Goal: Ask a question: Seek information or help from site administrators or community

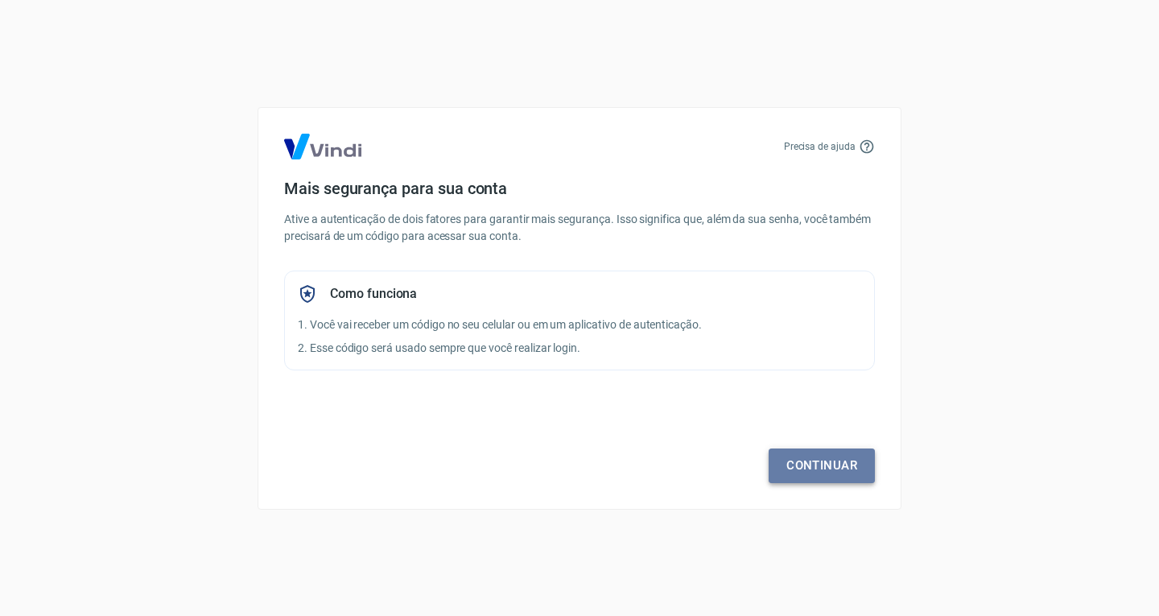
click at [820, 454] on link "Continuar" at bounding box center [821, 465] width 106 height 34
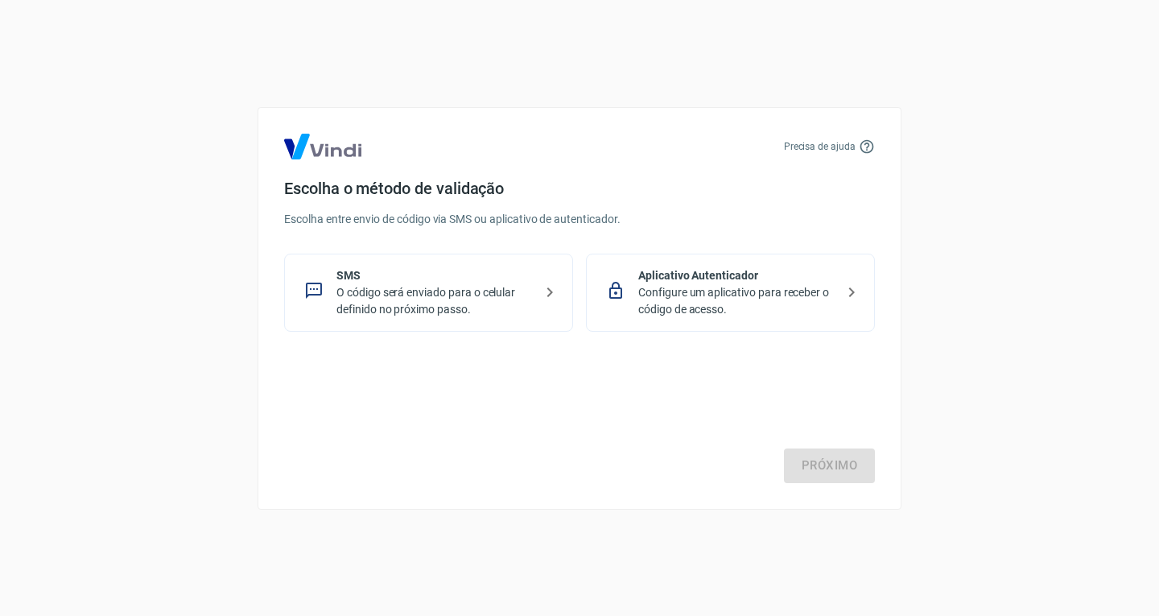
click at [410, 290] on p "O código será enviado para o celular definido no próximo passo." at bounding box center [434, 301] width 197 height 34
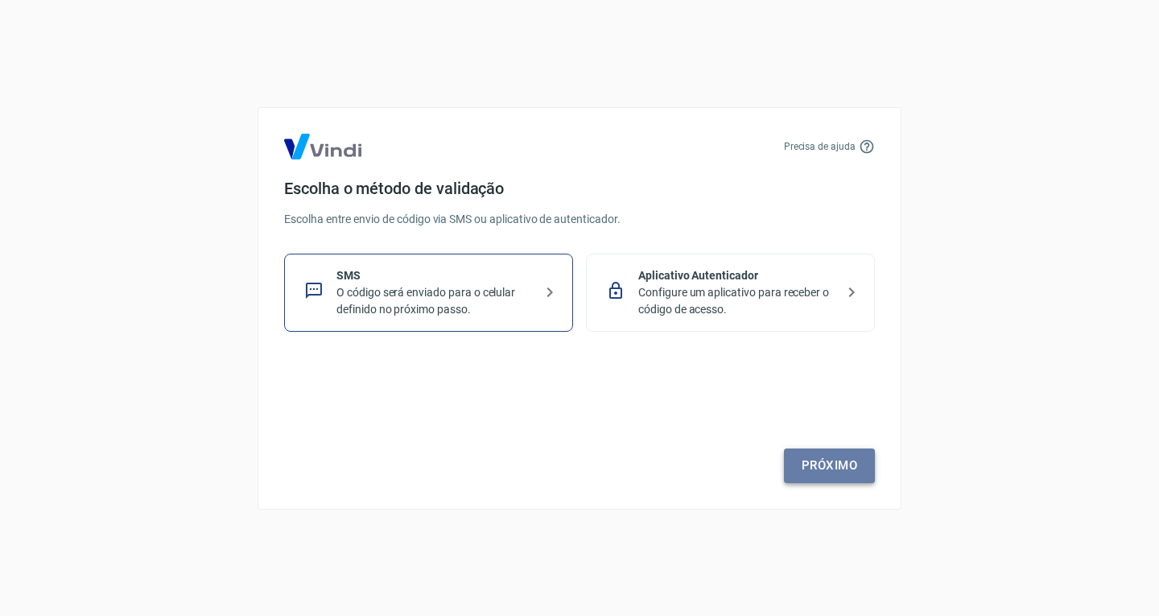
click at [853, 455] on link "Próximo" at bounding box center [829, 465] width 91 height 34
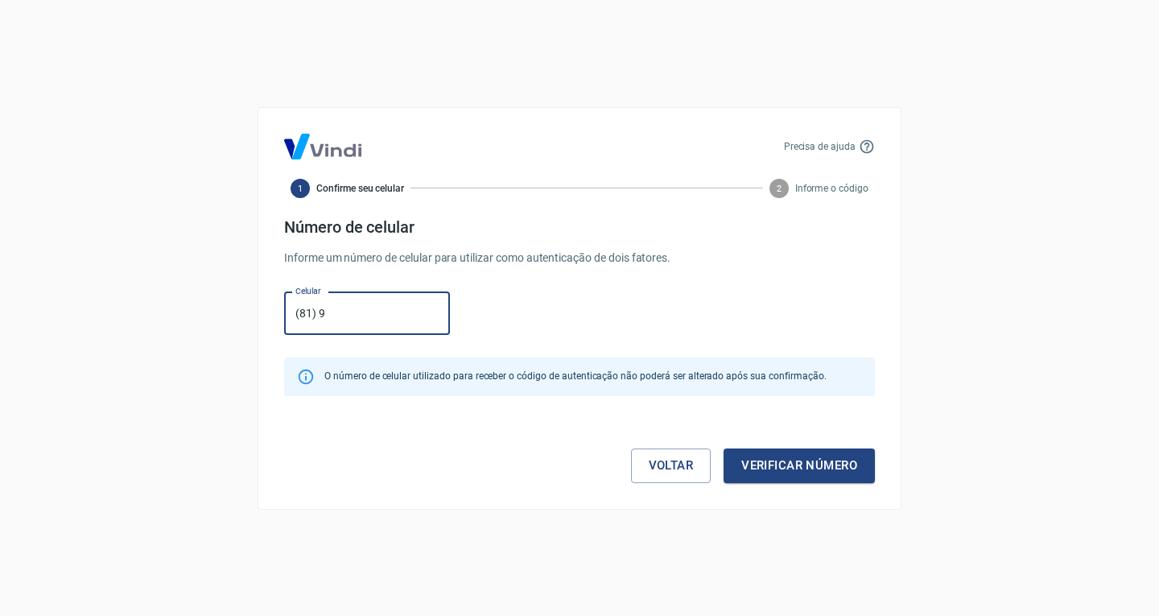
type input "(81) 99758-0115"
click at [815, 464] on button "Verificar número" at bounding box center [798, 465] width 151 height 34
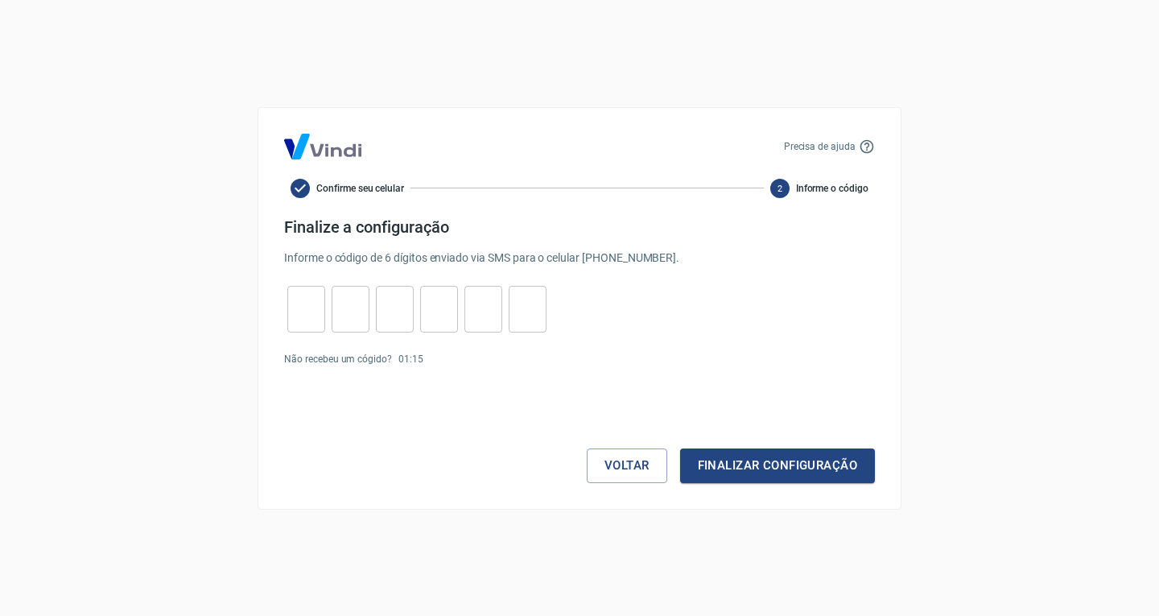
click at [309, 308] on input "tel" at bounding box center [306, 308] width 38 height 35
type input "6"
type input "1"
type input "4"
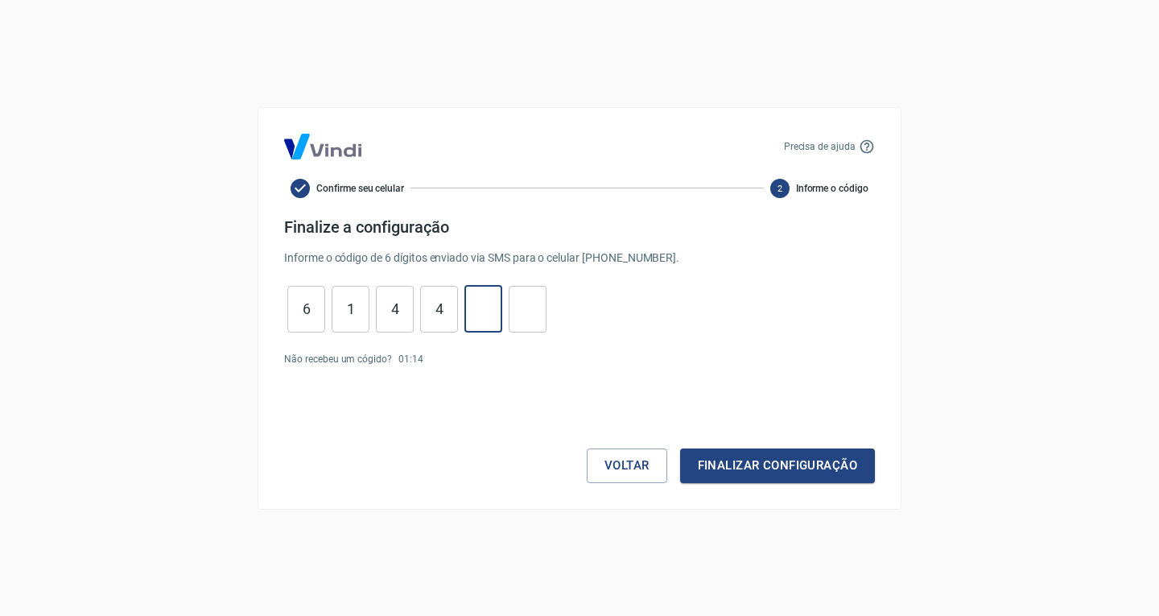
type input "0"
type input "7"
click at [753, 466] on button "Finalizar configuração" at bounding box center [777, 465] width 195 height 34
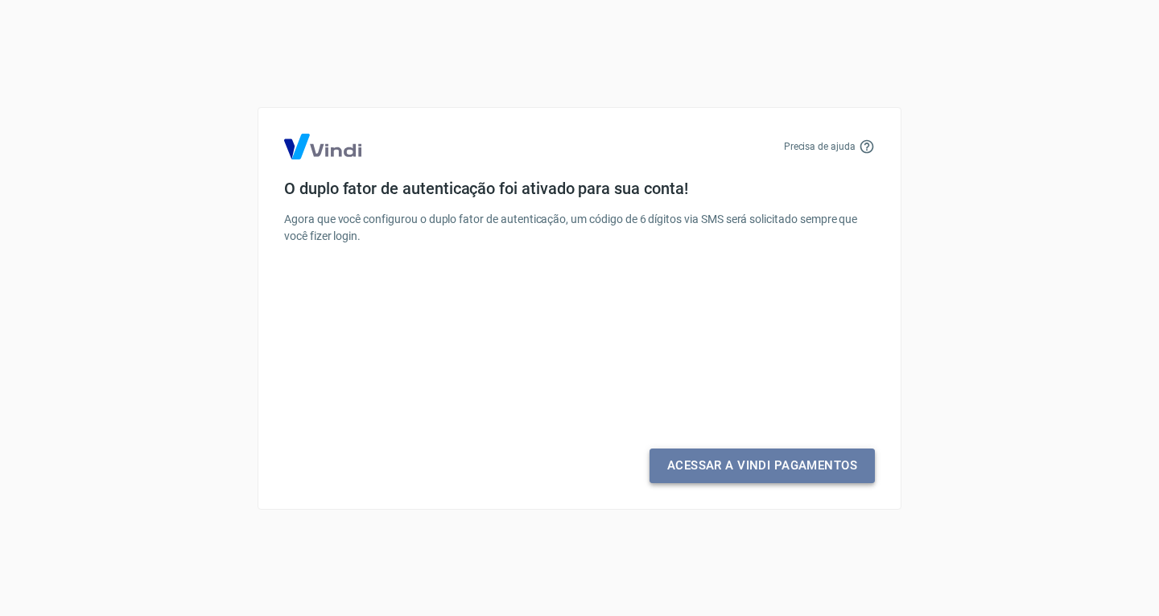
click at [753, 466] on link "Acessar a Vindi Pagamentos" at bounding box center [761, 465] width 225 height 34
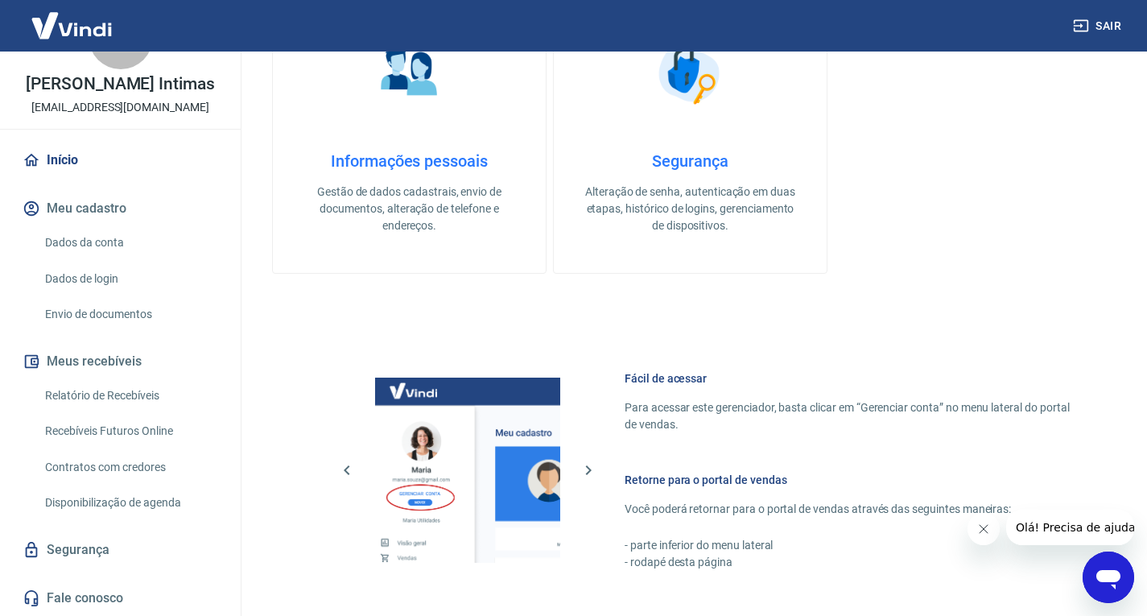
scroll to position [1050, 0]
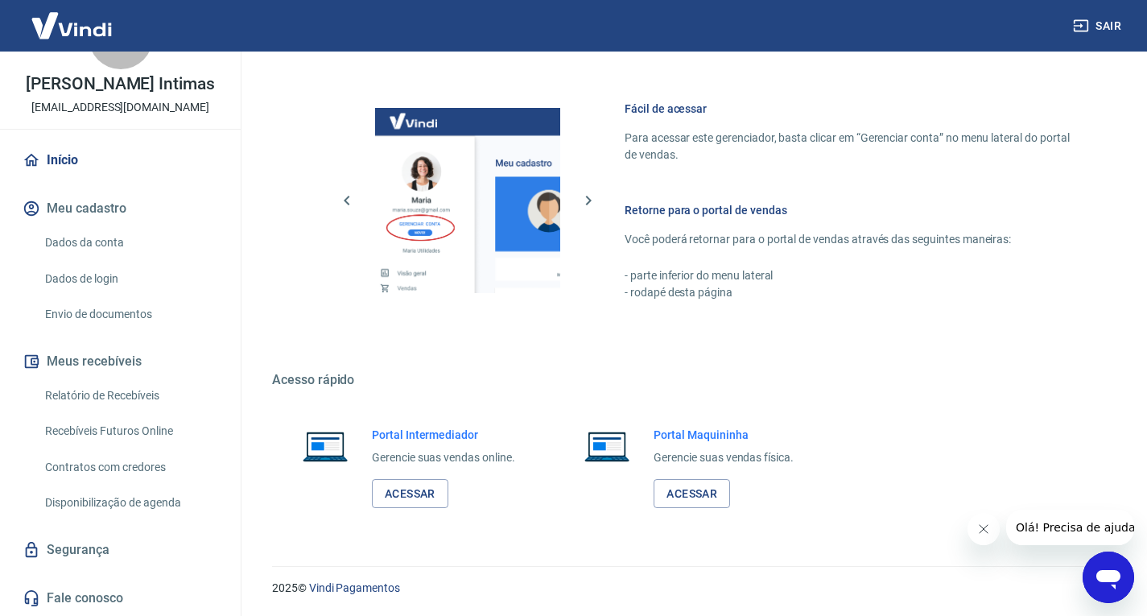
drag, startPoint x: 1158, startPoint y: 182, endPoint x: 43, endPoint y: 27, distance: 1125.3
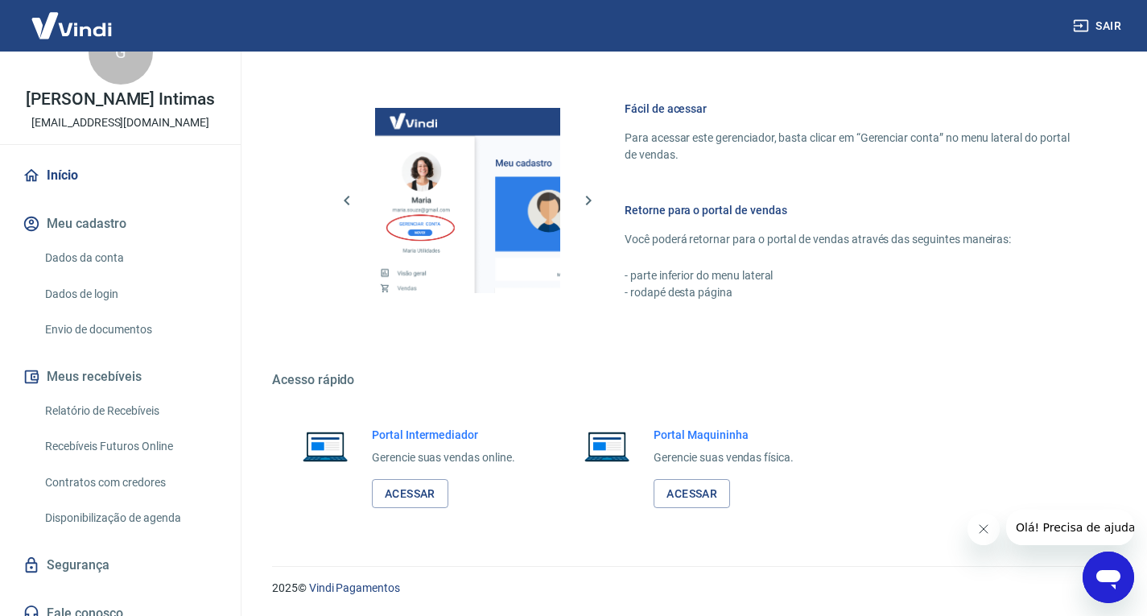
scroll to position [0, 0]
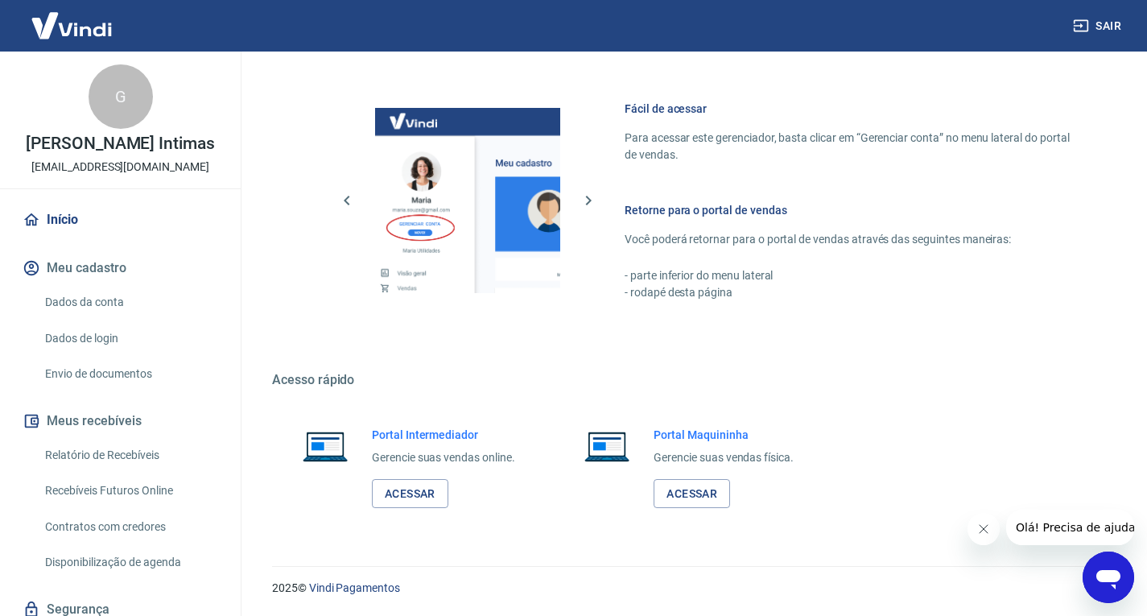
click at [80, 223] on link "Início" at bounding box center [120, 219] width 202 height 35
drag, startPoint x: 250, startPoint y: 451, endPoint x: 249, endPoint y: 473, distance: 22.6
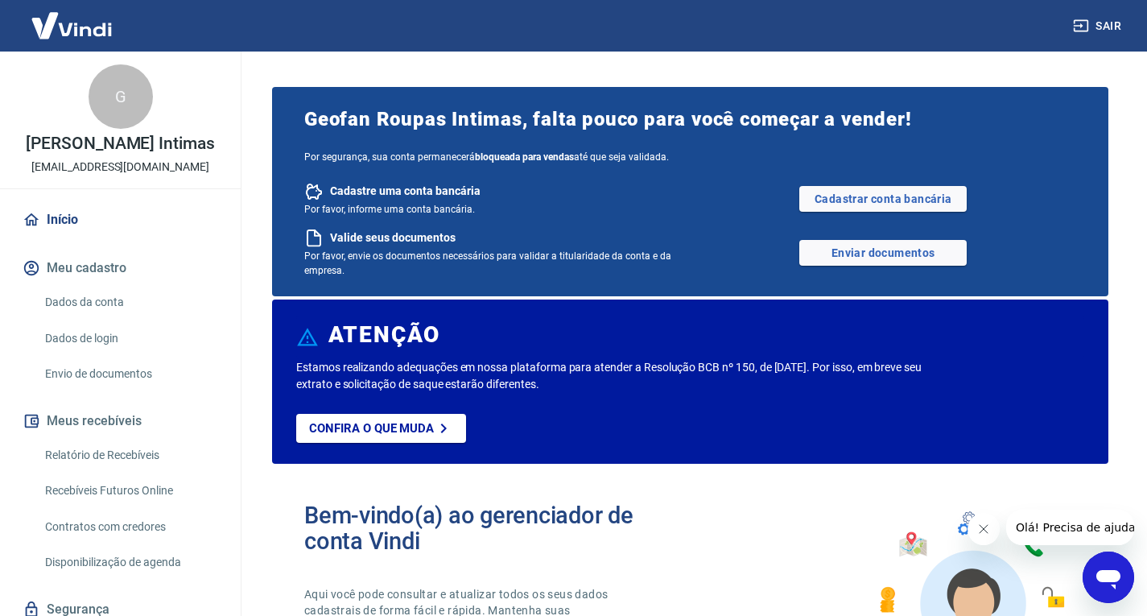
click at [978, 531] on icon "Fechar mensagem da empresa" at bounding box center [982, 528] width 13 height 13
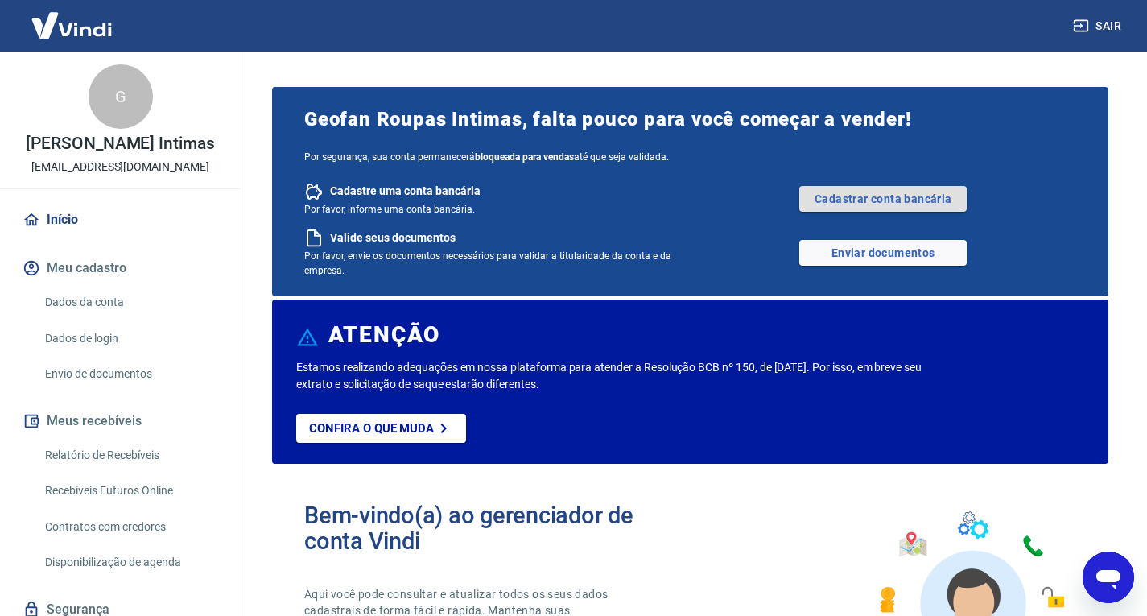
click at [896, 198] on link "Cadastrar conta bancária" at bounding box center [882, 199] width 167 height 26
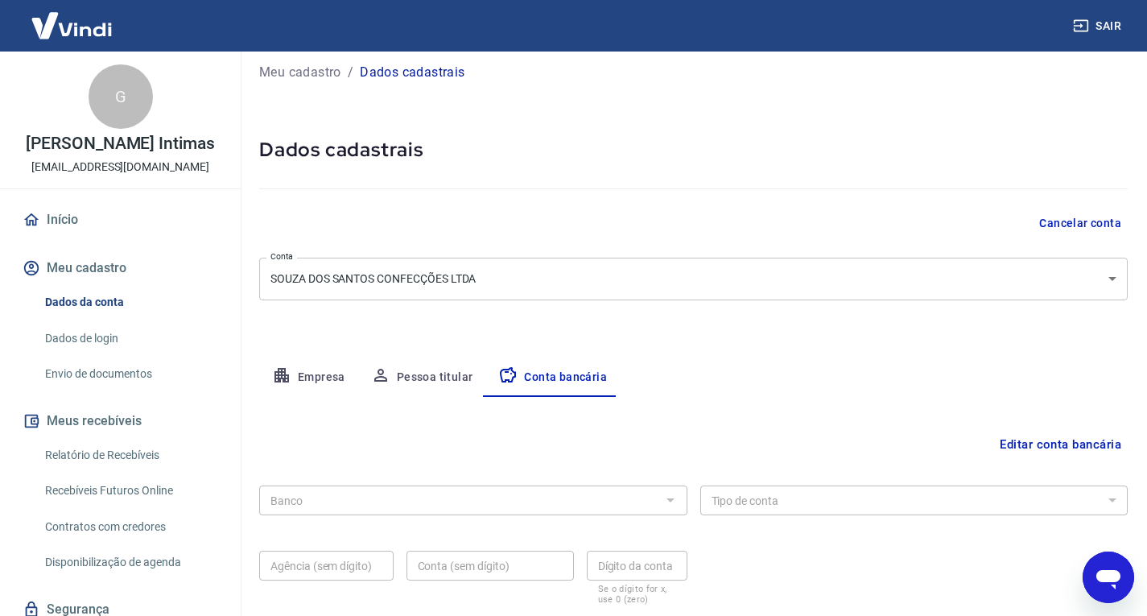
scroll to position [102, 0]
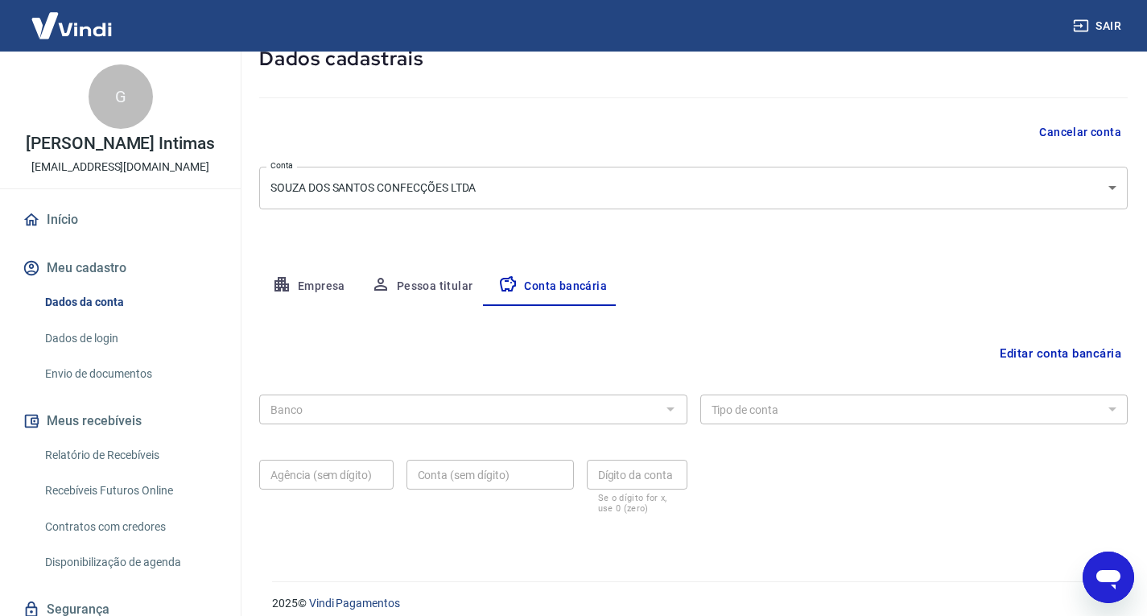
click at [664, 408] on div at bounding box center [669, 409] width 21 height 23
drag, startPoint x: 673, startPoint y: 413, endPoint x: 497, endPoint y: 410, distance: 176.3
click at [673, 411] on div at bounding box center [669, 409] width 21 height 23
click at [1040, 345] on button "Editar conta bancária" at bounding box center [1060, 353] width 134 height 31
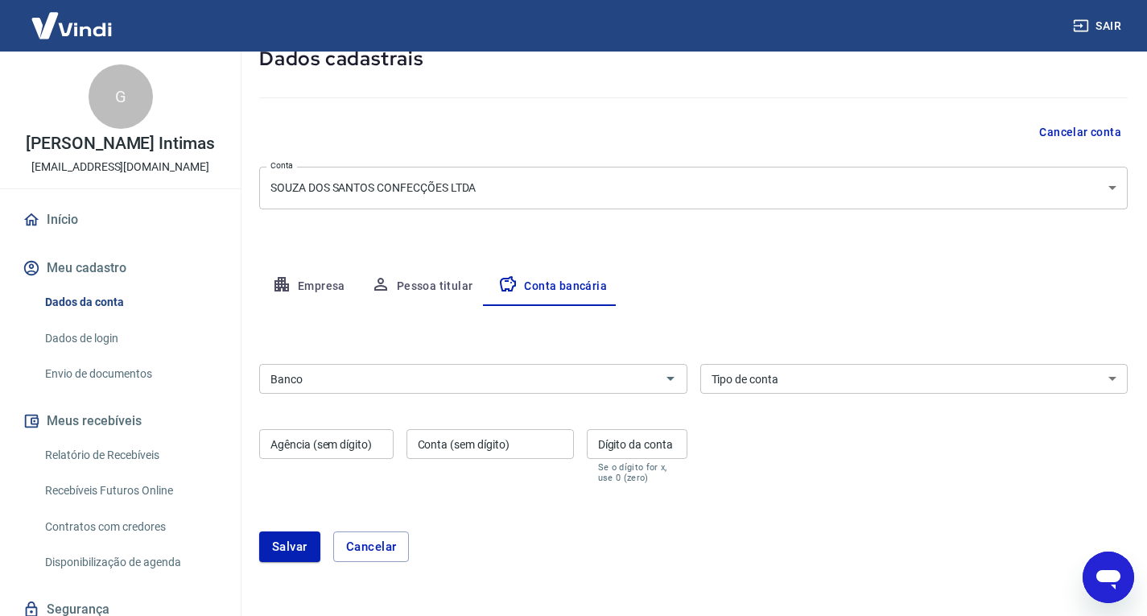
click at [536, 377] on input "Banco" at bounding box center [460, 379] width 392 height 20
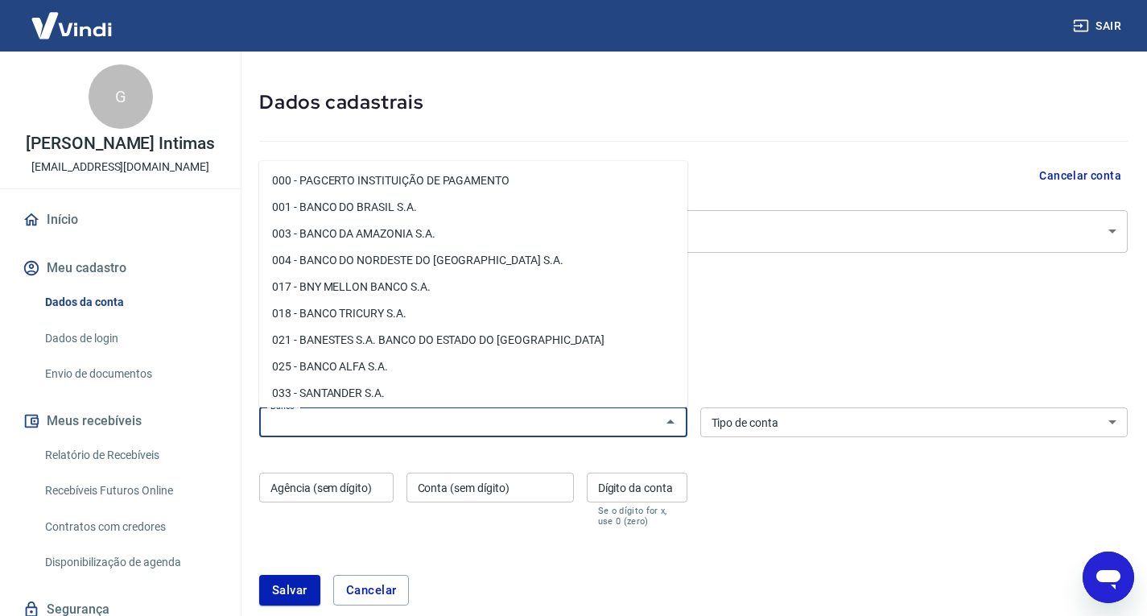
click at [336, 160] on body "Sair G Geofan Roupas Intimas vendasgeofan@gmail.com Início Meu cadastro Dados d…" at bounding box center [573, 249] width 1147 height 616
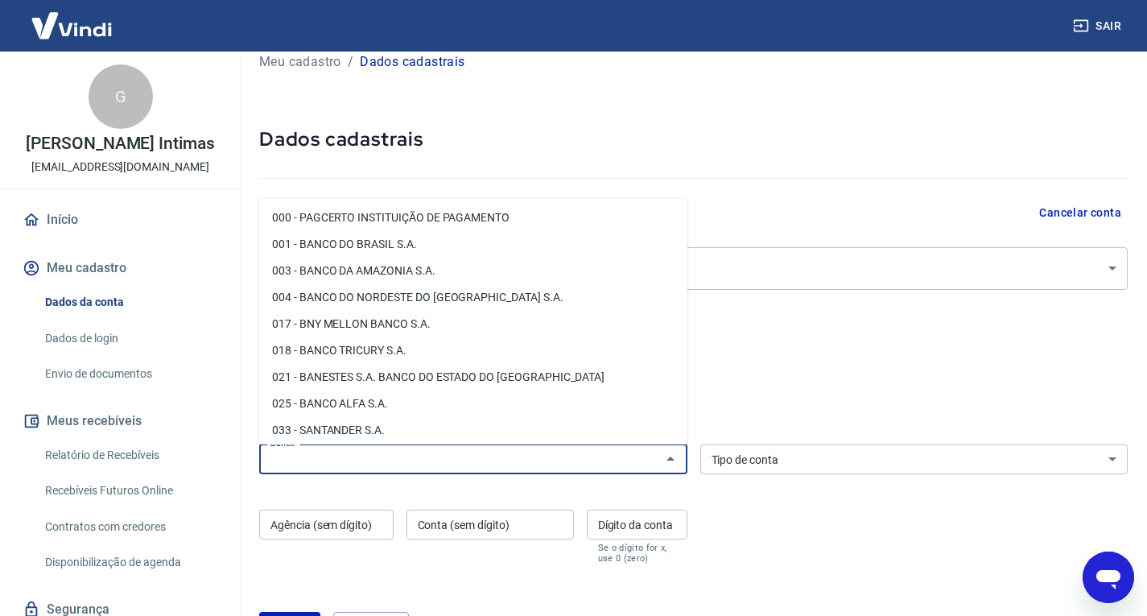
click at [377, 240] on li "001 - BANCO DO BRASIL S.A." at bounding box center [473, 244] width 428 height 27
type input "001 - BANCO DO BRASIL S.A."
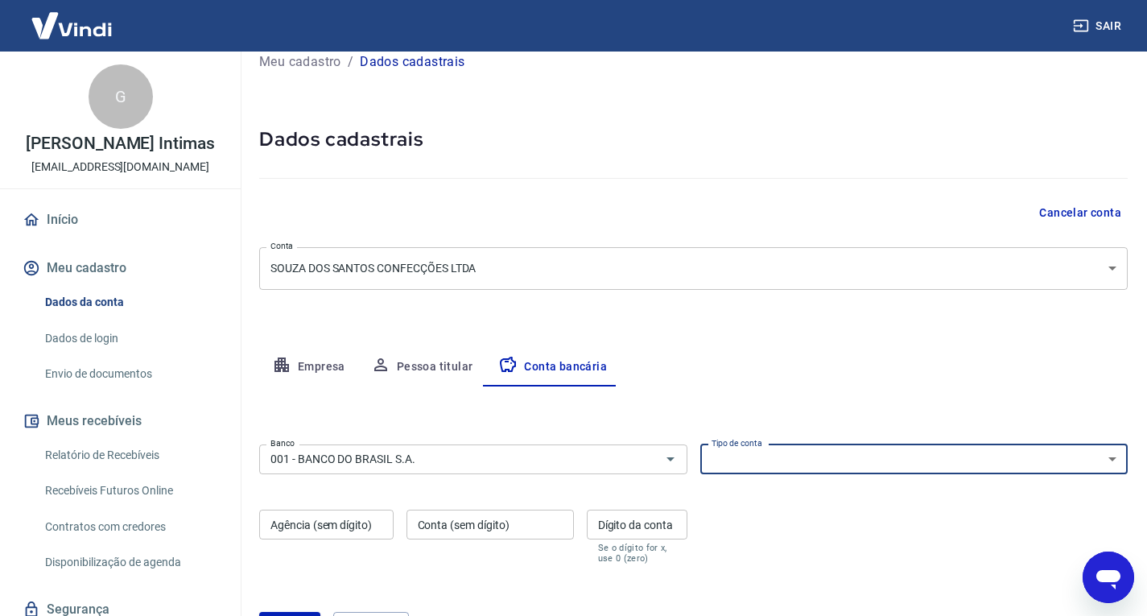
click at [867, 459] on select "Conta Corrente Conta Poupança" at bounding box center [914, 459] width 428 height 30
select select "1"
click at [700, 444] on select "Conta Corrente Conta Poupança" at bounding box center [914, 459] width 428 height 30
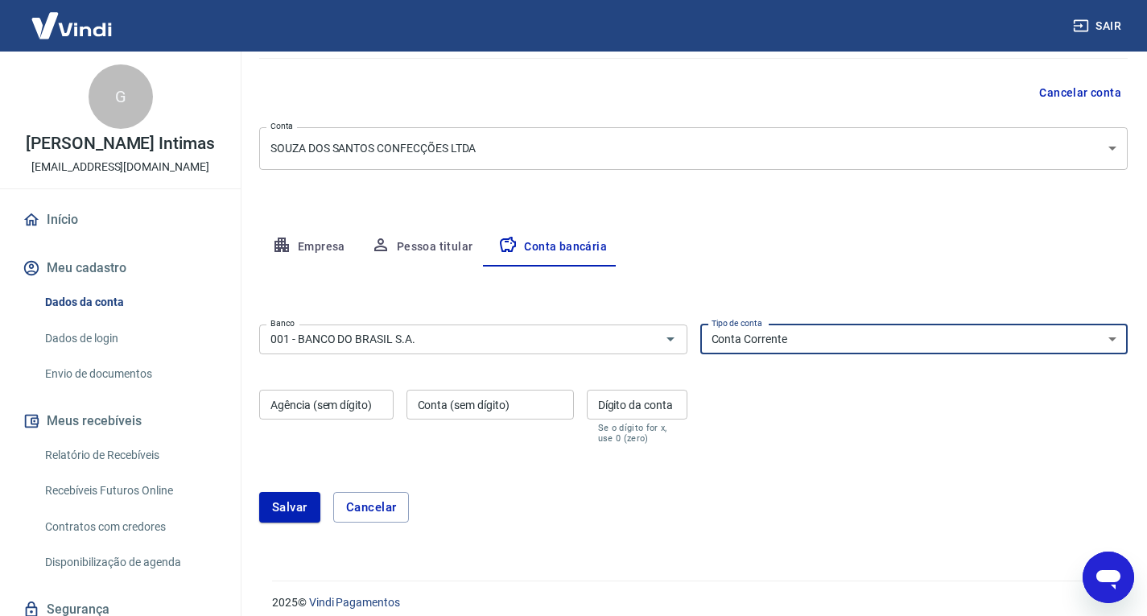
scroll to position [156, 0]
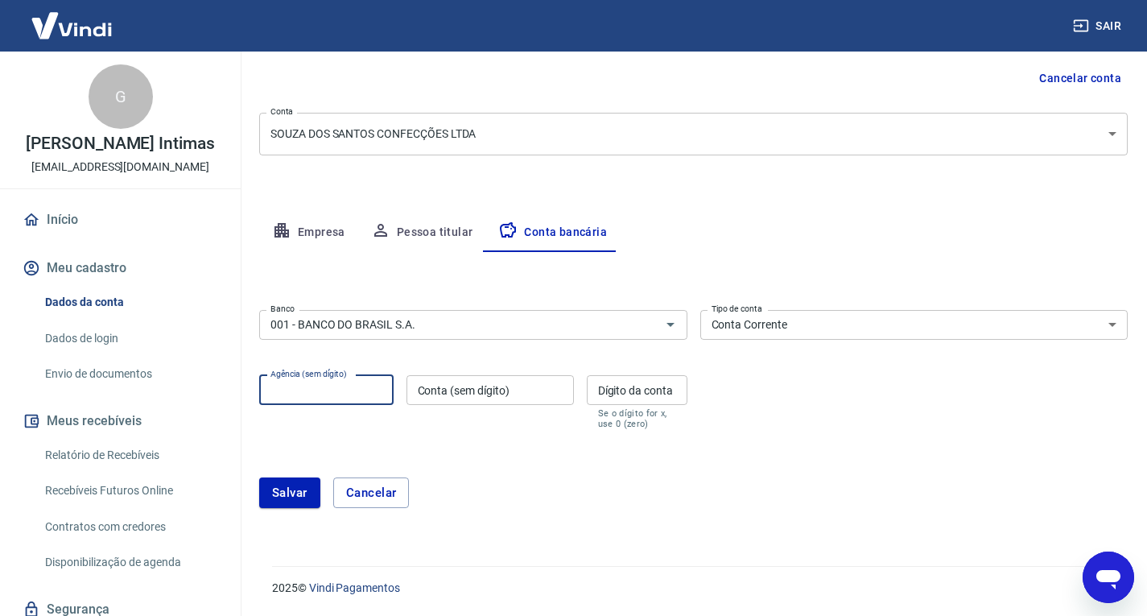
click at [340, 399] on input "Agência (sem dígito)" at bounding box center [326, 390] width 134 height 30
type input "01597"
click at [526, 391] on input "Conta (sem dígito)" at bounding box center [489, 390] width 167 height 30
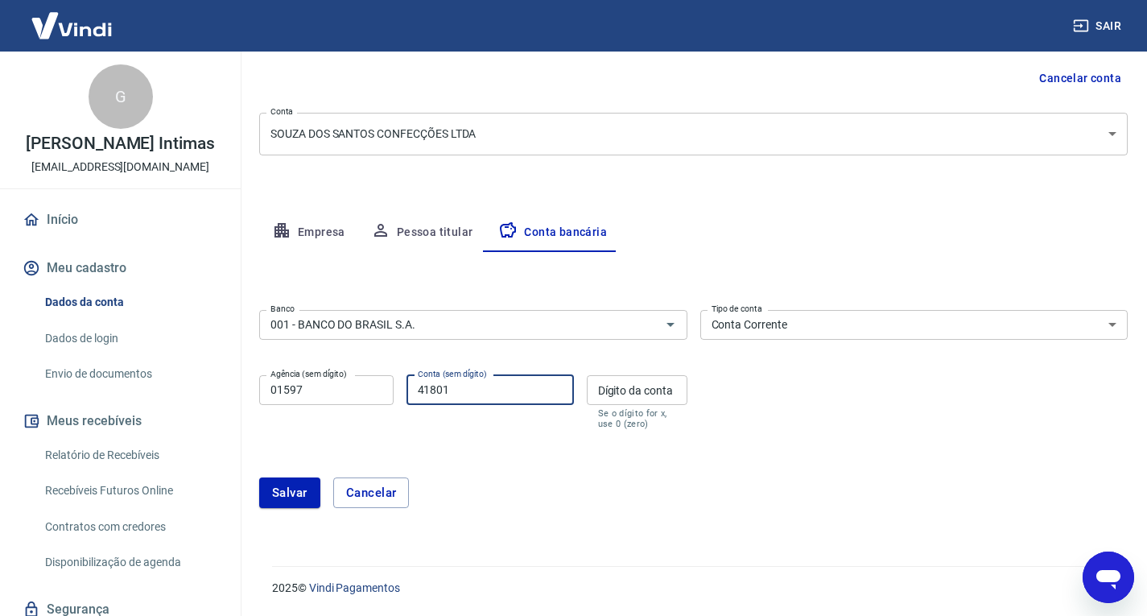
type input "41801"
click at [642, 386] on input "Dígito da conta" at bounding box center [637, 390] width 101 height 30
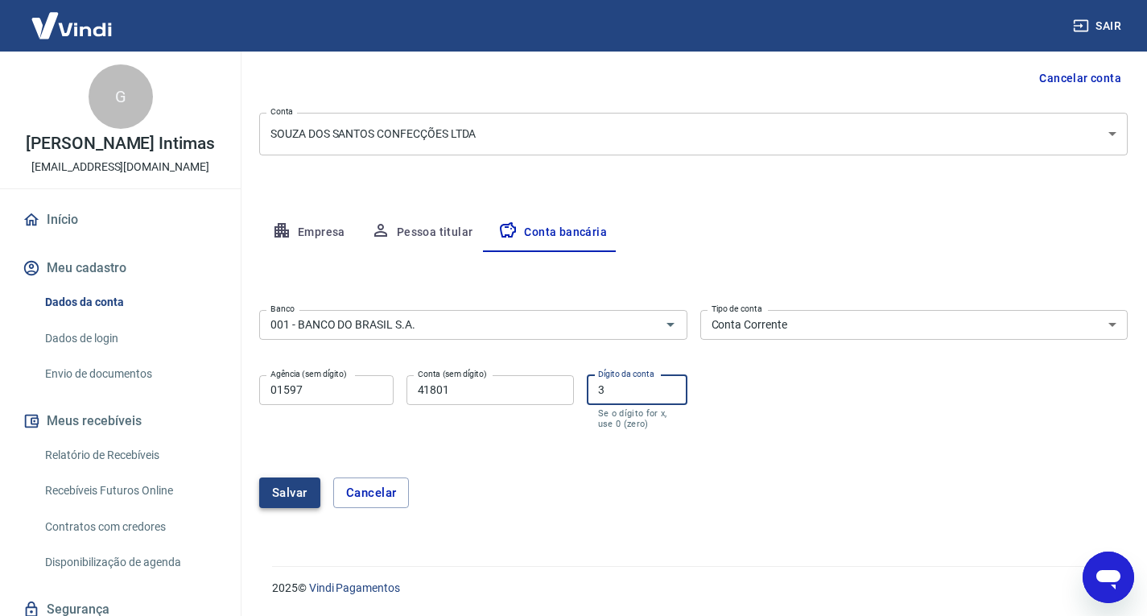
type input "3"
click at [293, 490] on button "Salvar" at bounding box center [289, 492] width 61 height 31
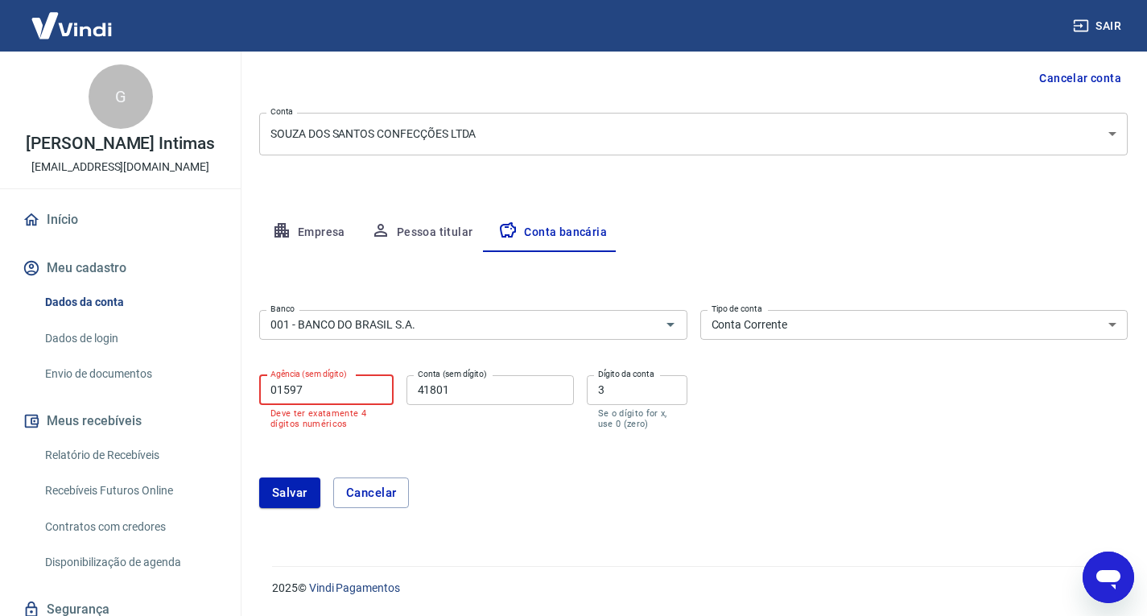
drag, startPoint x: 298, startPoint y: 392, endPoint x: 341, endPoint y: 391, distance: 43.5
click at [341, 391] on input "01597" at bounding box center [326, 390] width 134 height 30
type input "0159"
click at [308, 490] on button "Salvar" at bounding box center [289, 492] width 61 height 31
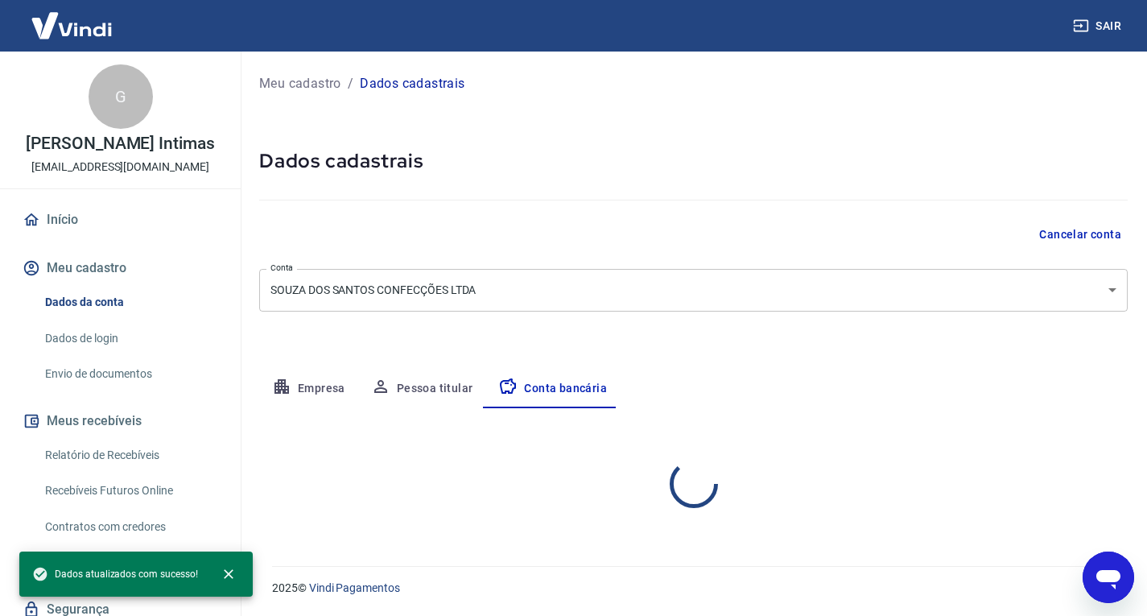
scroll to position [0, 0]
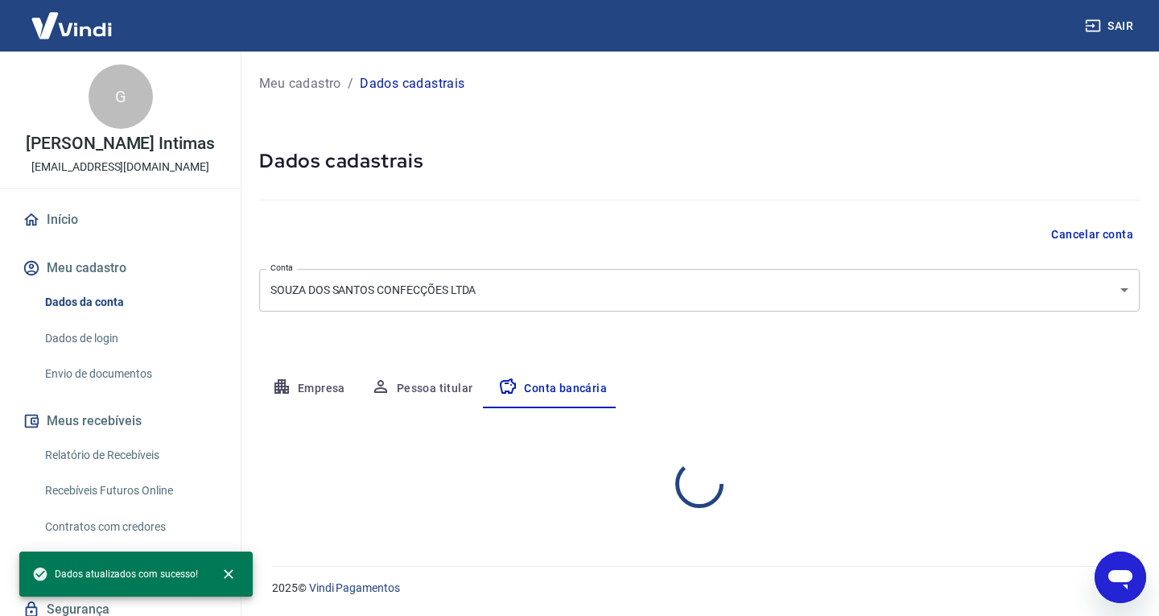
select select "1"
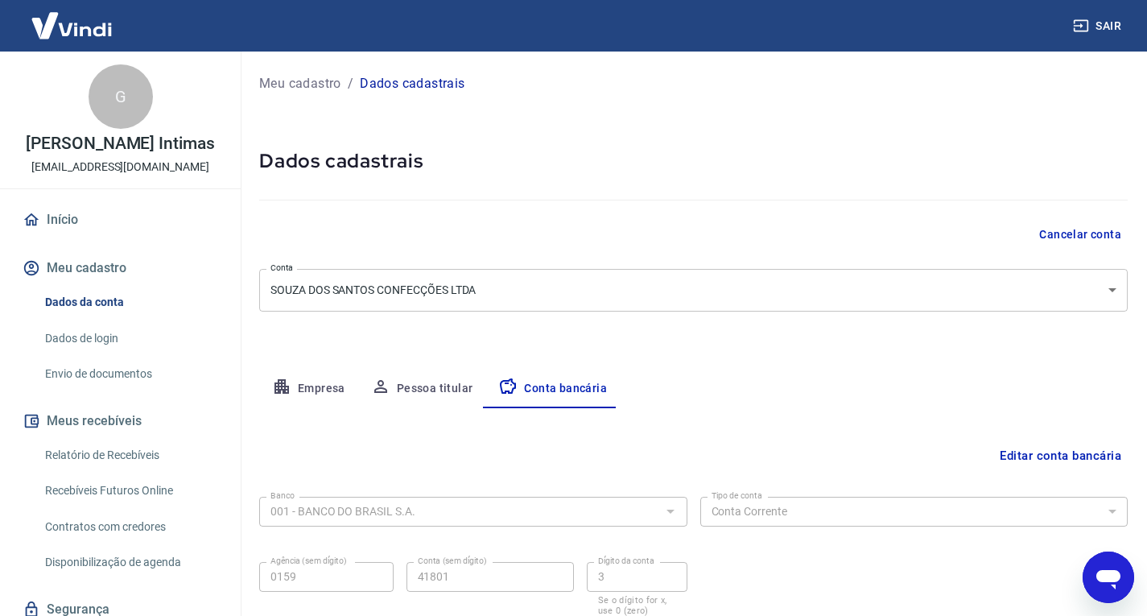
click at [327, 81] on p "Meu cadastro" at bounding box center [300, 83] width 82 height 19
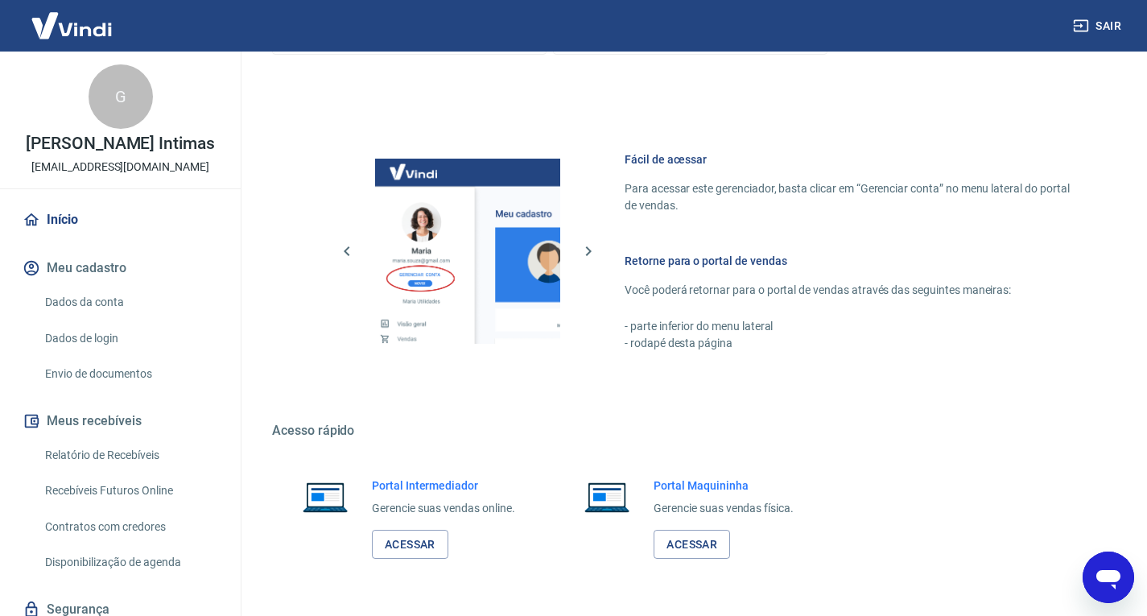
scroll to position [983, 0]
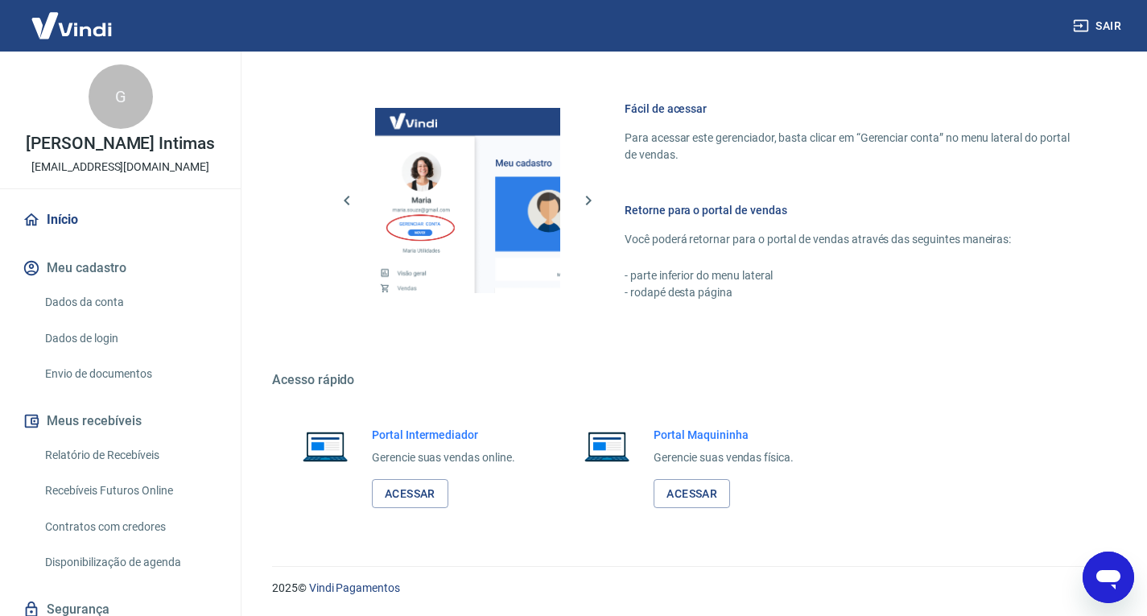
click at [93, 295] on link "Dados da conta" at bounding box center [130, 302] width 183 height 33
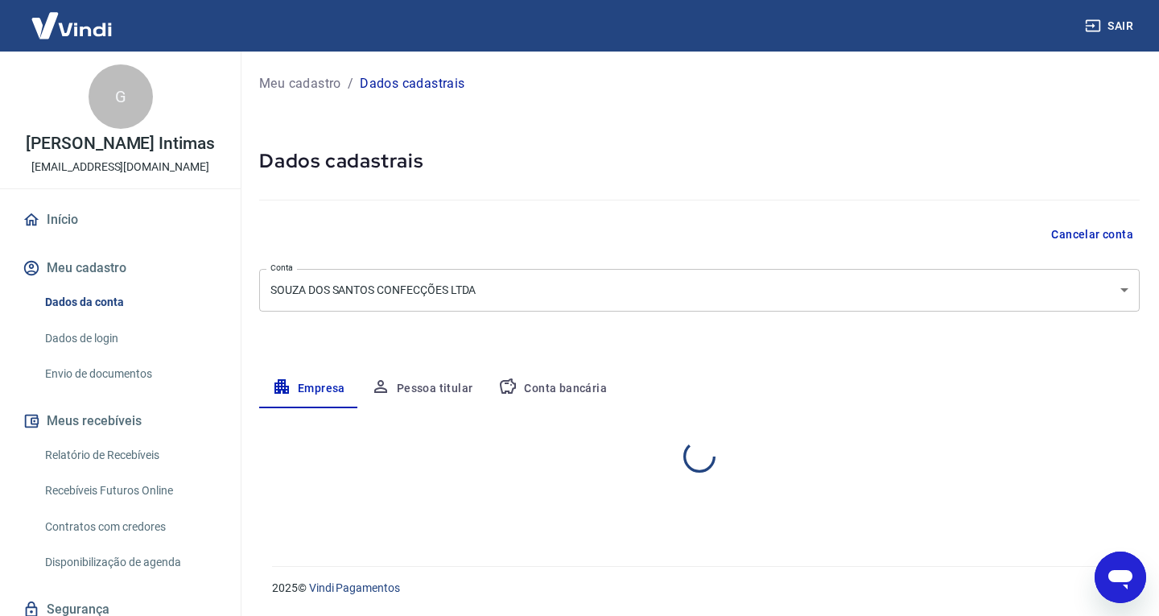
select select "PE"
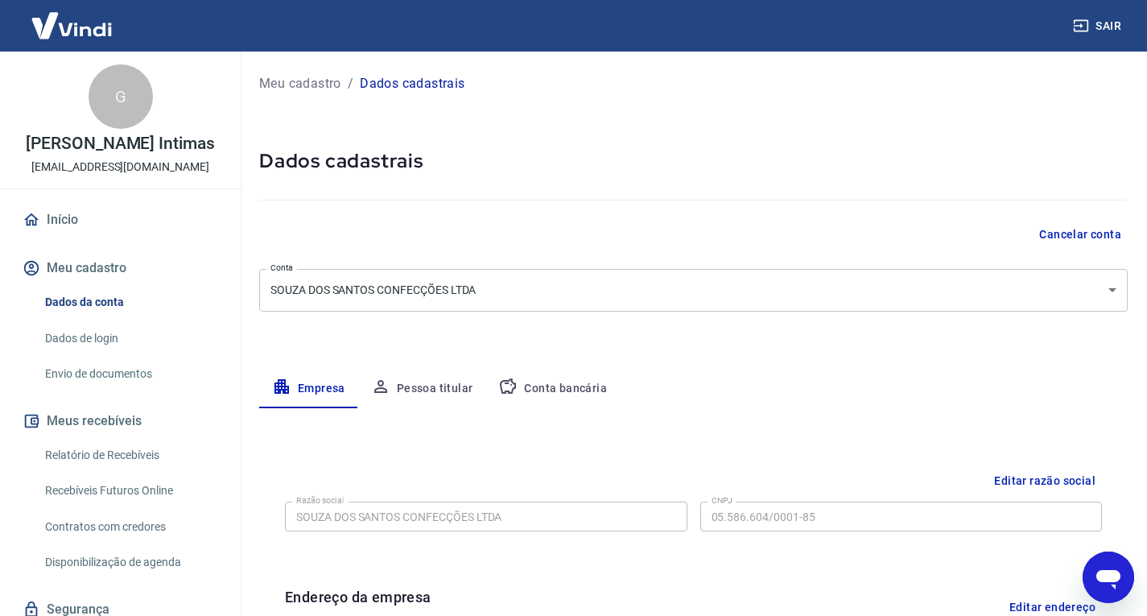
click at [99, 336] on link "Dados de login" at bounding box center [130, 338] width 183 height 33
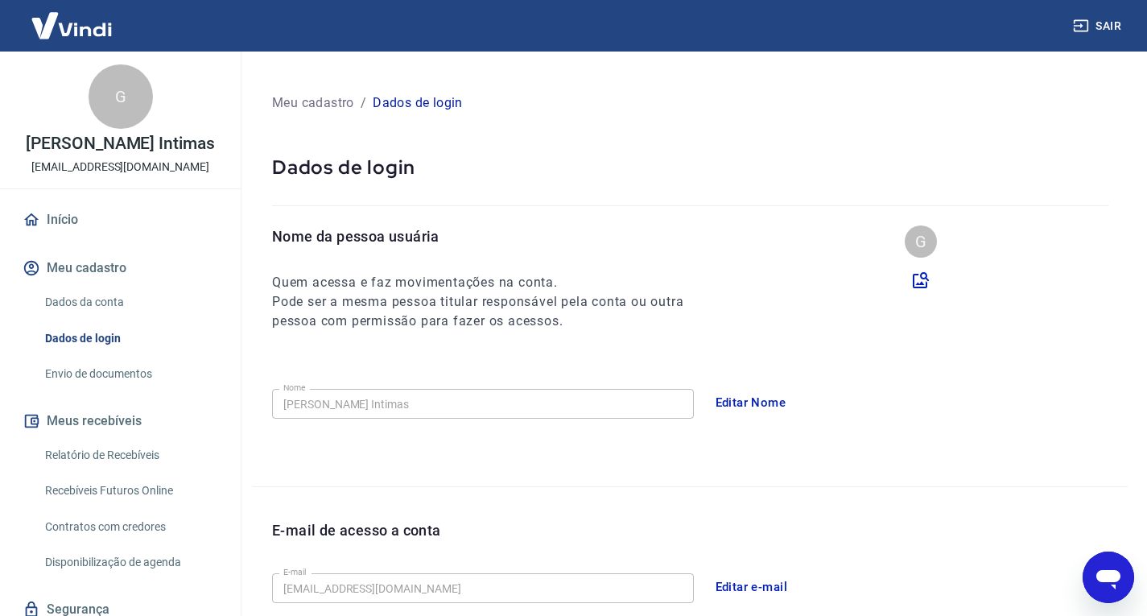
click at [95, 376] on link "Envio de documentos" at bounding box center [130, 373] width 183 height 33
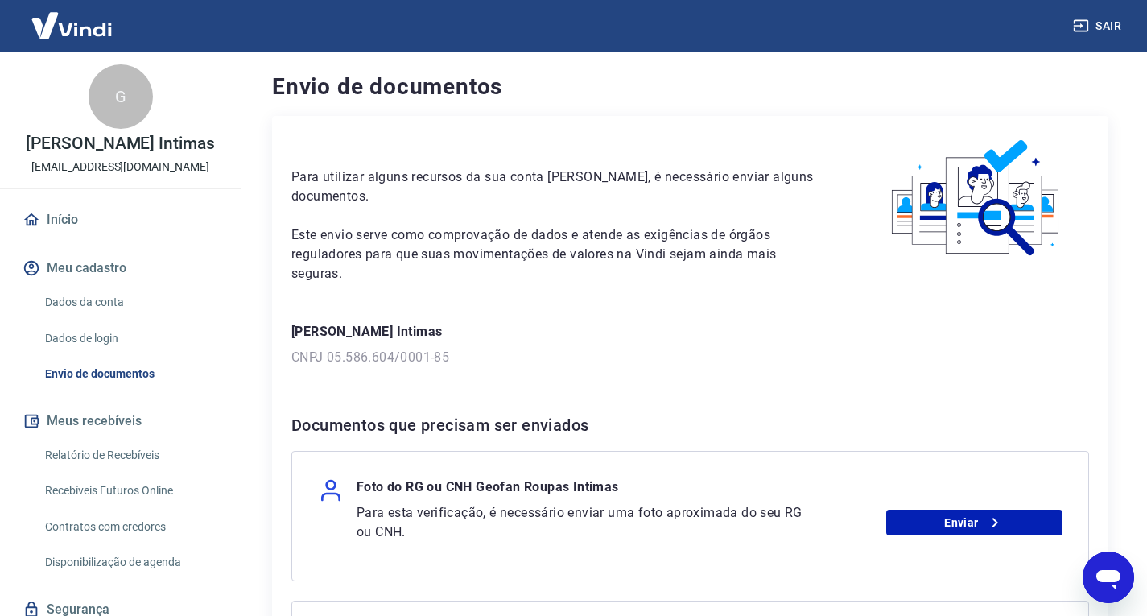
click at [62, 214] on link "Início" at bounding box center [120, 219] width 202 height 35
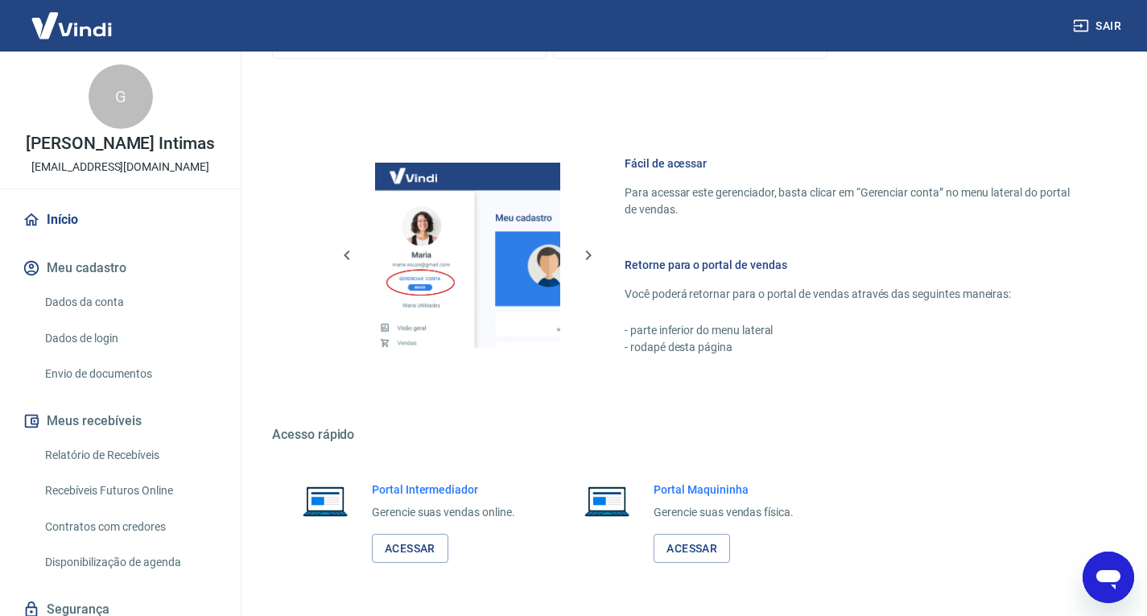
scroll to position [983, 0]
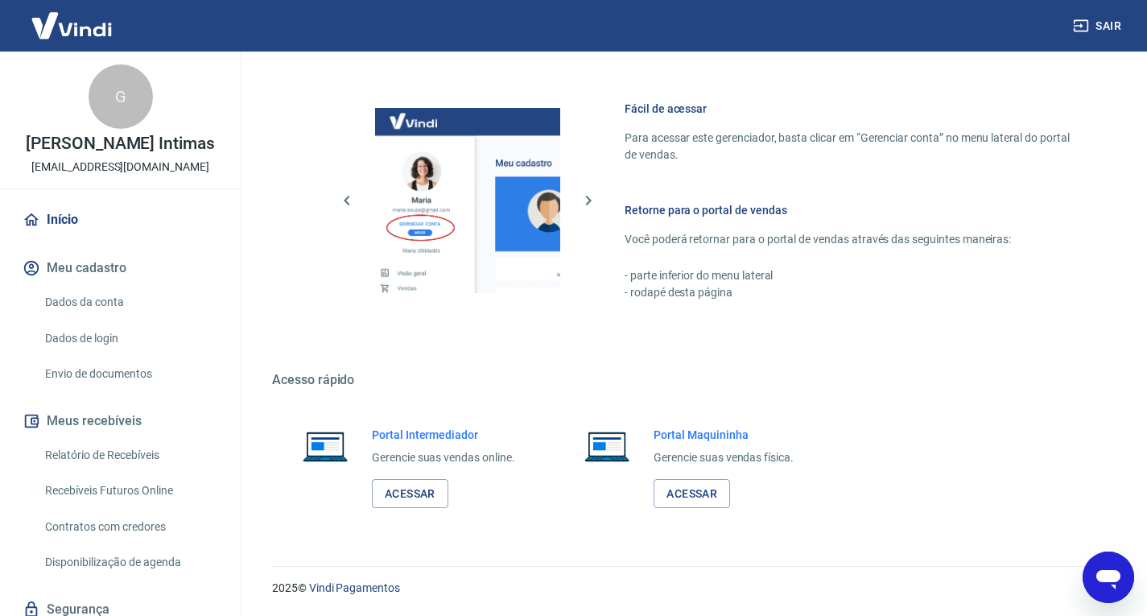
click at [142, 490] on link "Recebíveis Futuros Online" at bounding box center [130, 490] width 183 height 33
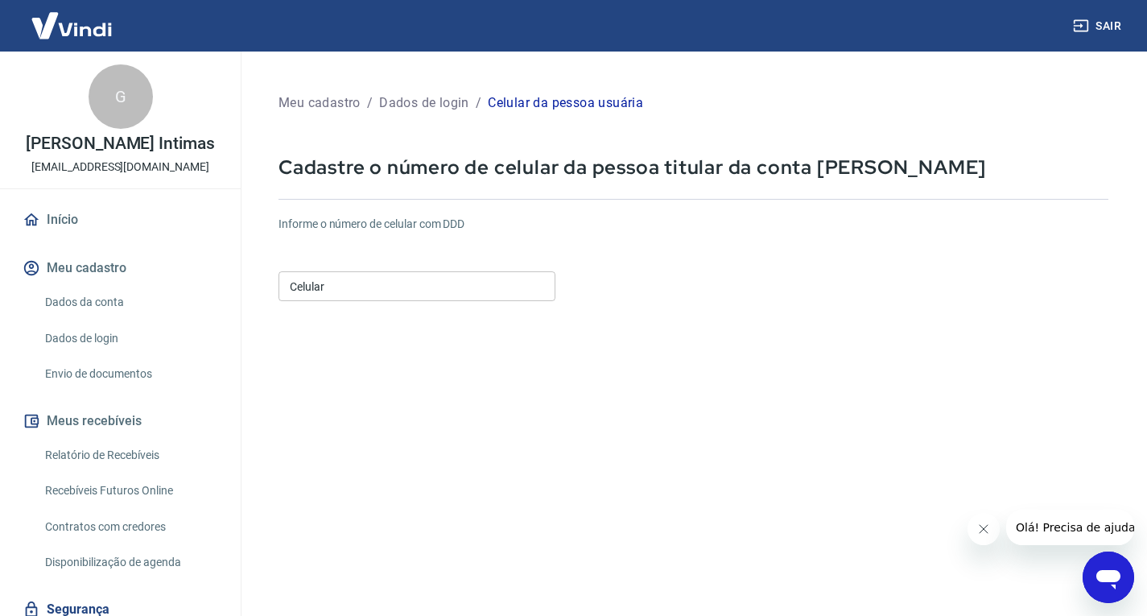
click at [396, 307] on form "Informe o número de celular com DDD Celular Celular Continuar Cancelar" at bounding box center [693, 438] width 830 height 471
click at [407, 290] on input "Celular" at bounding box center [416, 286] width 277 height 30
type input "[PHONE_NUMBER]"
click at [964, 525] on form "Informe o número de celular com DDD Celular (81) 99758-0115 Celular Continuar C…" at bounding box center [693, 438] width 830 height 471
click at [979, 525] on icon "Fechar mensagem da empresa" at bounding box center [982, 528] width 13 height 13
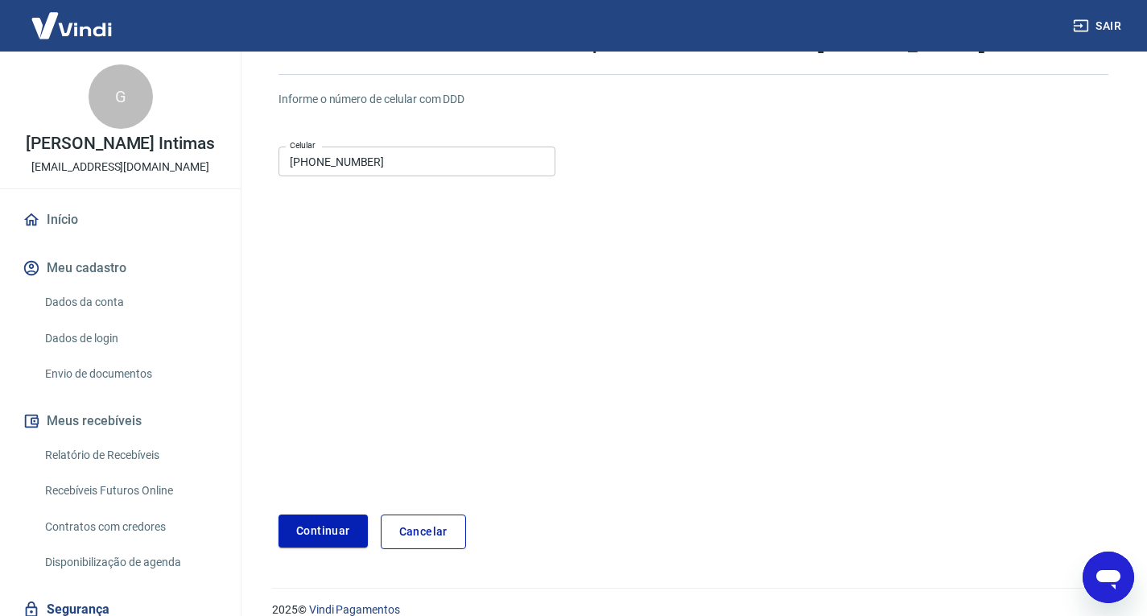
scroll to position [146, 0]
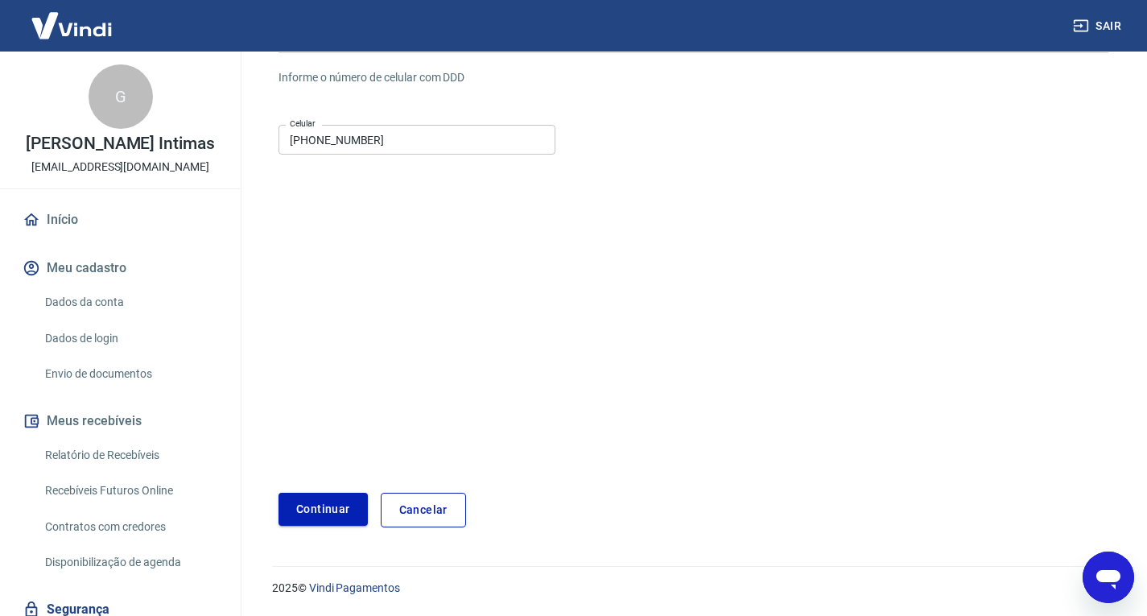
click at [348, 507] on button "Continuar" at bounding box center [322, 508] width 89 height 33
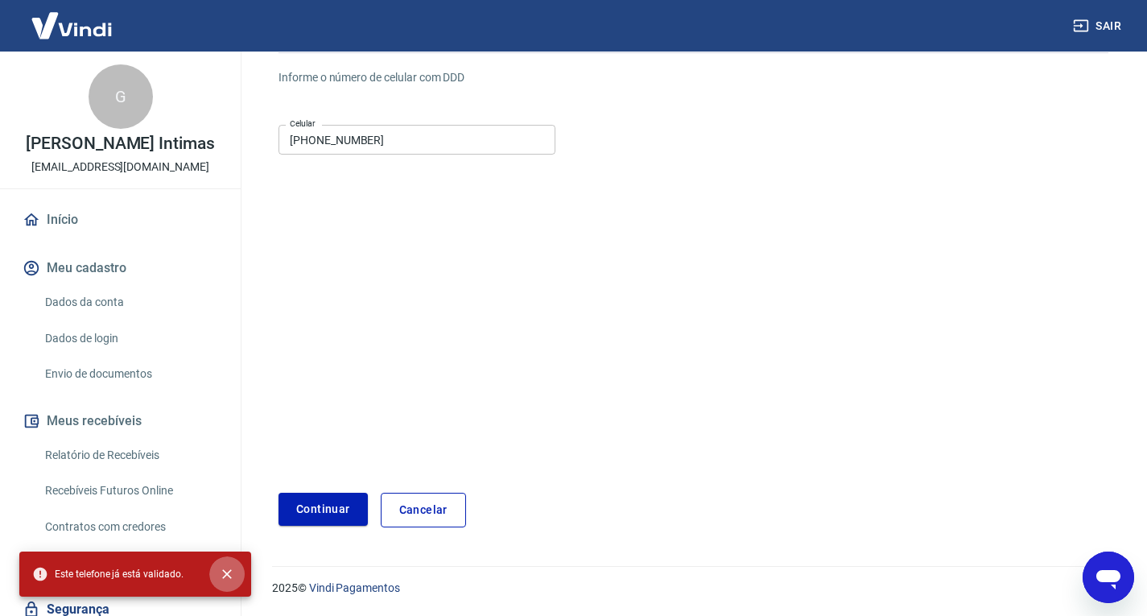
click at [232, 572] on icon "close" at bounding box center [227, 574] width 16 height 16
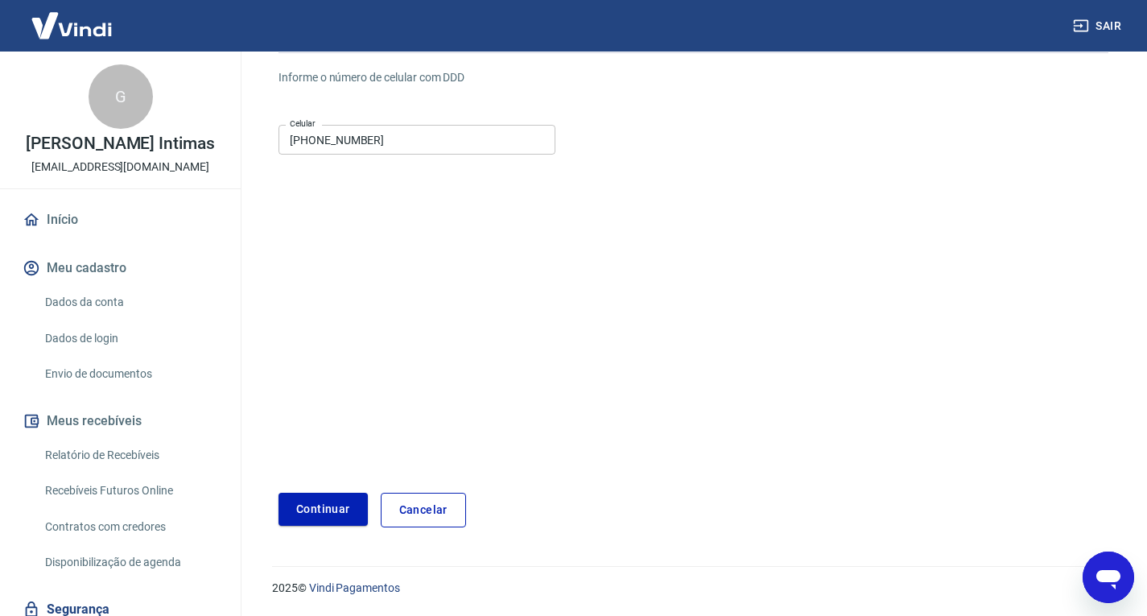
click at [475, 370] on form "Informe o número de celular com DDD Celular (81) 99758-0115 Celular Continuar C…" at bounding box center [693, 291] width 830 height 471
click at [436, 513] on link "Cancelar" at bounding box center [423, 509] width 85 height 35
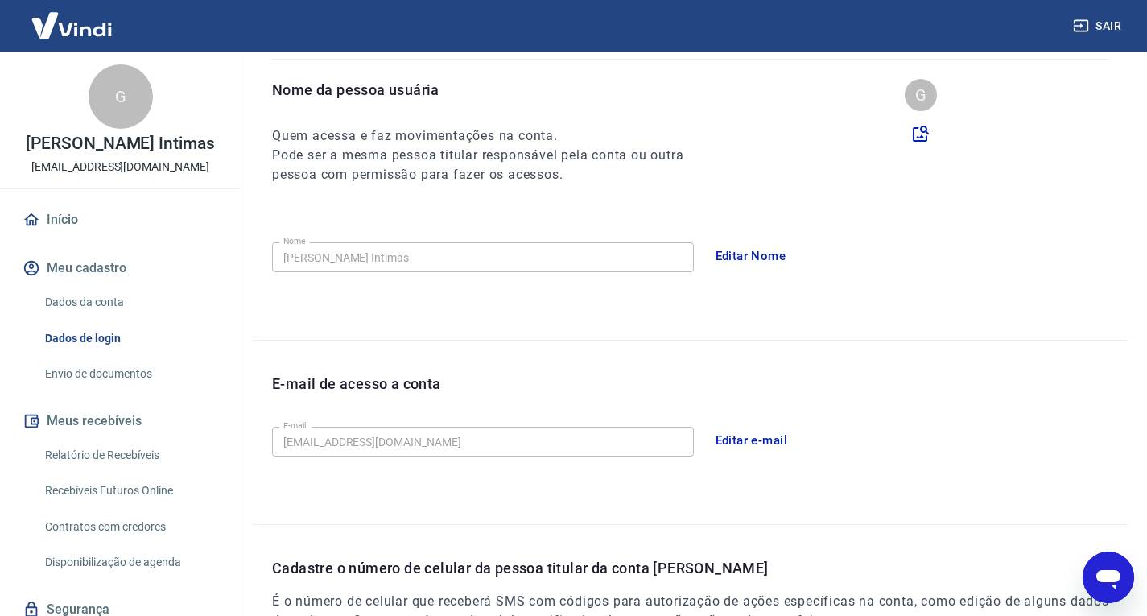
scroll to position [415, 0]
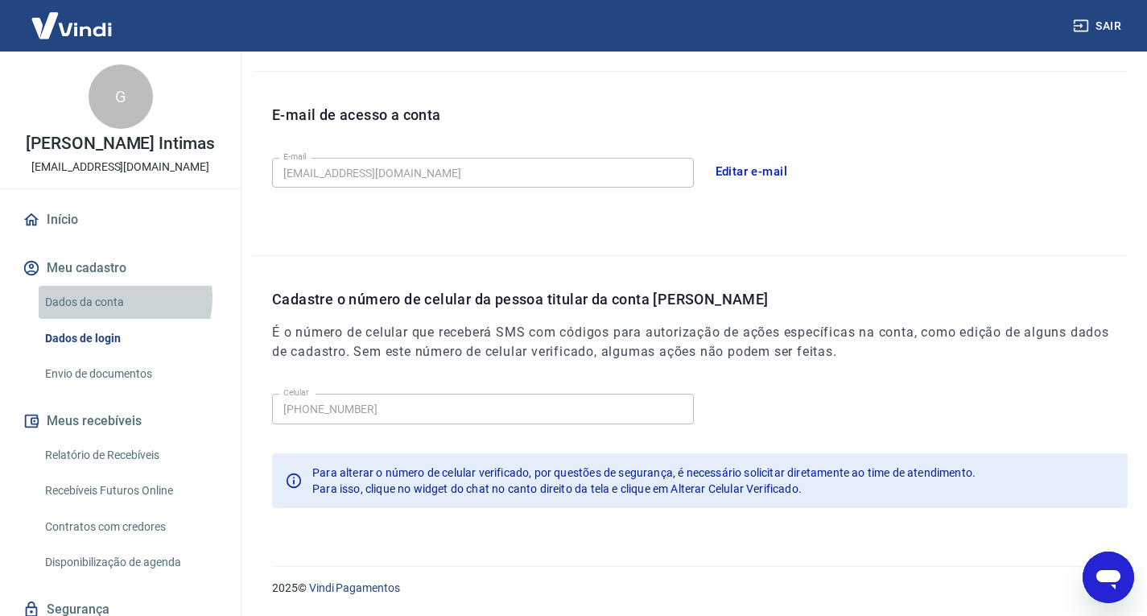
click at [109, 298] on link "Dados da conta" at bounding box center [130, 302] width 183 height 33
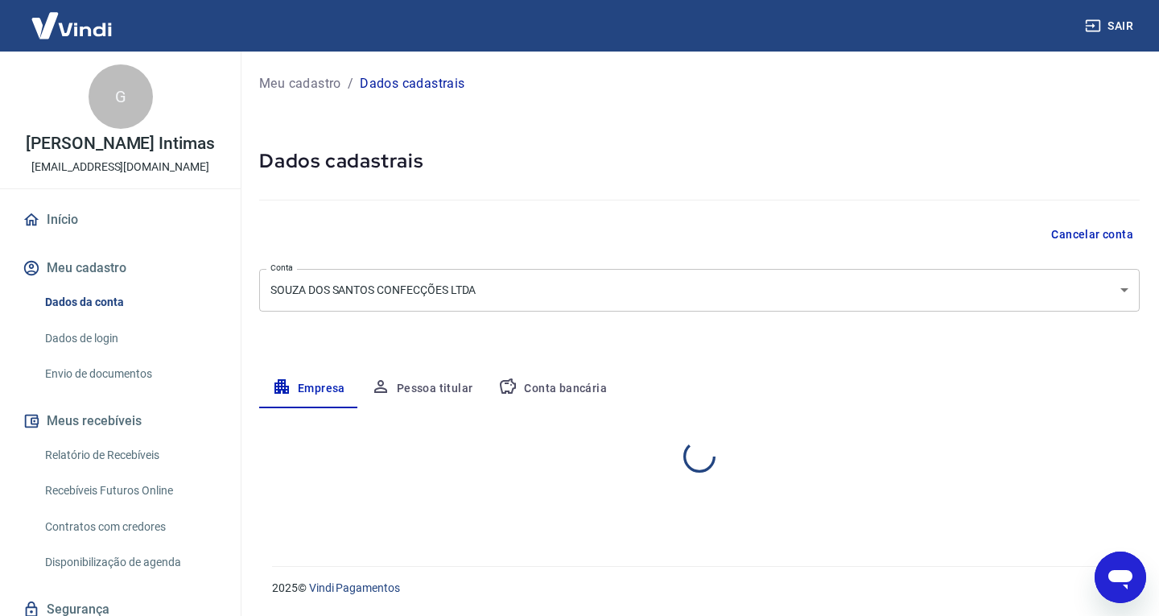
select select "PE"
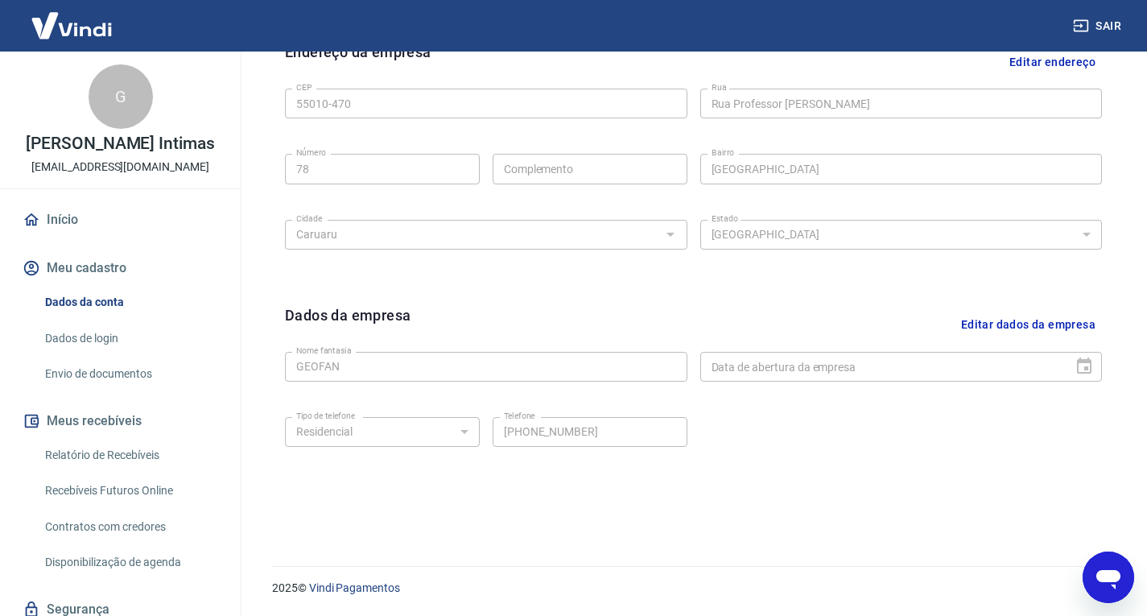
scroll to position [314, 0]
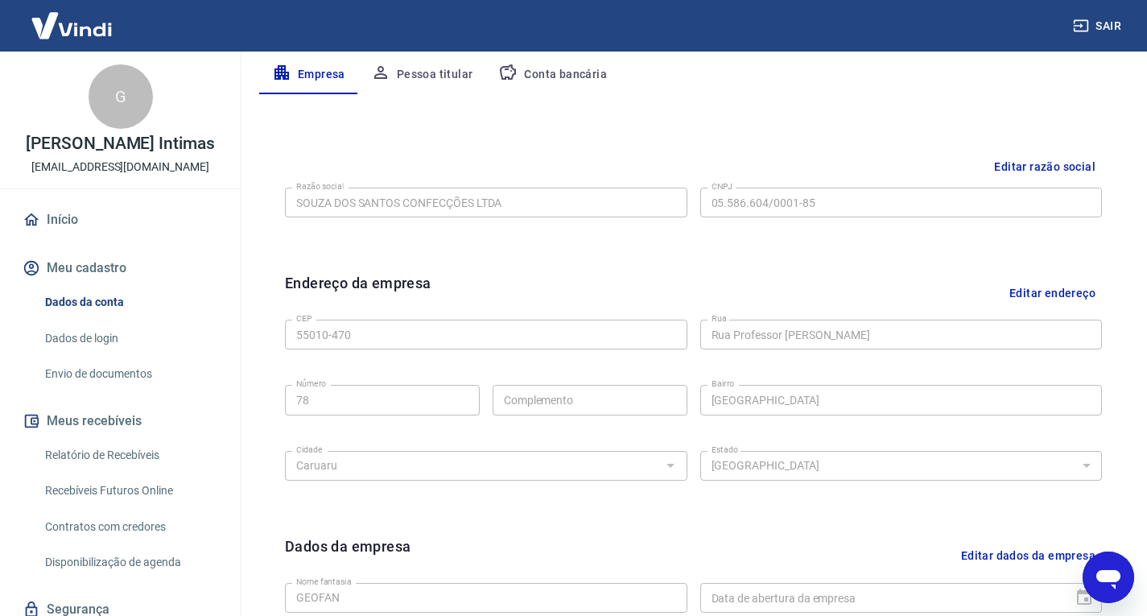
click at [51, 215] on link "Início" at bounding box center [120, 219] width 202 height 35
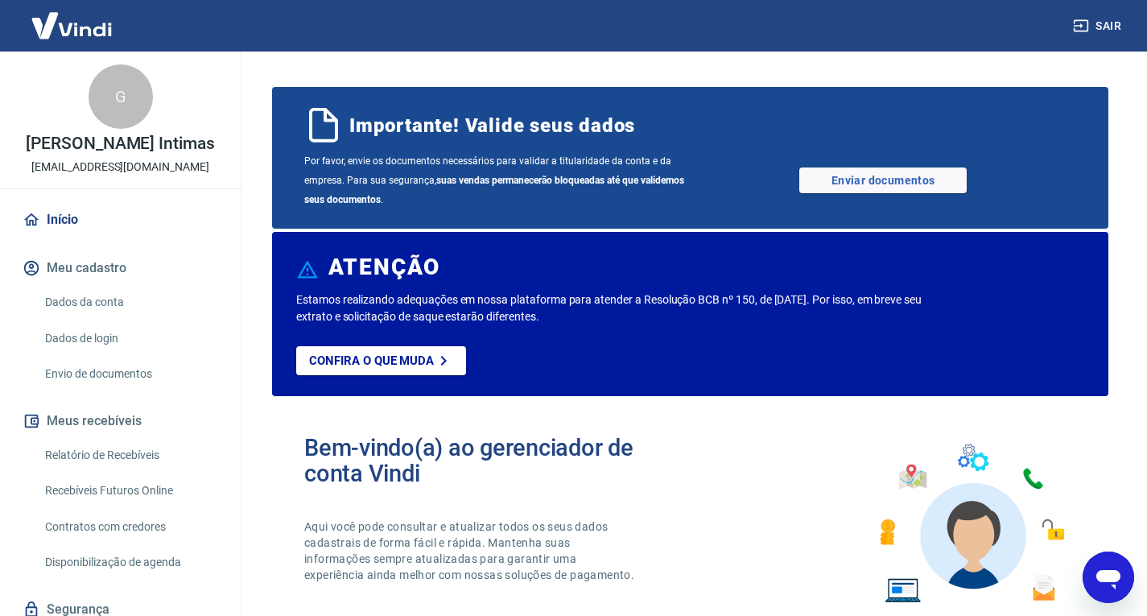
click at [105, 145] on p "[PERSON_NAME] Intimas" at bounding box center [120, 143] width 189 height 17
click at [36, 216] on icon at bounding box center [32, 220] width 18 height 18
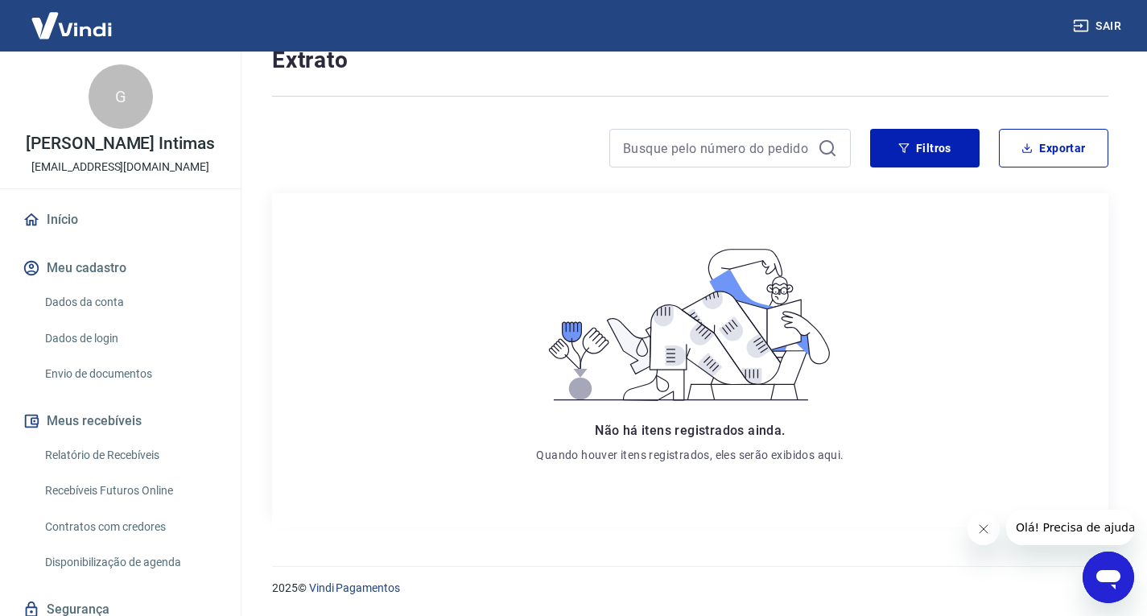
scroll to position [60, 0]
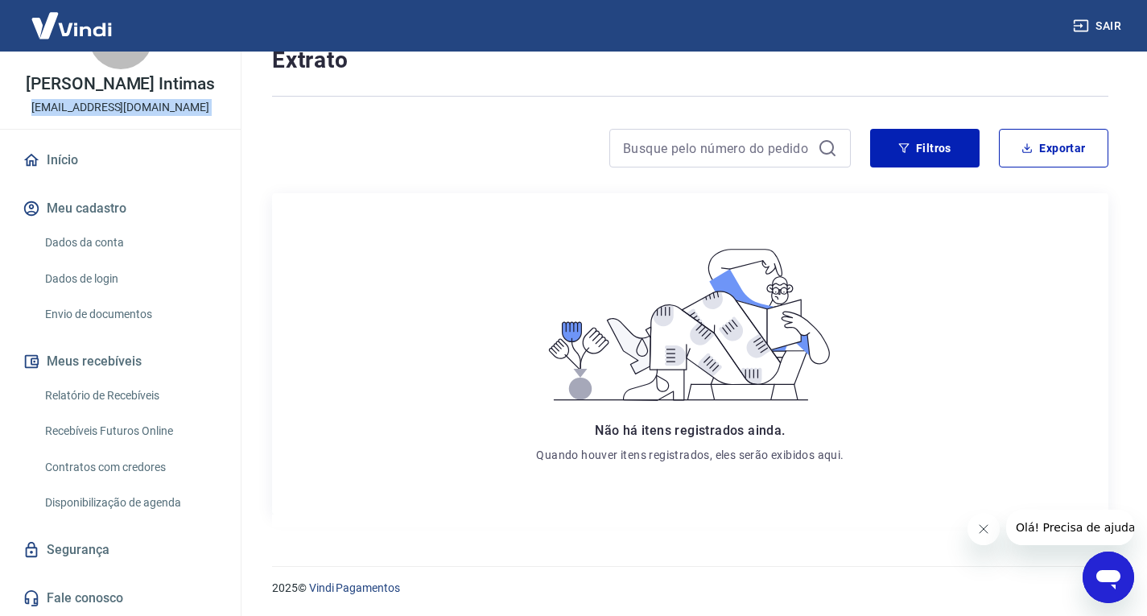
drag, startPoint x: 224, startPoint y: 190, endPoint x: 255, endPoint y: 67, distance: 127.1
click at [234, 77] on div "G Geofan Roupas Intimas vendasgeofan@gmail.com Início Meu cadastro Dados da con…" at bounding box center [120, 334] width 241 height 564
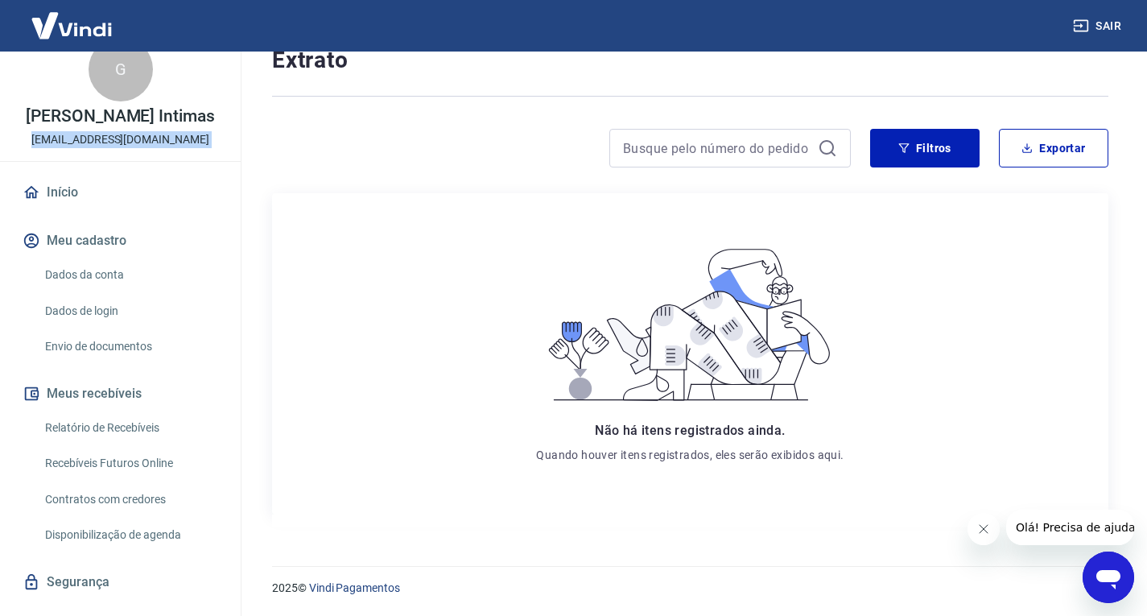
scroll to position [0, 0]
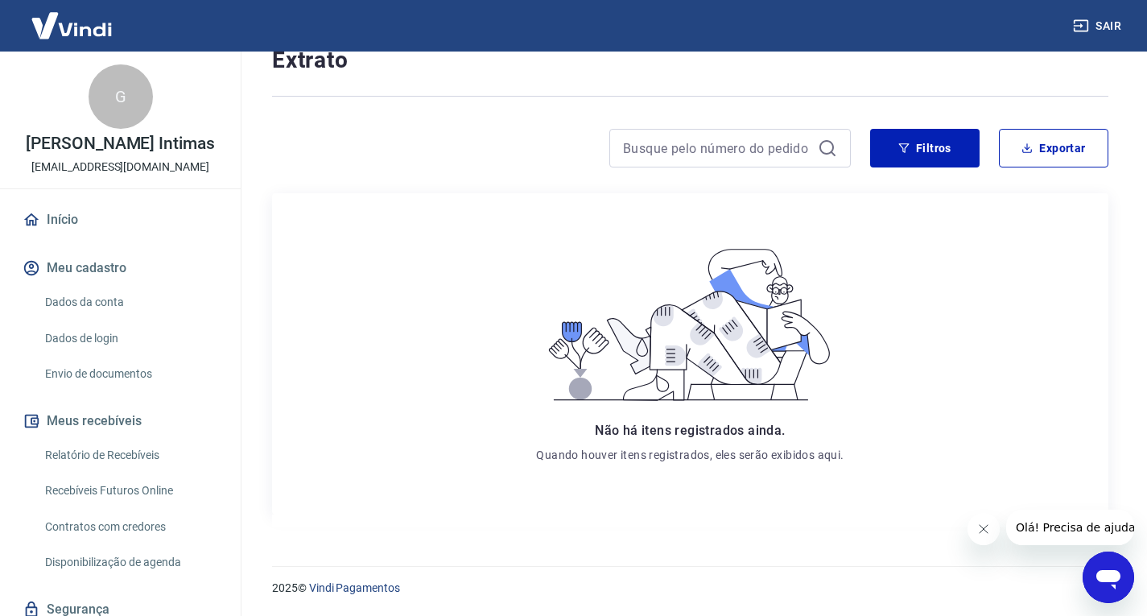
click at [100, 138] on p "[PERSON_NAME] Intimas" at bounding box center [120, 143] width 189 height 17
click at [139, 92] on div "G" at bounding box center [121, 96] width 64 height 64
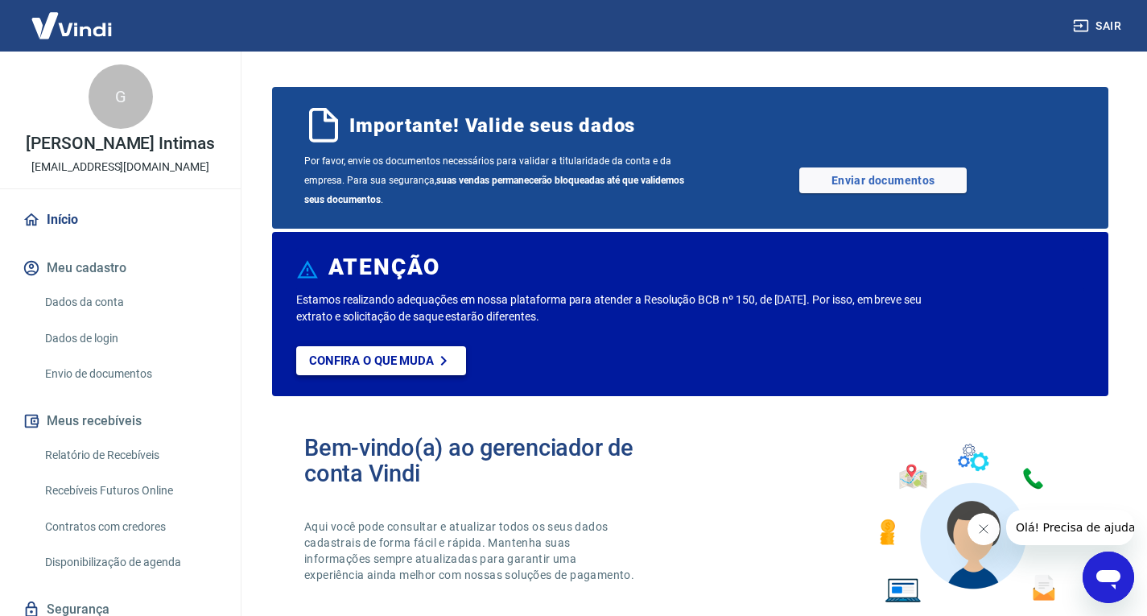
click at [380, 361] on p "Confira o que muda" at bounding box center [371, 360] width 125 height 14
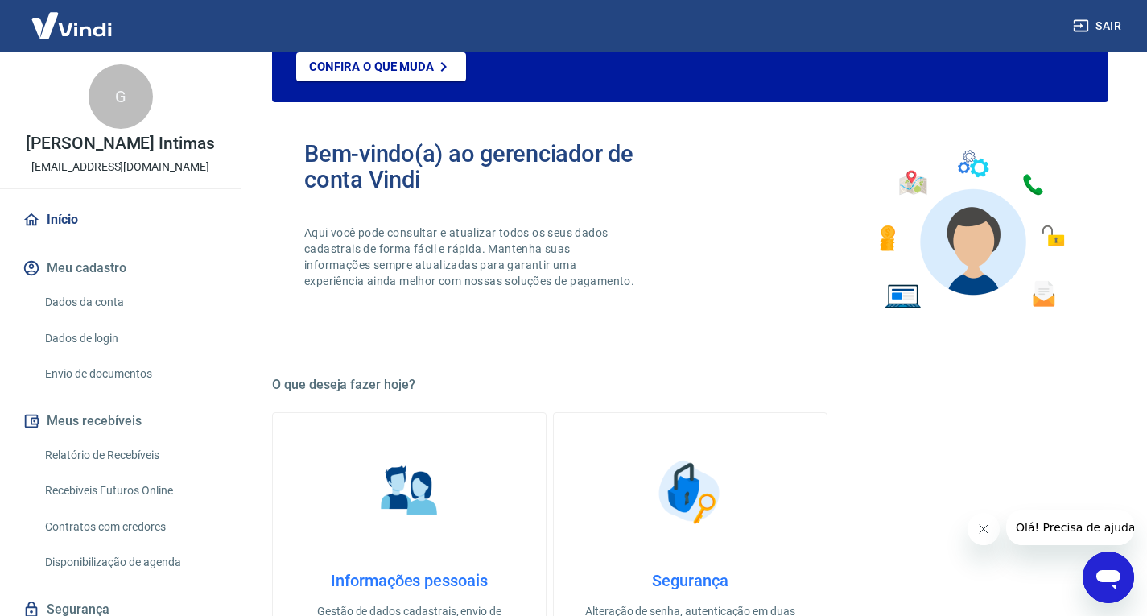
scroll to position [318, 0]
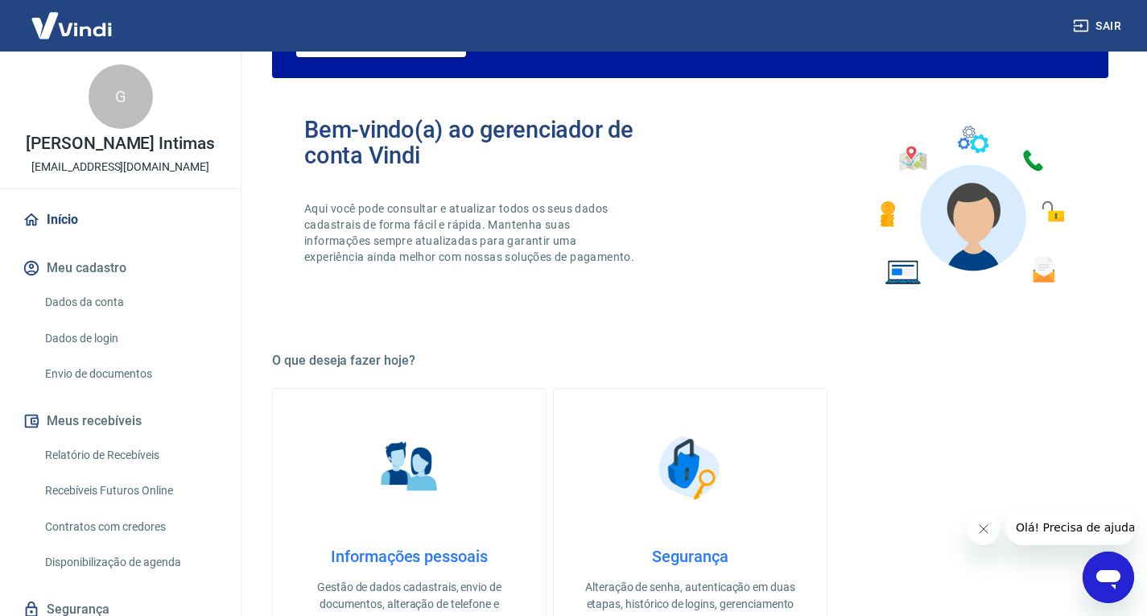
click at [1067, 525] on span "Olá! Precisa de ajuda?" at bounding box center [1078, 527] width 126 height 13
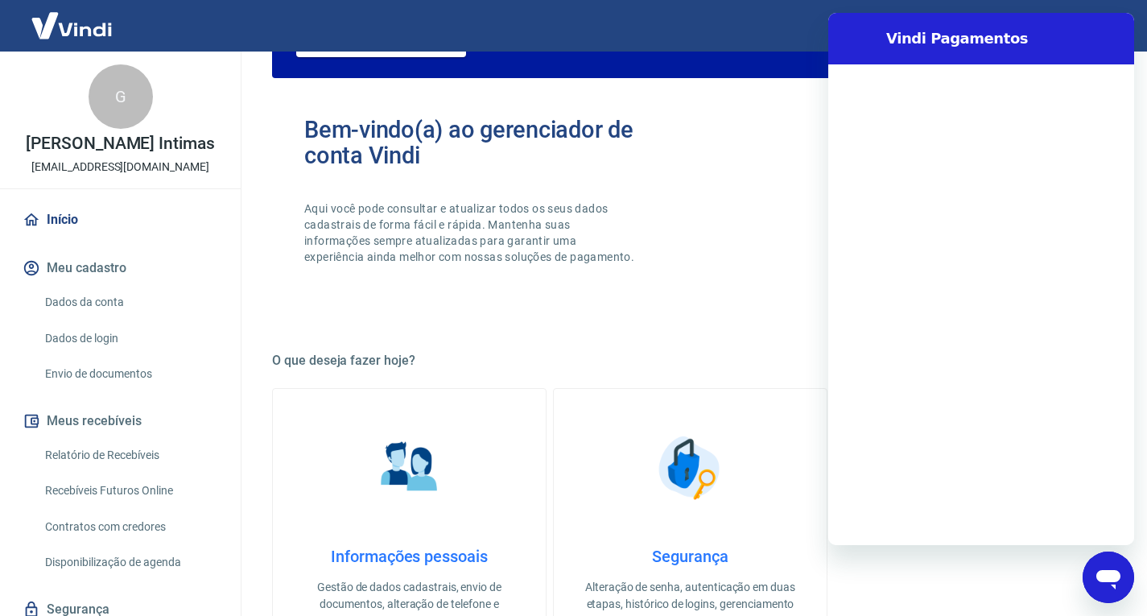
scroll to position [0, 0]
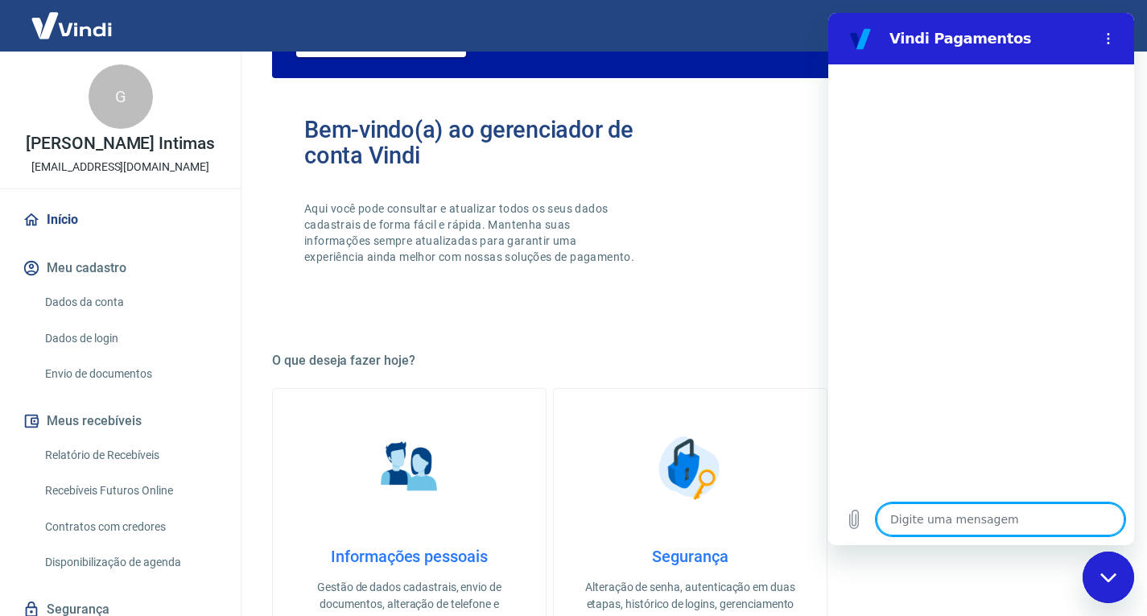
type textarea "B"
type textarea "x"
type textarea "BO"
type textarea "x"
type textarea "BOL"
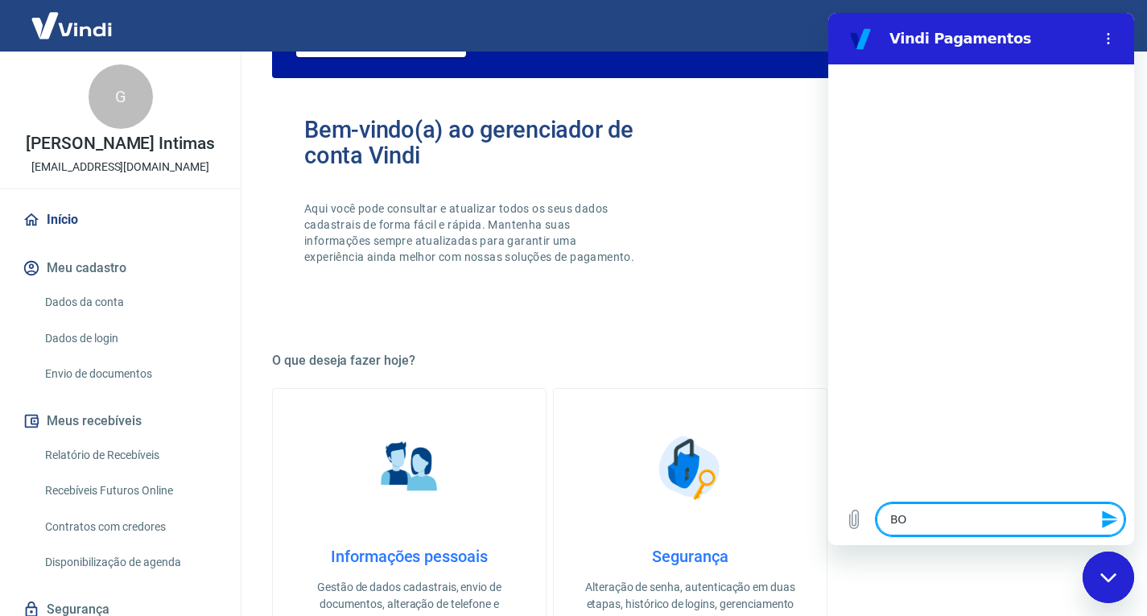
type textarea "x"
type textarea "BOLE"
type textarea "x"
type textarea "BOLET"
type textarea "x"
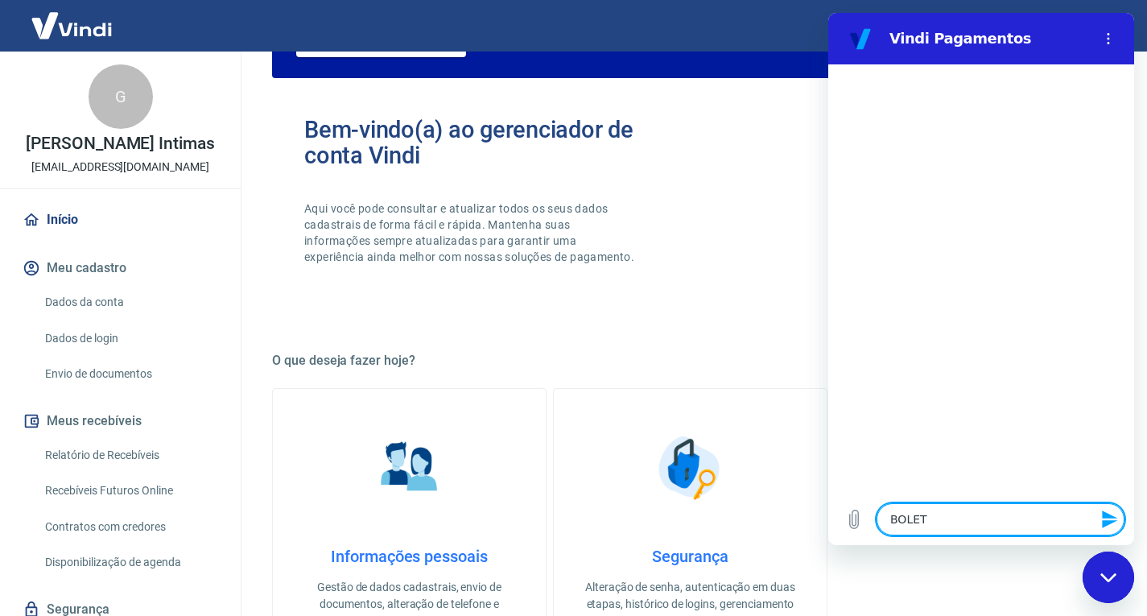
type textarea "BOLETO"
type textarea "x"
type textarea "BOLET"
type textarea "x"
type textarea "BOLE"
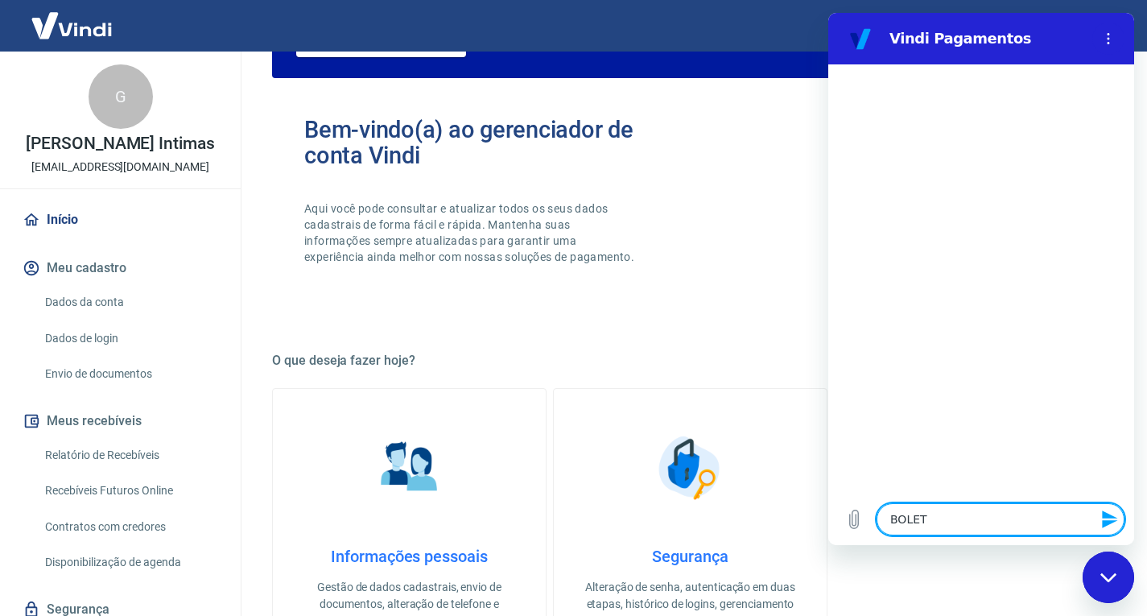
type textarea "x"
type textarea "BOL"
type textarea "x"
type textarea "BO"
type textarea "x"
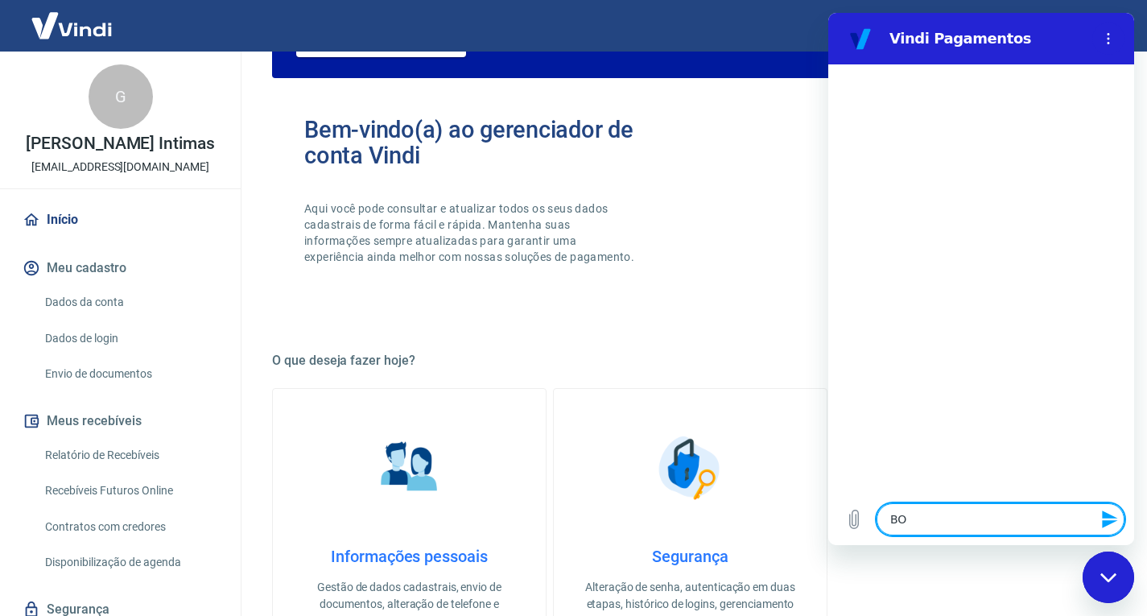
type textarea "B"
type textarea "x"
type textarea "Bo"
type textarea "x"
type textarea "Boa"
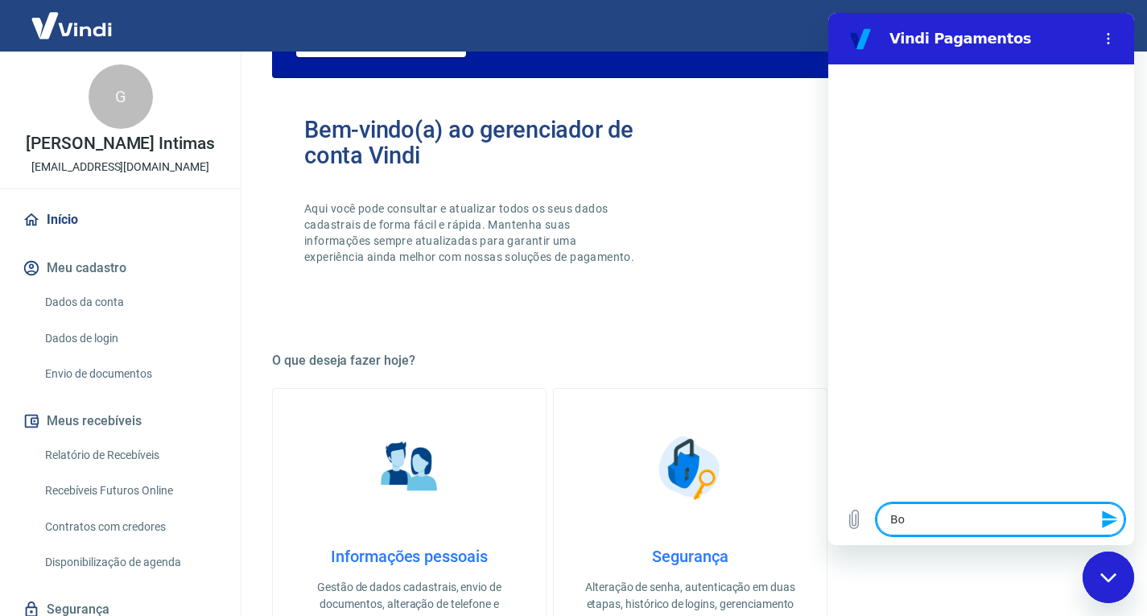
type textarea "x"
type textarea "Boa"
type textarea "x"
type textarea "Boa t"
type textarea "x"
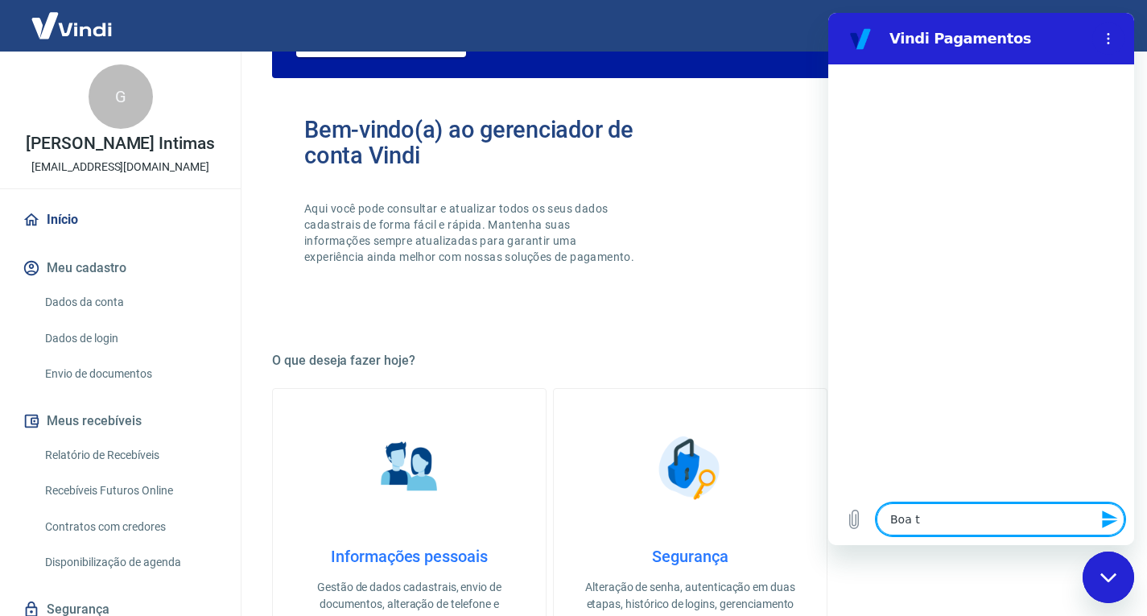
type textarea "Boa ta"
type textarea "x"
type textarea "Boa tar"
type textarea "x"
type textarea "Boa tard"
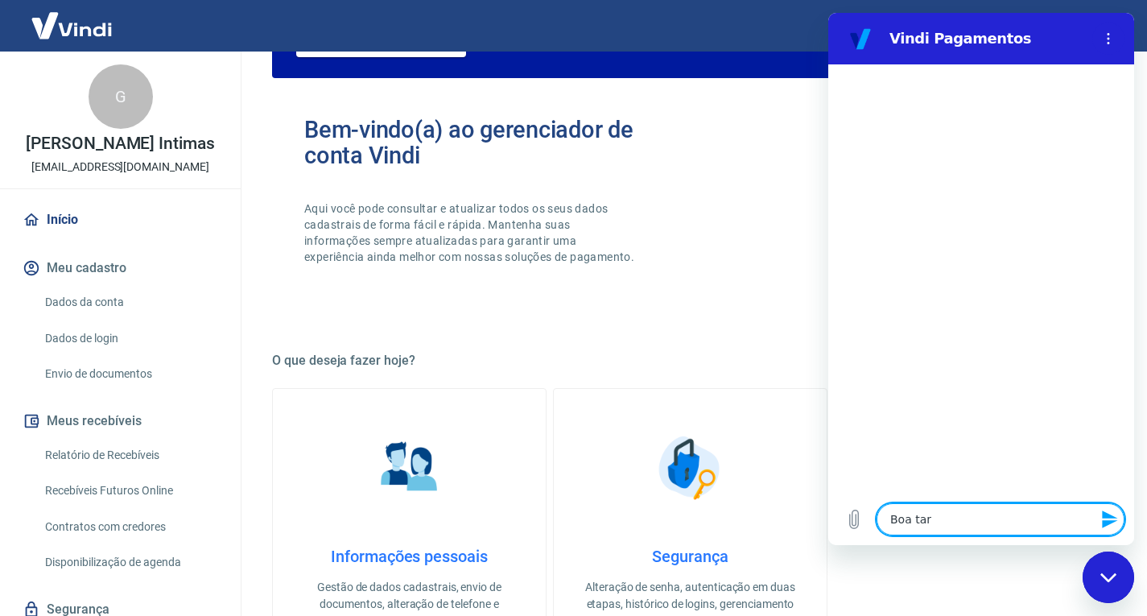
type textarea "x"
type textarea "Boa tarde"
type textarea "x"
type textarea "p"
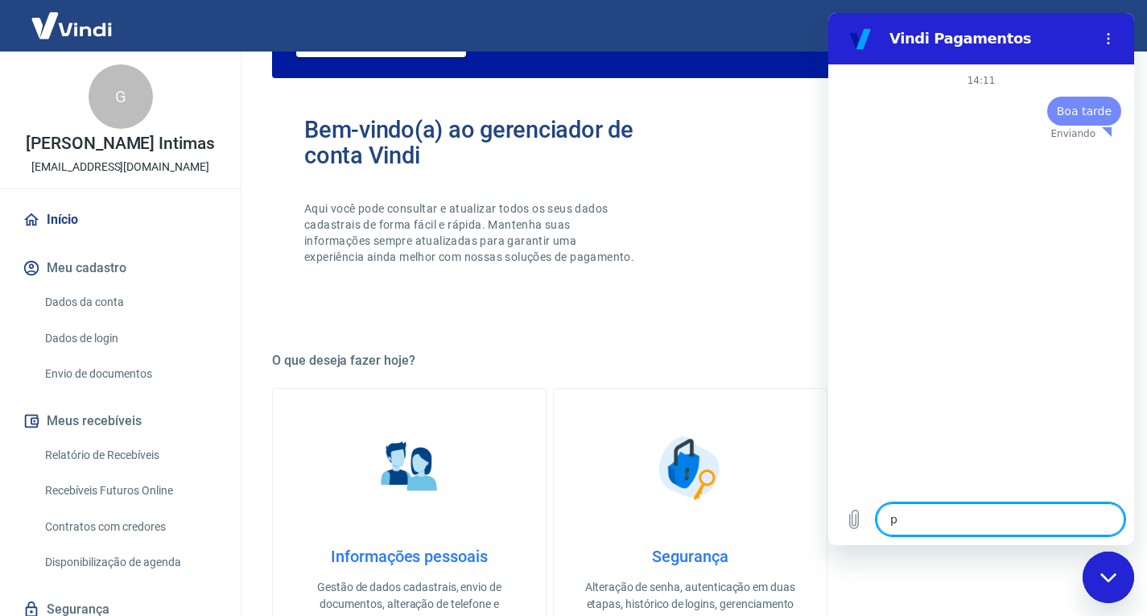
type textarea "x"
type textarea "pr"
type textarea "x"
type textarea "pre"
type textarea "x"
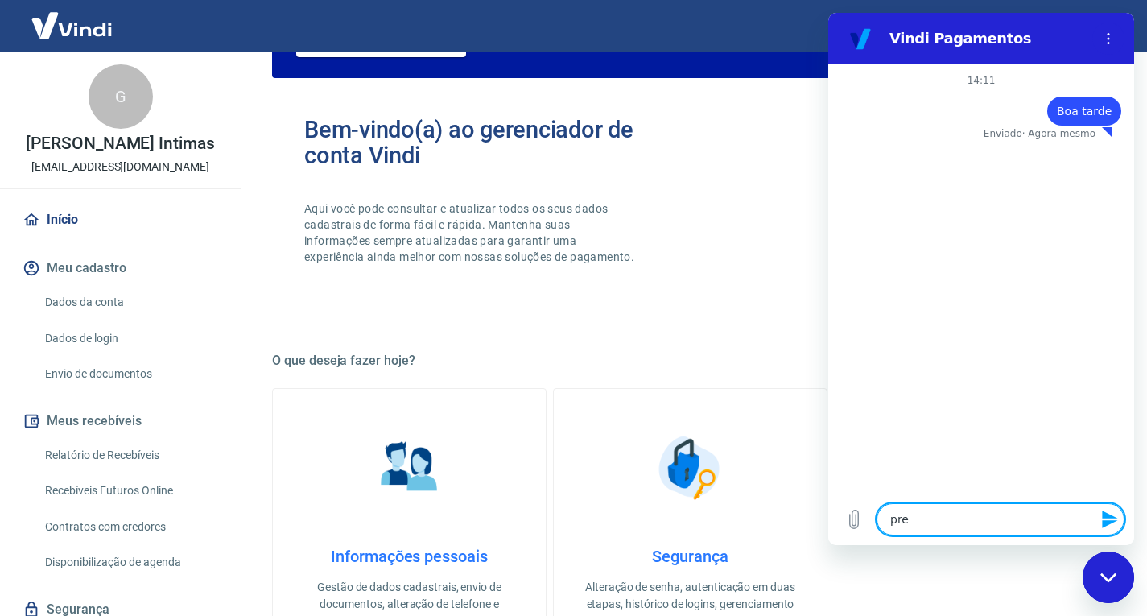
type textarea "prec"
type textarea "x"
type textarea "preci"
type textarea "x"
type textarea "precis"
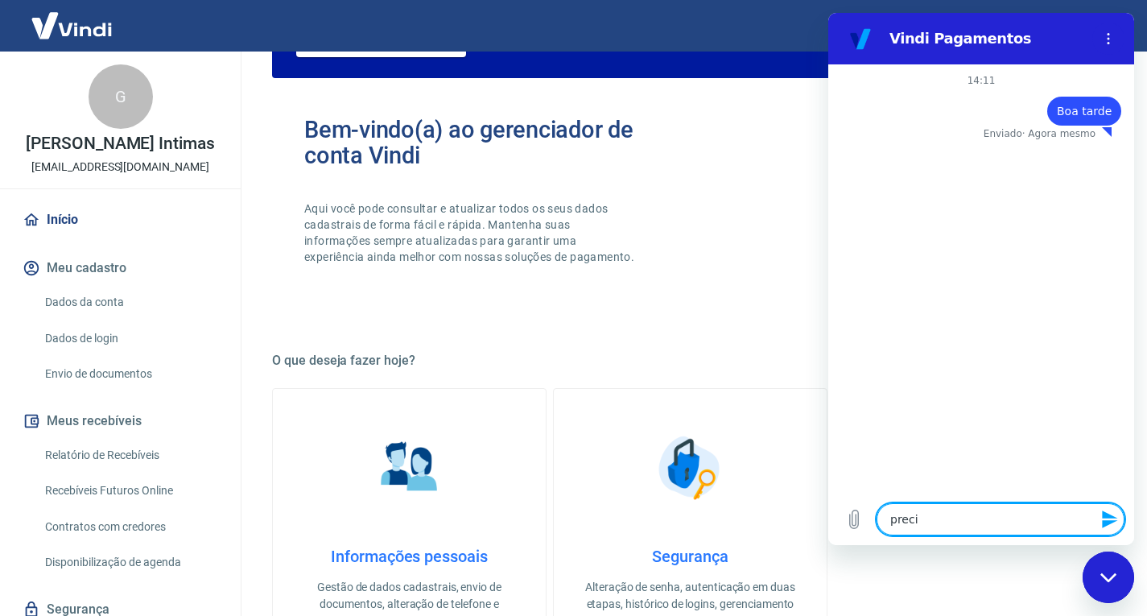
type textarea "x"
type textarea "preciso"
type textarea "x"
type textarea "preciso"
type textarea "x"
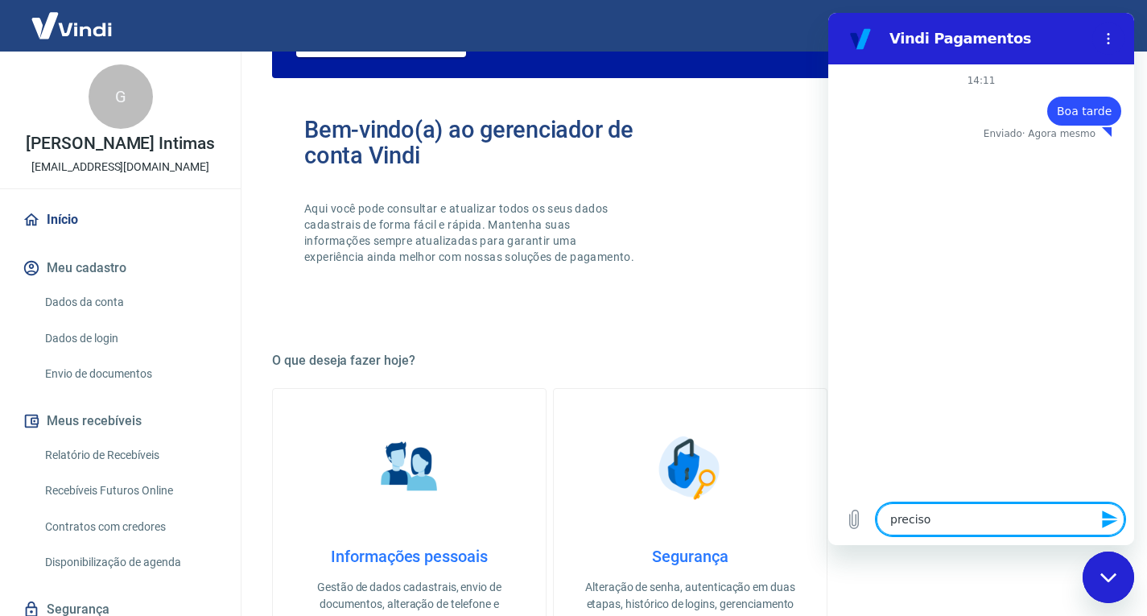
type textarea "preciso e"
type textarea "x"
type textarea "preciso em"
type textarea "x"
type textarea "preciso emi"
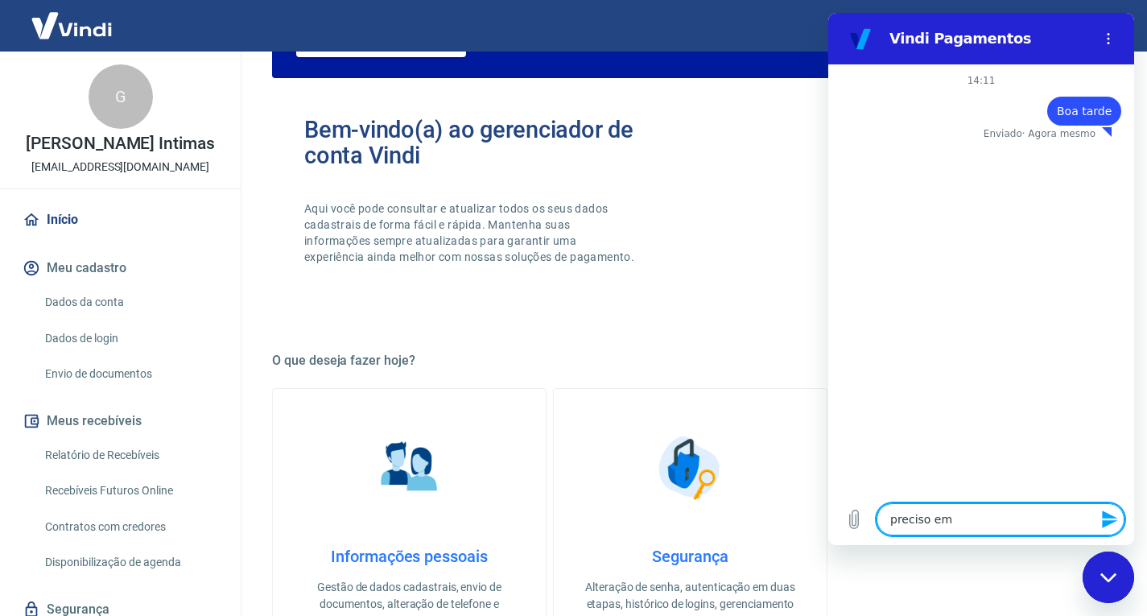
type textarea "x"
type textarea "preciso emit"
type textarea "x"
type textarea "preciso emiti"
type textarea "x"
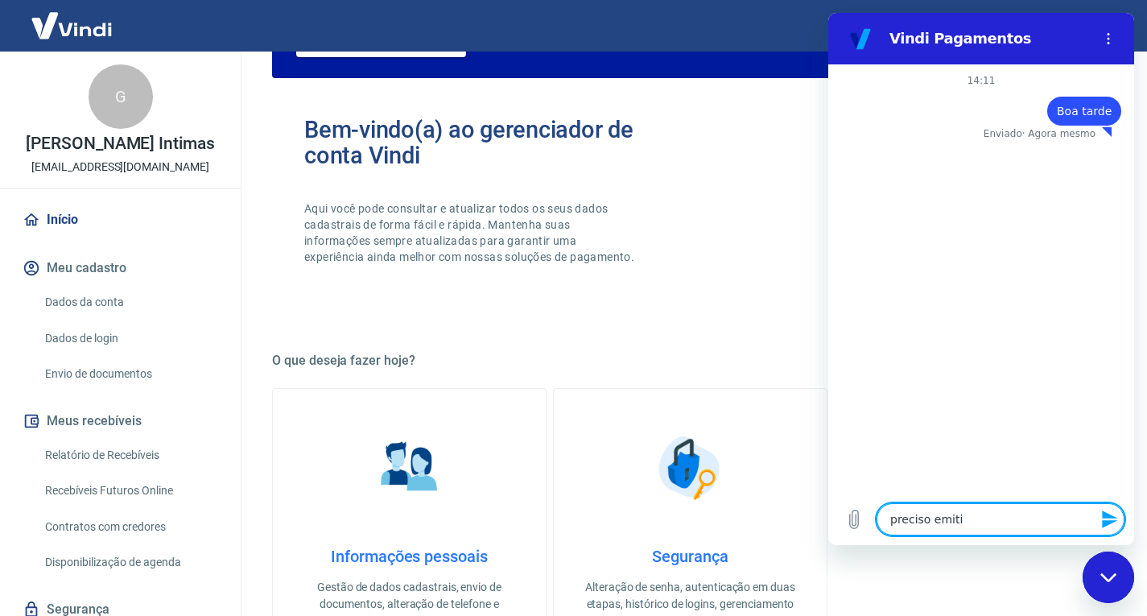
type textarea "preciso emitir"
type textarea "x"
type textarea "preciso emitir"
type textarea "x"
type textarea "preciso emitir o"
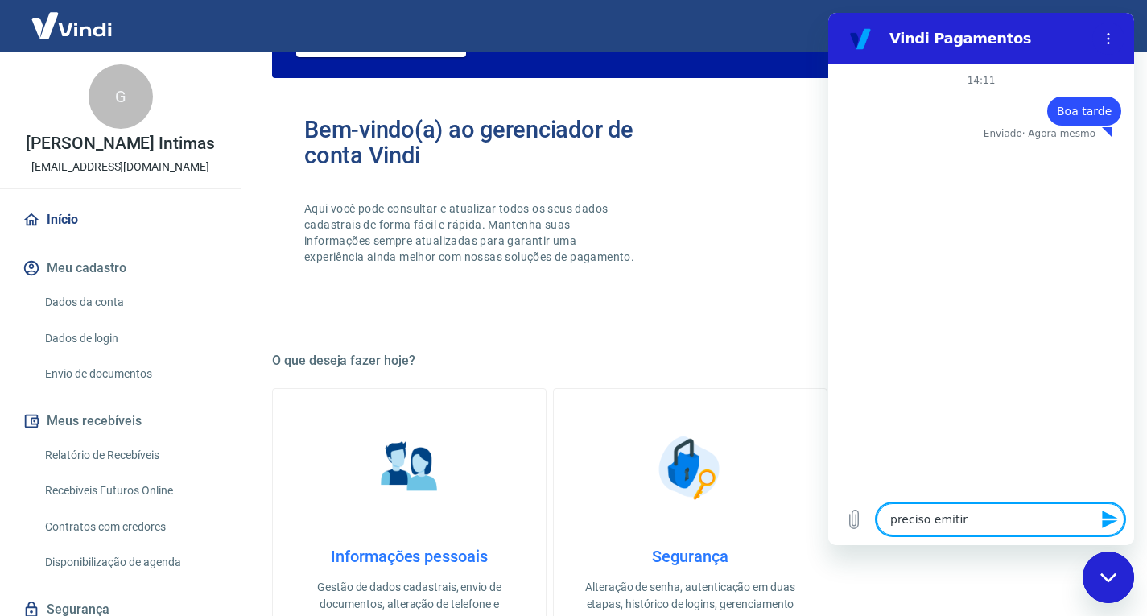
type textarea "x"
type textarea "preciso emitir o"
type textarea "x"
type textarea "preciso emitir o b"
type textarea "x"
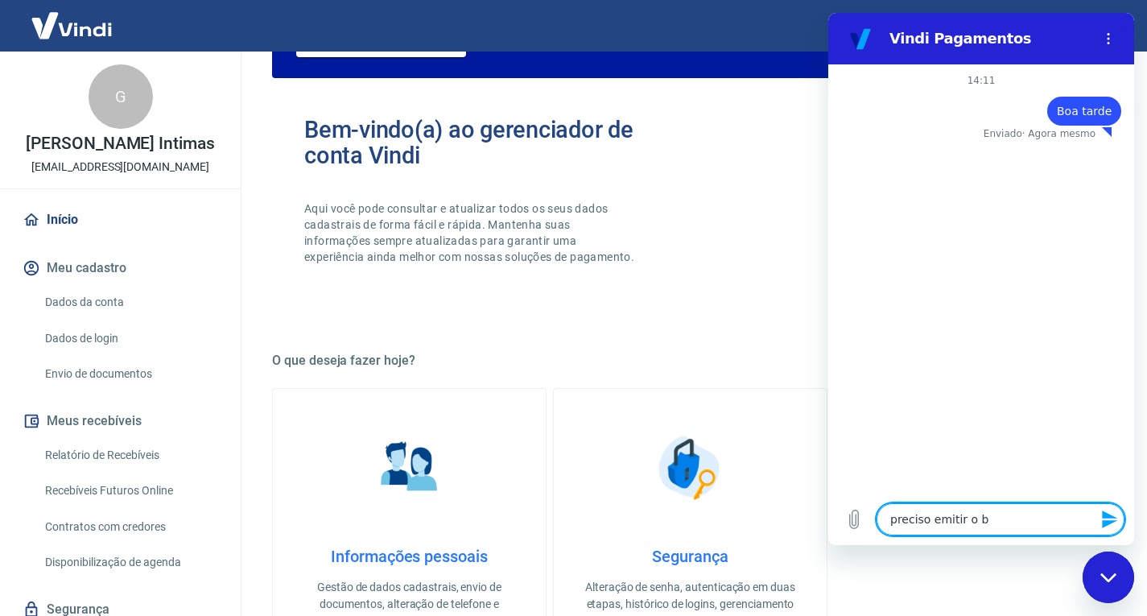
type textarea "preciso emitir o bo"
type textarea "x"
type textarea "preciso emitir o bol"
type textarea "x"
type textarea "preciso emitir o bole"
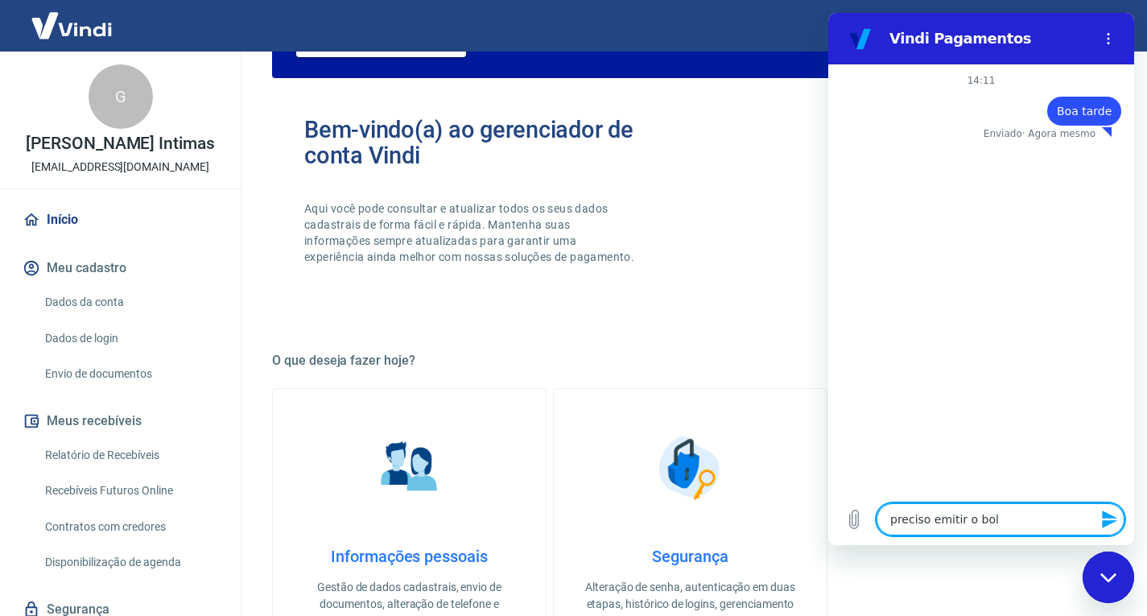
type textarea "x"
type textarea "preciso emitir o boleo"
type textarea "x"
type textarea "preciso emitir o boleo"
type textarea "x"
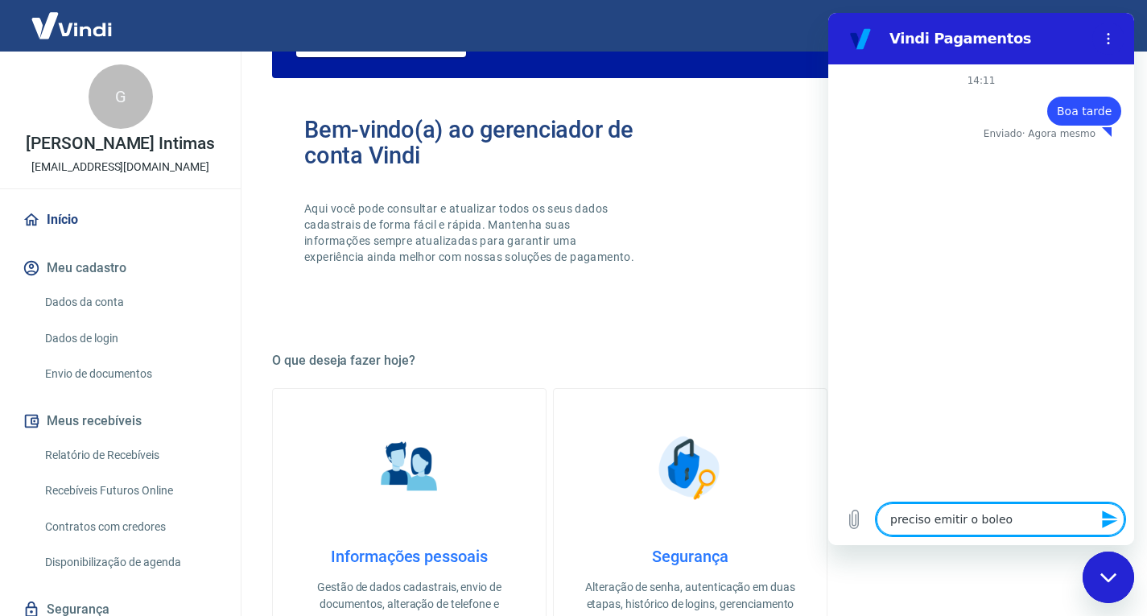
type textarea "preciso emitir o boleo t"
type textarea "x"
type textarea "preciso emitir o boleo"
type textarea "x"
type textarea "preciso emitir o boleo"
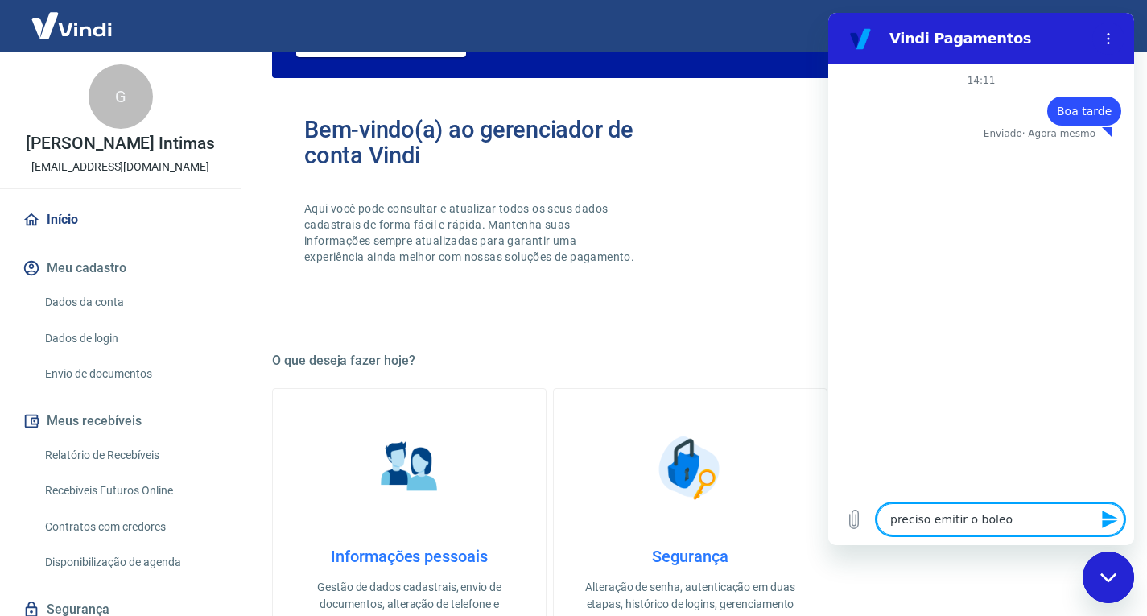
type textarea "x"
type textarea "preciso emitir o bole"
type textarea "x"
type textarea "preciso emitir o bolet"
type textarea "x"
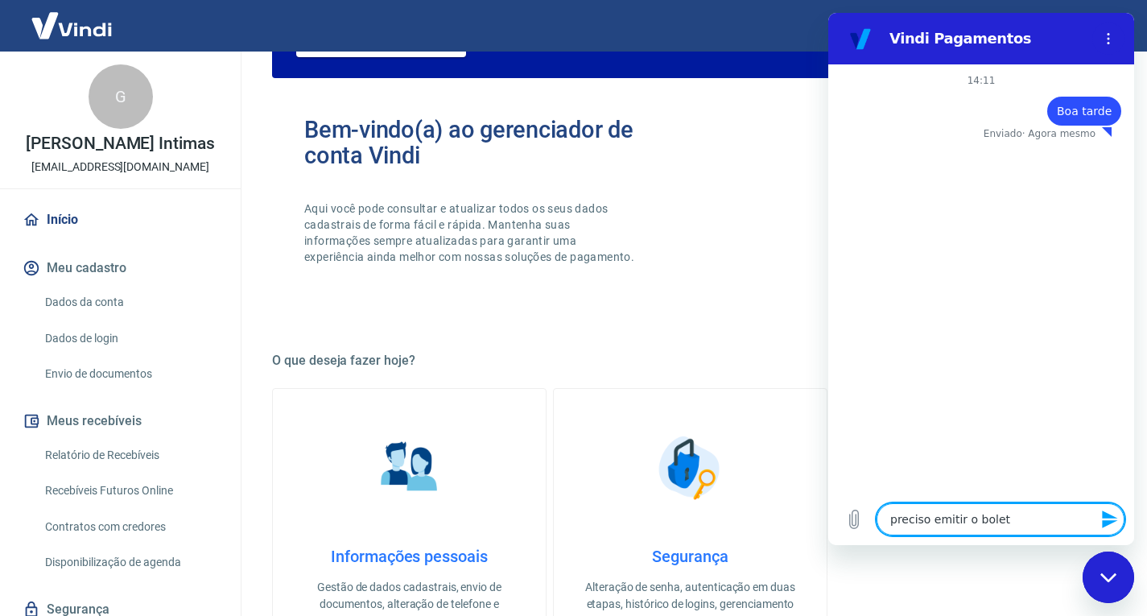
type textarea "preciso emitir o boleto"
type textarea "x"
type textarea "preciso emitir o boleto"
type textarea "x"
type textarea "preciso emitir o boleto d"
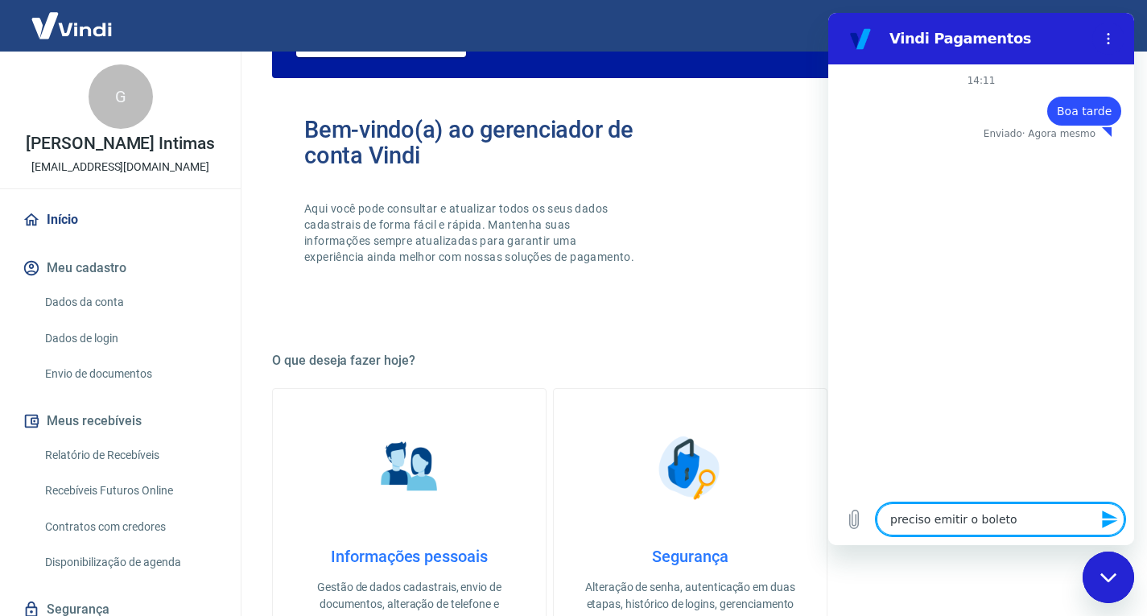
type textarea "x"
type textarea "preciso emitir o boleto de"
type textarea "x"
type textarea "preciso emitir o boleto de"
type textarea "x"
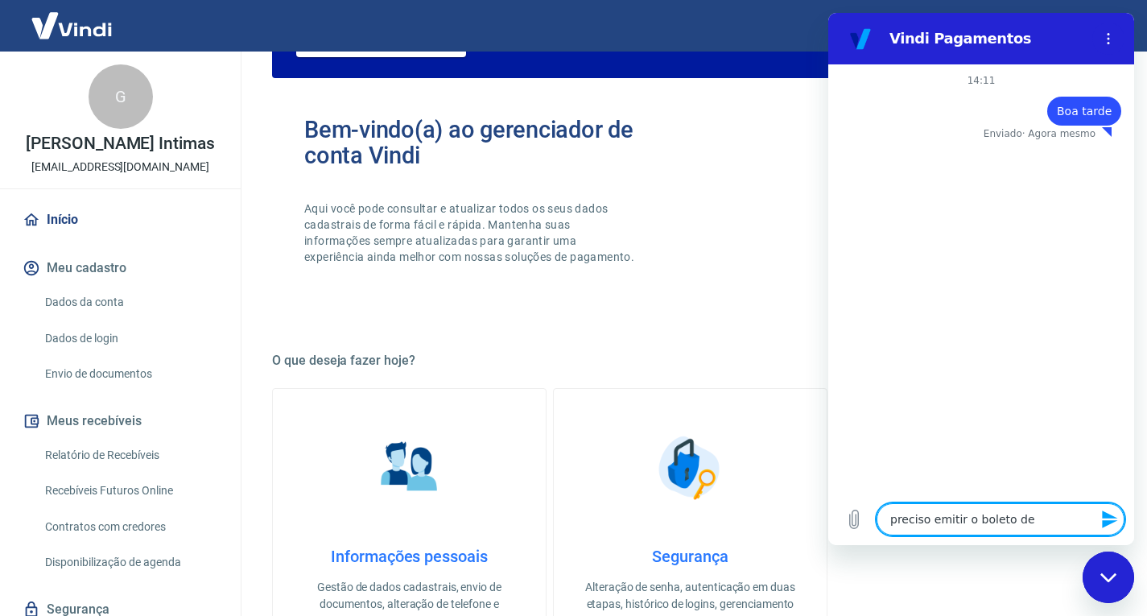
type textarea "preciso emitir o boleto de p"
type textarea "x"
type textarea "preciso emitir o boleto de pa"
type textarea "x"
type textarea "preciso emitir o boleto de pag"
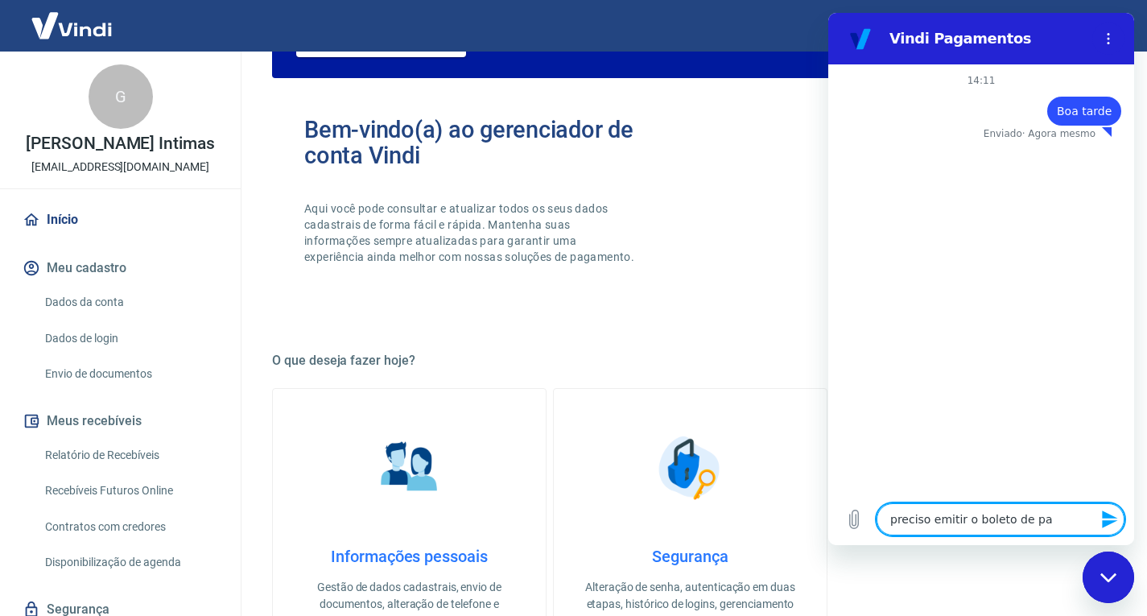
type textarea "x"
type textarea "preciso emitir o boleto de paga"
type textarea "x"
type textarea "preciso emitir o boleto de pagam"
type textarea "x"
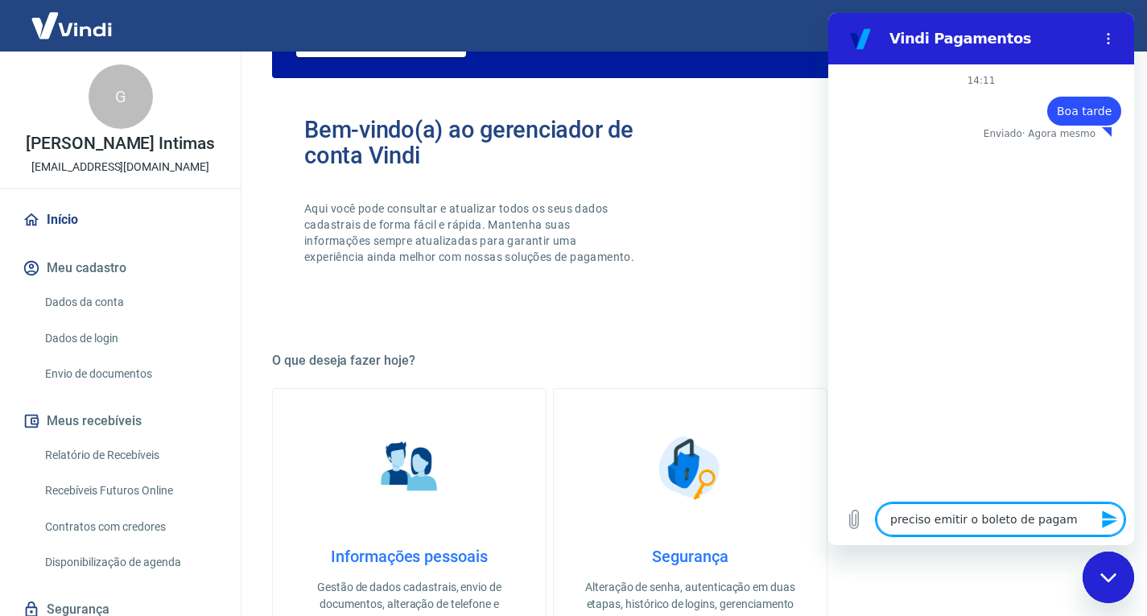
type textarea "preciso emitir o boleto de pagame"
type textarea "x"
type textarea "preciso emitir o boleto de pagamet"
type textarea "x"
type textarea "preciso emitir o boleto de pagameto"
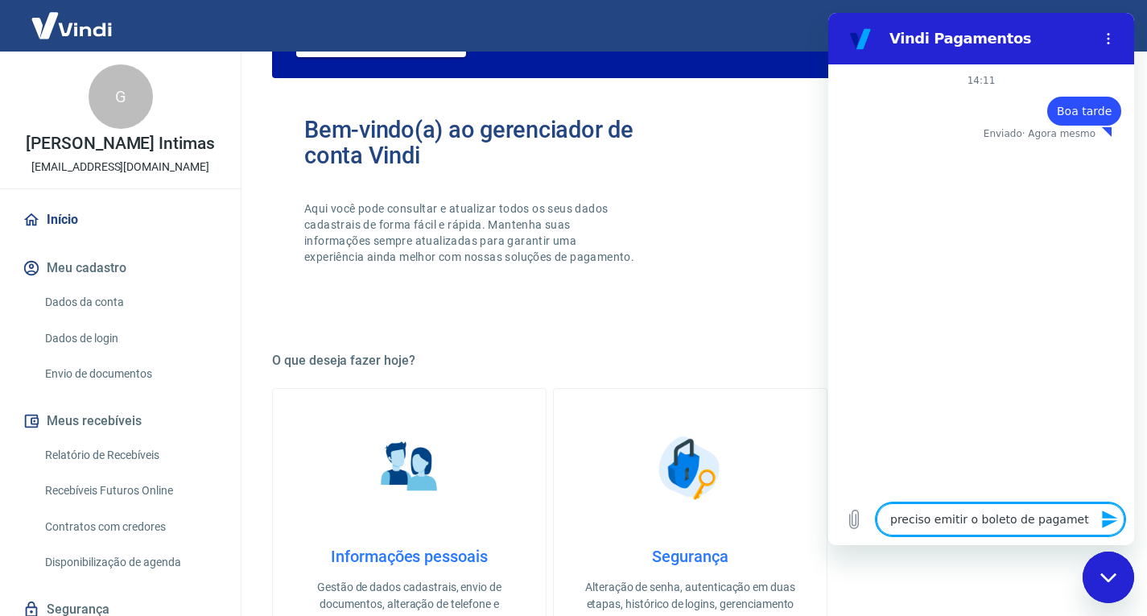
type textarea "x"
type textarea "preciso emitir o boleto de pagamet"
type textarea "x"
type textarea "preciso emitir o boleto de pagame"
type textarea "x"
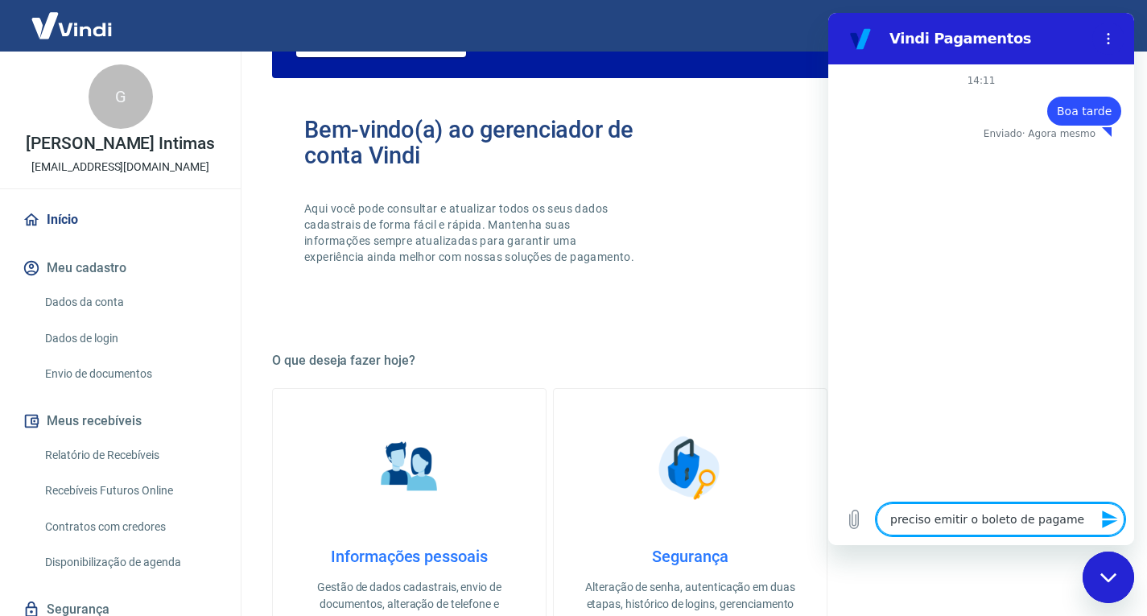
type textarea "preciso emitir o boleto de pagamen"
type textarea "x"
type textarea "preciso emitir o boleto de pagament"
type textarea "x"
type textarea "preciso emitir o boleto de pagamento"
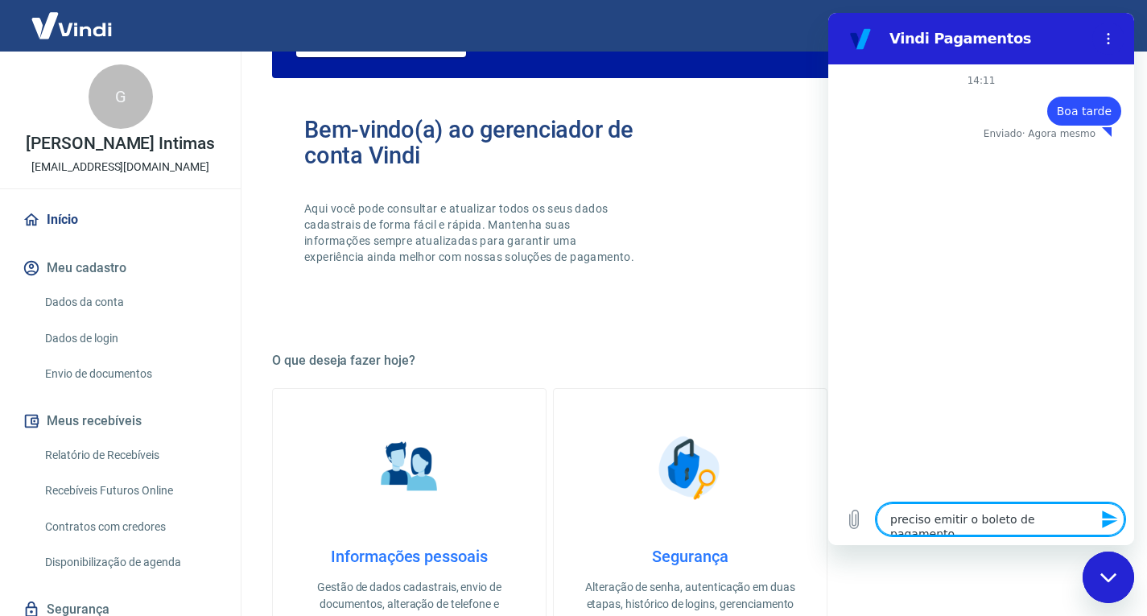
type textarea "x"
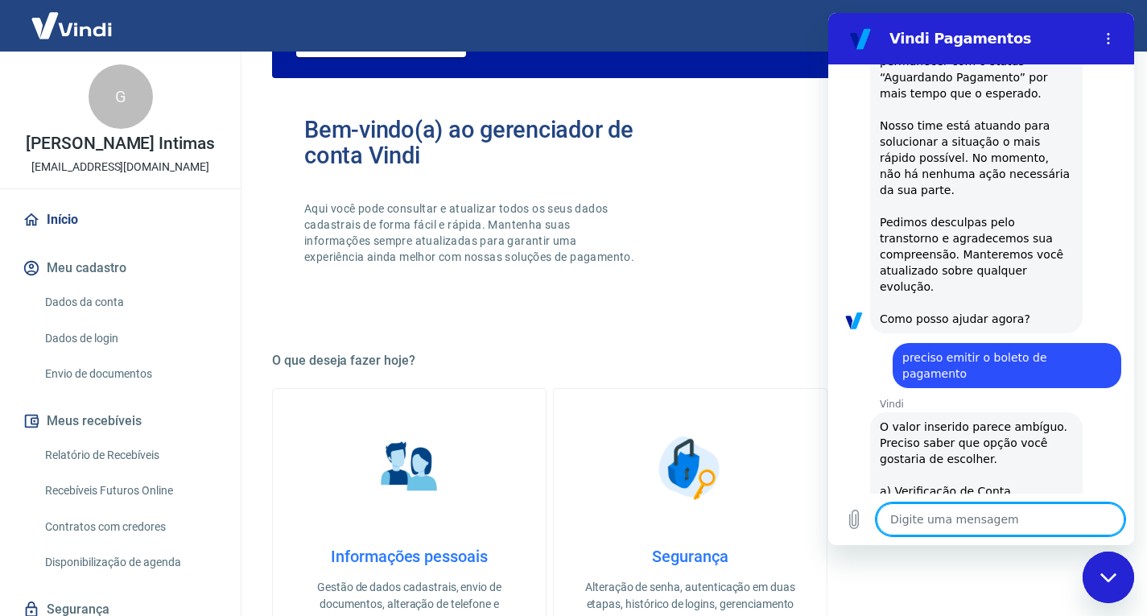
scroll to position [278, 0]
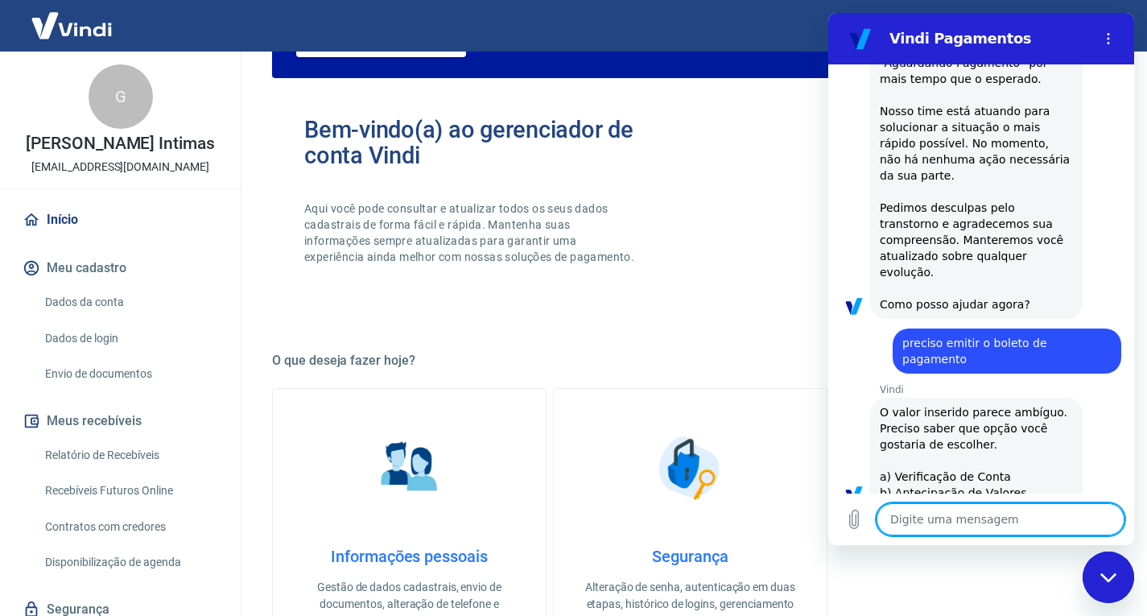
drag, startPoint x: 1125, startPoint y: 303, endPoint x: 1977, endPoint y: 383, distance: 855.9
click at [941, 521] on textarea at bounding box center [1000, 519] width 248 height 32
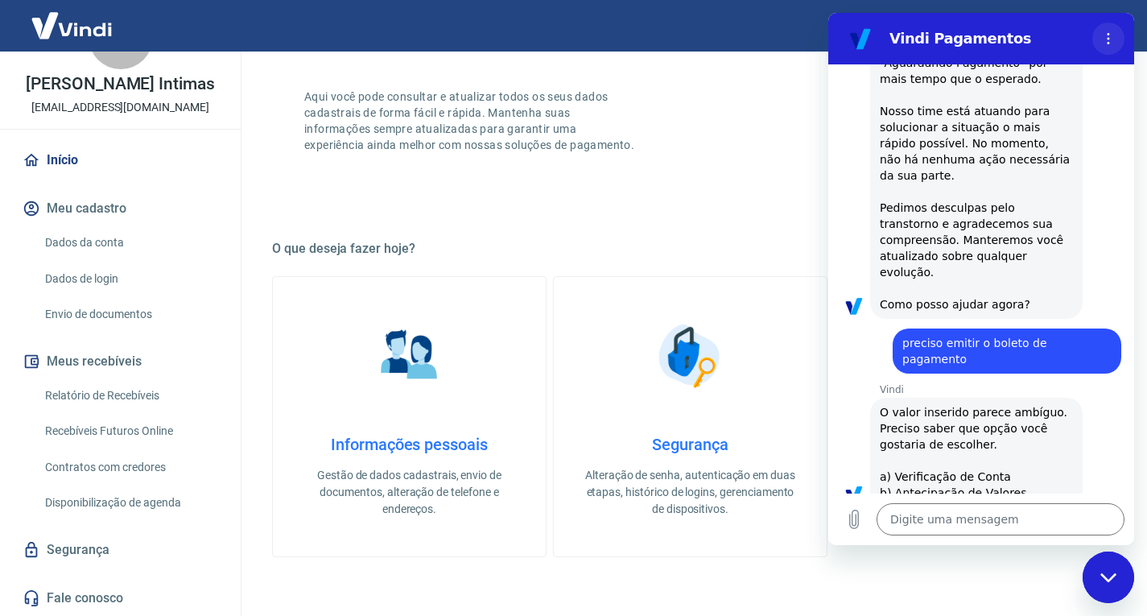
click at [1109, 36] on icon "Menu de opções" at bounding box center [1108, 38] width 13 height 13
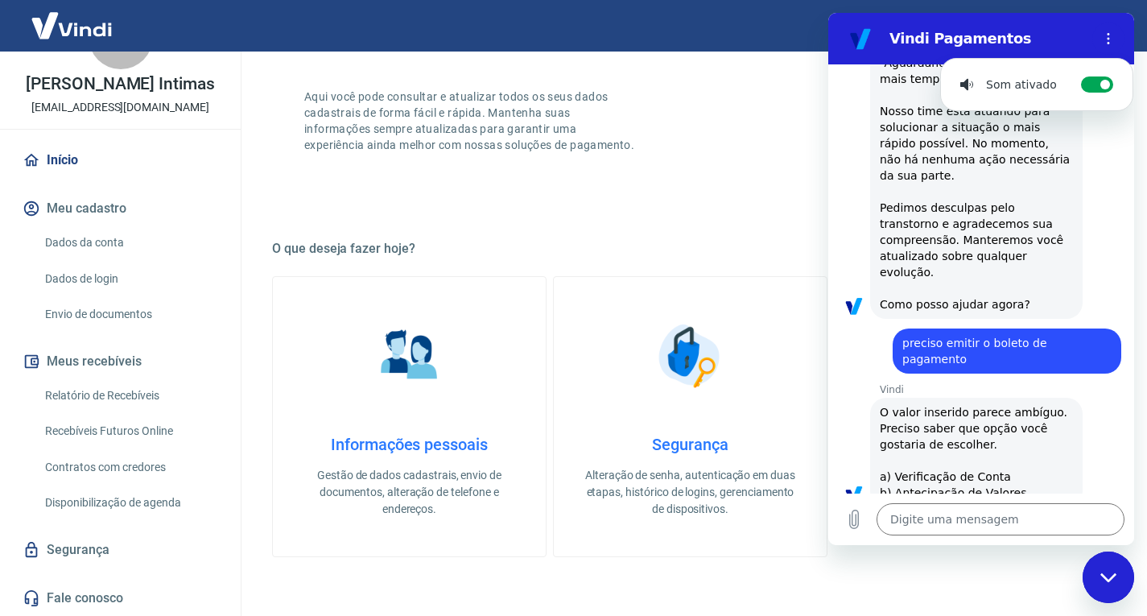
click at [764, 245] on h5 "O que deseja fazer hoje?" at bounding box center [690, 249] width 836 height 16
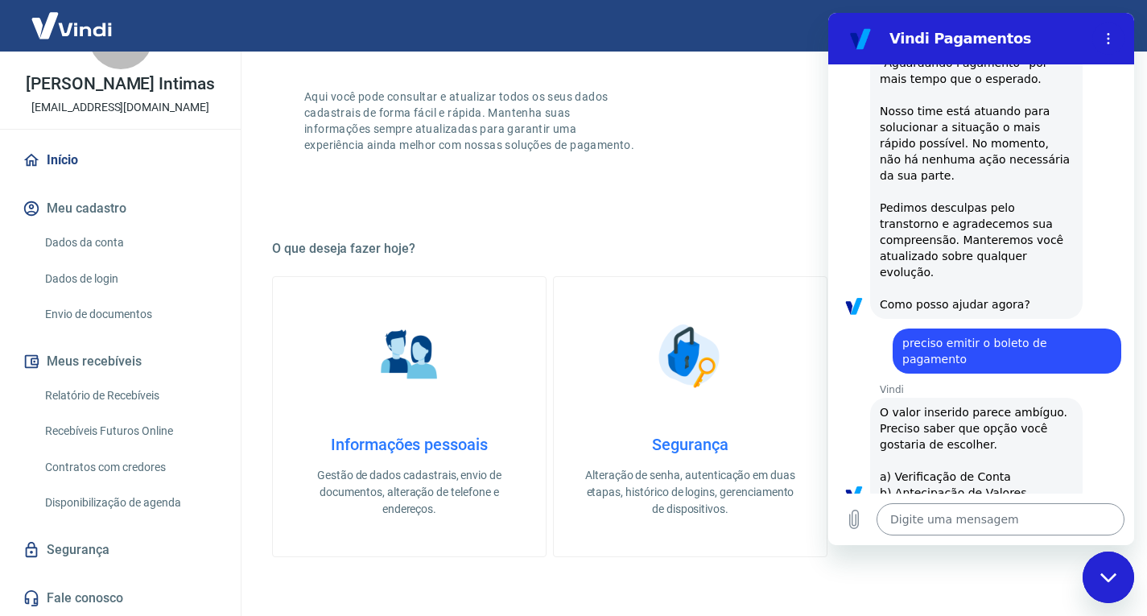
click at [914, 528] on textarea at bounding box center [1000, 519] width 248 height 32
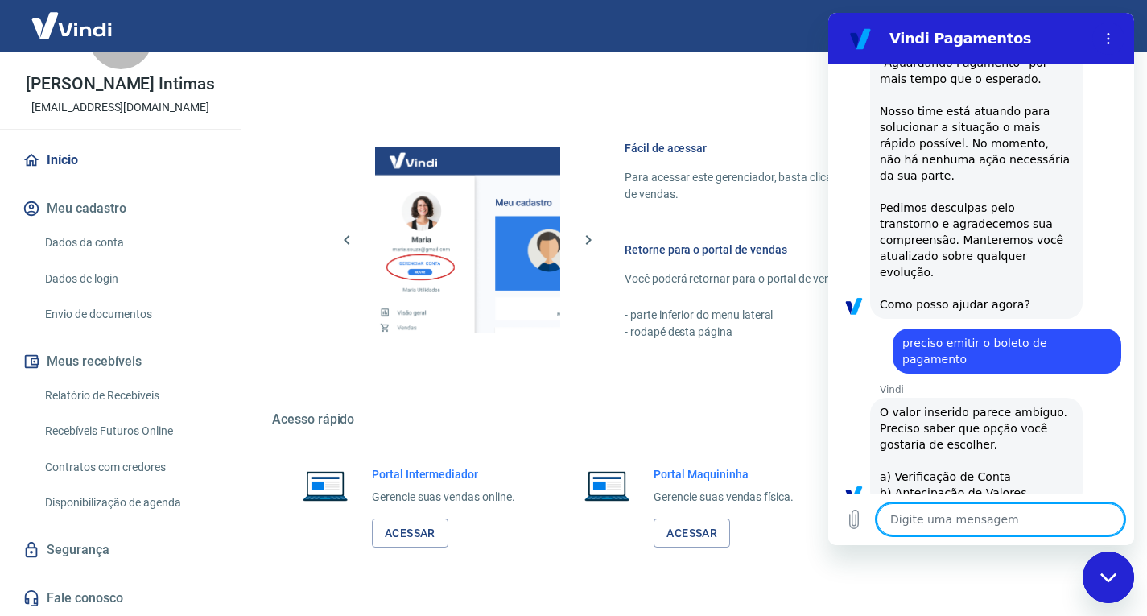
scroll to position [983, 0]
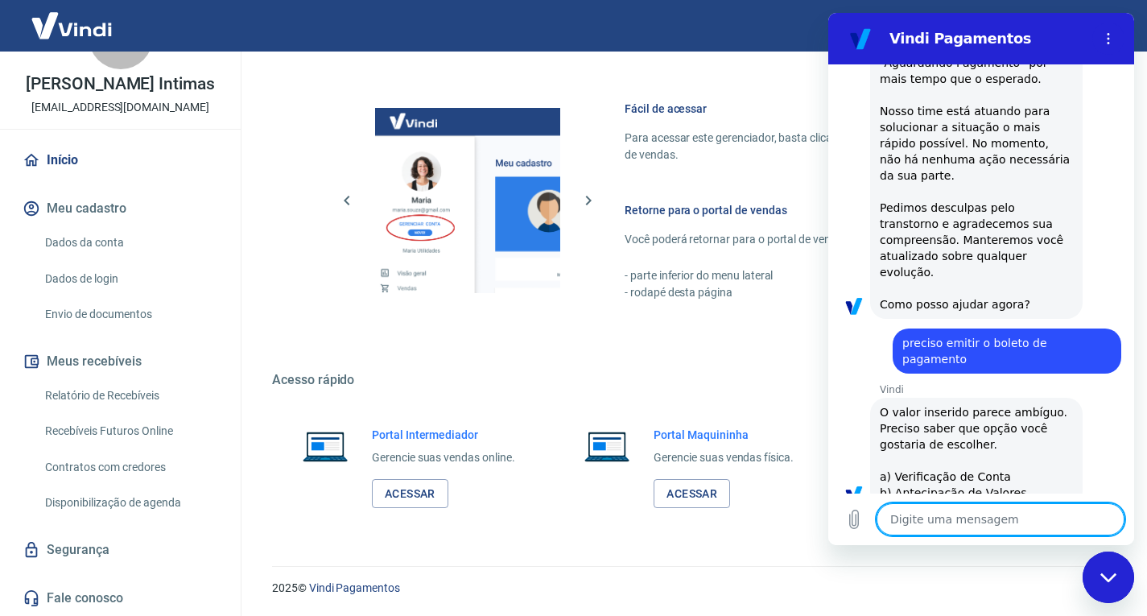
drag, startPoint x: 1152, startPoint y: 351, endPoint x: 35, endPoint y: 31, distance: 1161.9
click at [717, 74] on div "Fácil de acessar Para acessar este gerenciador, basta clicar em “Gerenciar cont…" at bounding box center [690, 198] width 836 height 284
click at [1120, 580] on div "Fechar janela de mensagens" at bounding box center [1108, 577] width 48 height 48
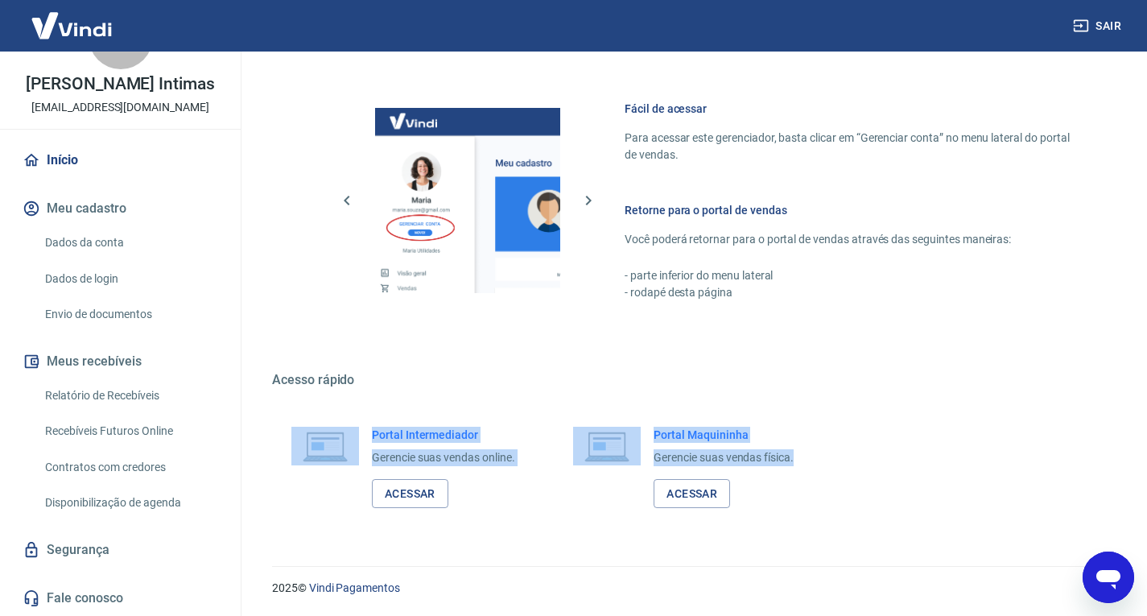
drag, startPoint x: 1148, startPoint y: 435, endPoint x: 1148, endPoint y: 445, distance: 9.7
click at [953, 410] on div "Portal Intermediador Gerencie suas vendas online. Acessar Portal Maquininha Ger…" at bounding box center [690, 467] width 836 height 121
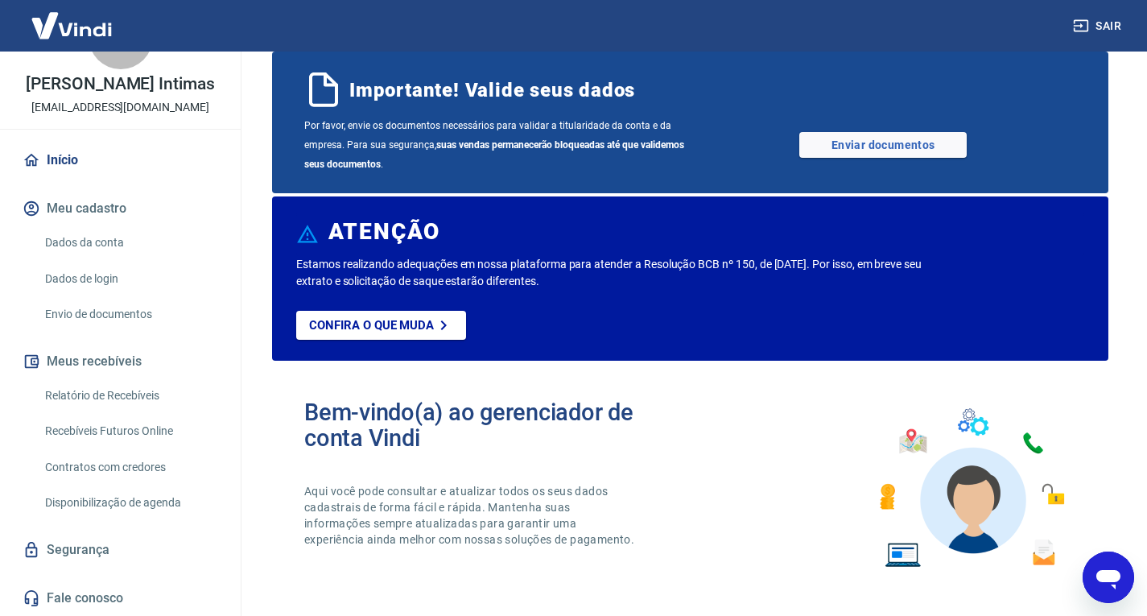
scroll to position [0, 0]
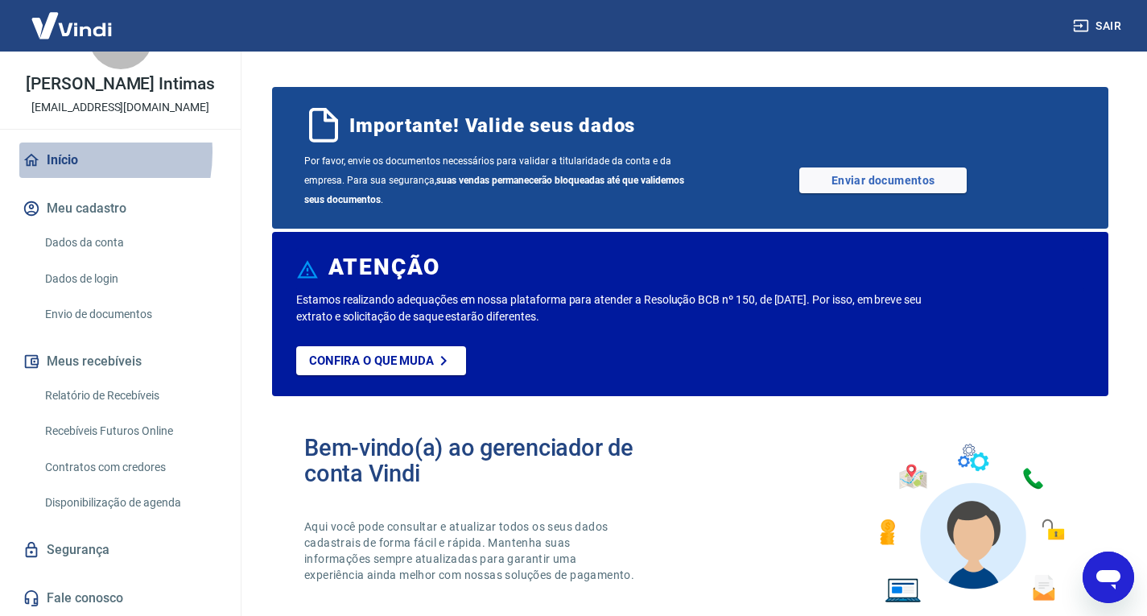
click at [53, 152] on link "Início" at bounding box center [120, 159] width 202 height 35
click at [27, 156] on icon at bounding box center [32, 160] width 18 height 18
click at [64, 156] on link "Início" at bounding box center [120, 159] width 202 height 35
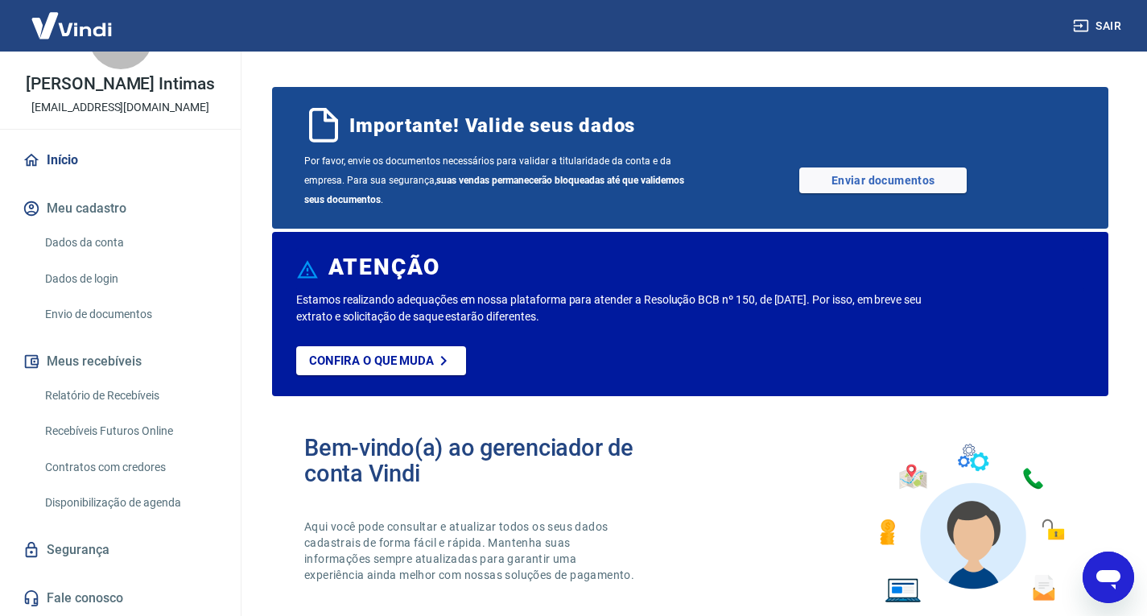
type textarea "x"
click at [76, 155] on link "Início" at bounding box center [120, 159] width 202 height 35
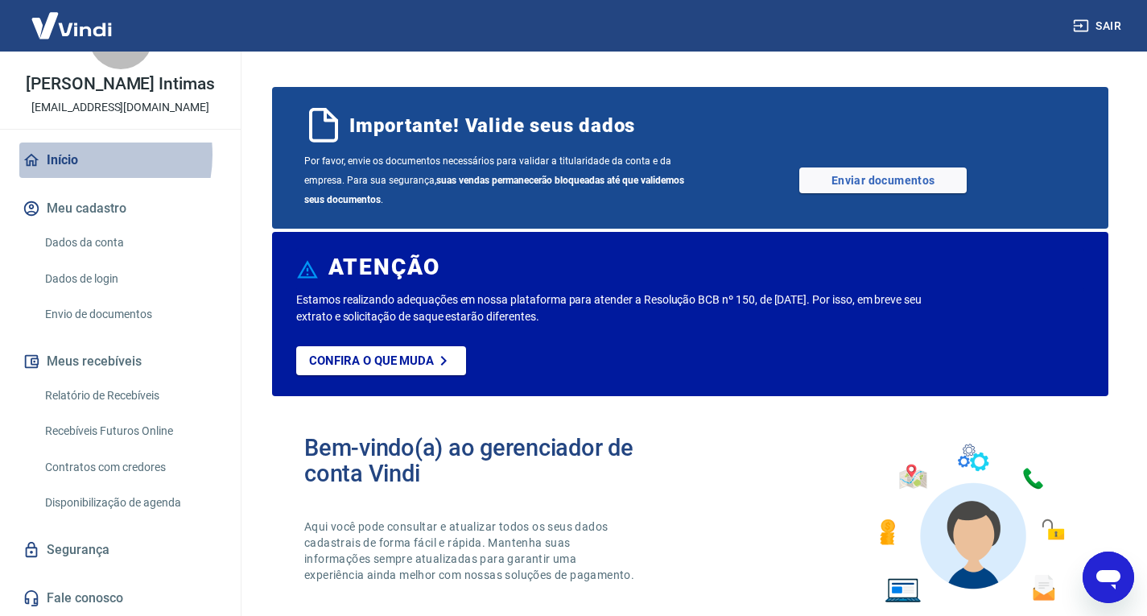
click at [71, 155] on link "Início" at bounding box center [120, 159] width 202 height 35
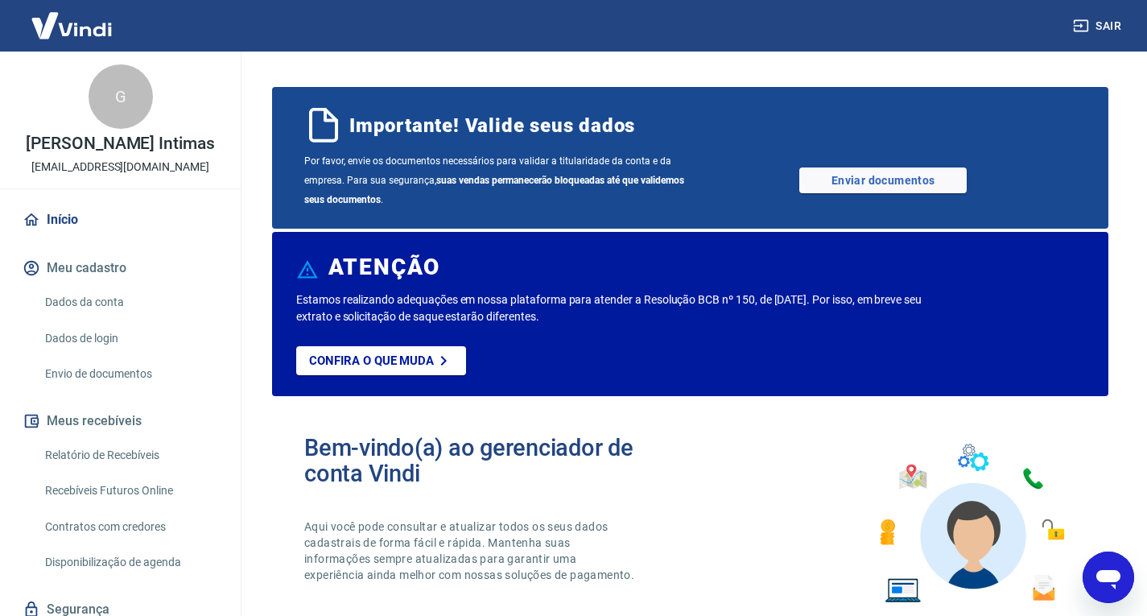
click at [97, 145] on p "[PERSON_NAME] Intimas" at bounding box center [120, 143] width 189 height 17
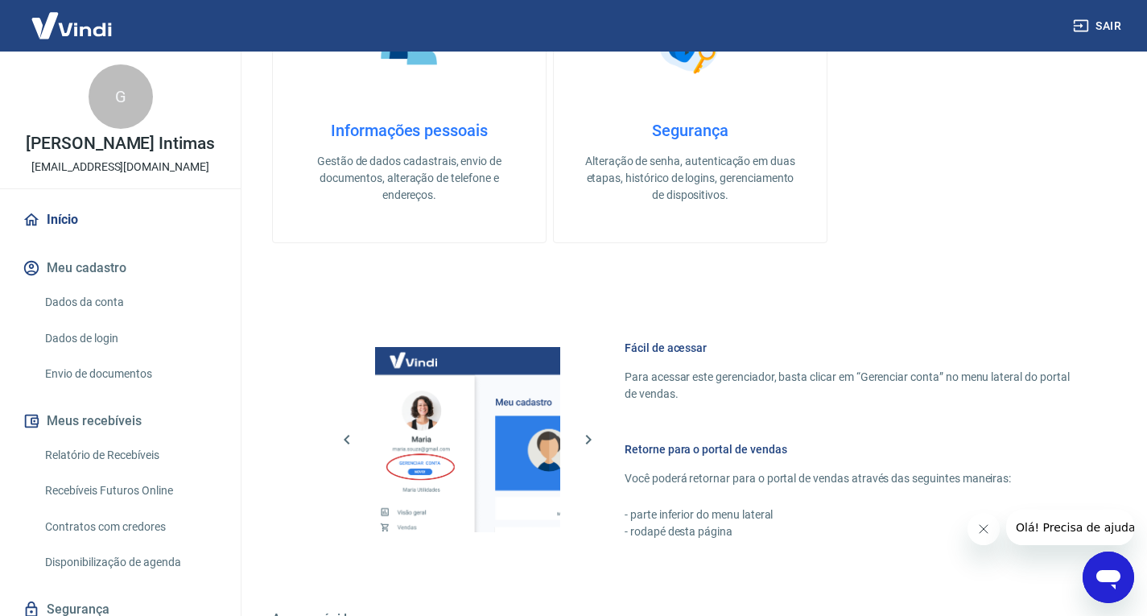
scroll to position [958, 0]
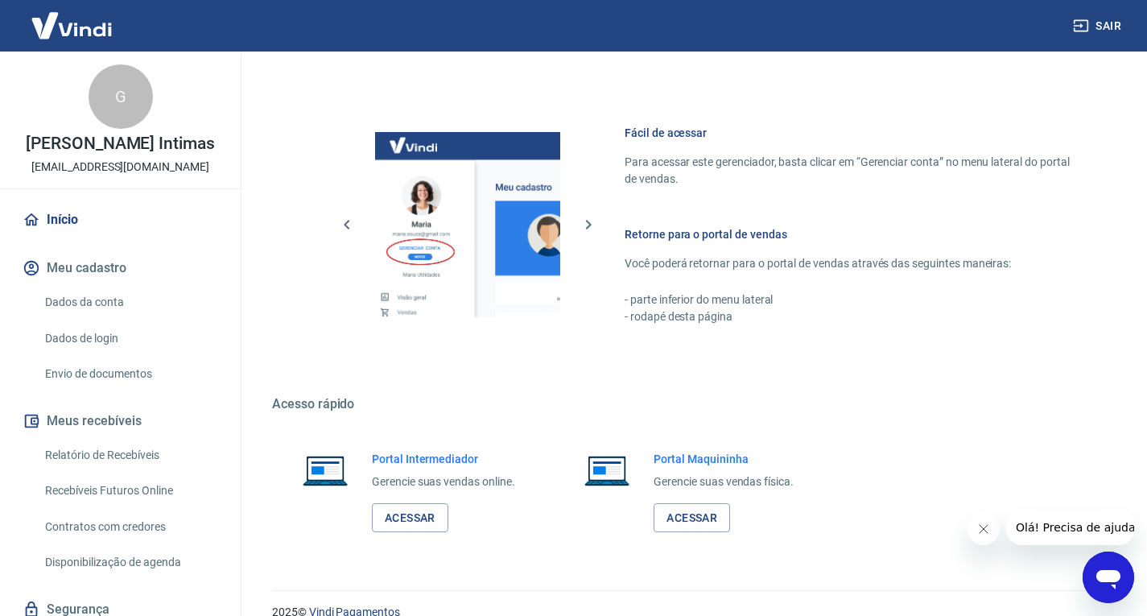
click at [1090, 536] on button "Olá! Precisa de ajuda?" at bounding box center [1077, 526] width 145 height 35
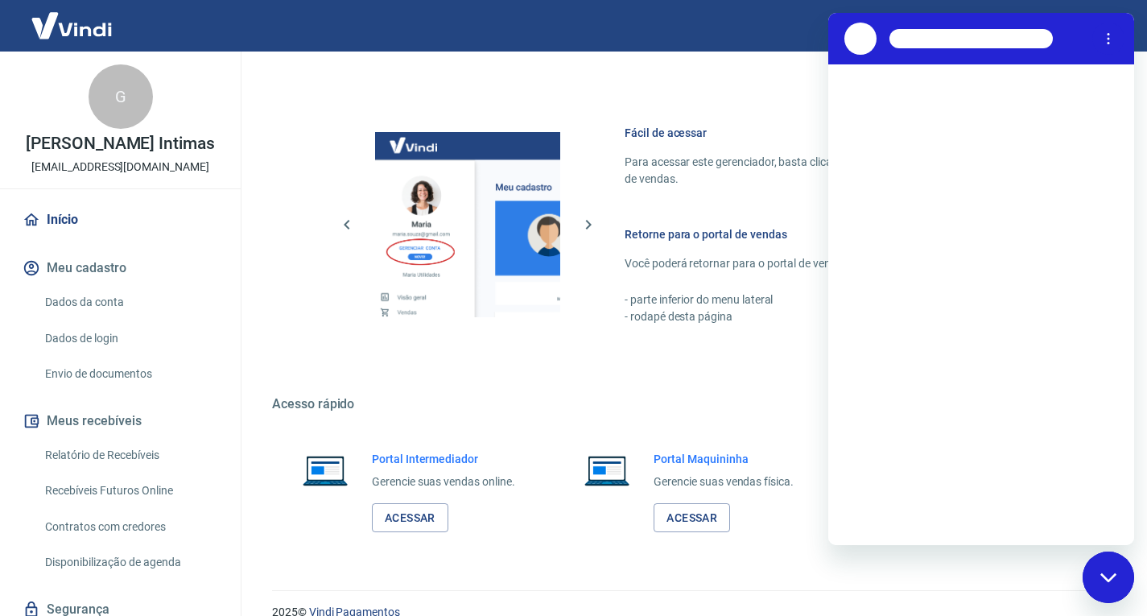
scroll to position [0, 0]
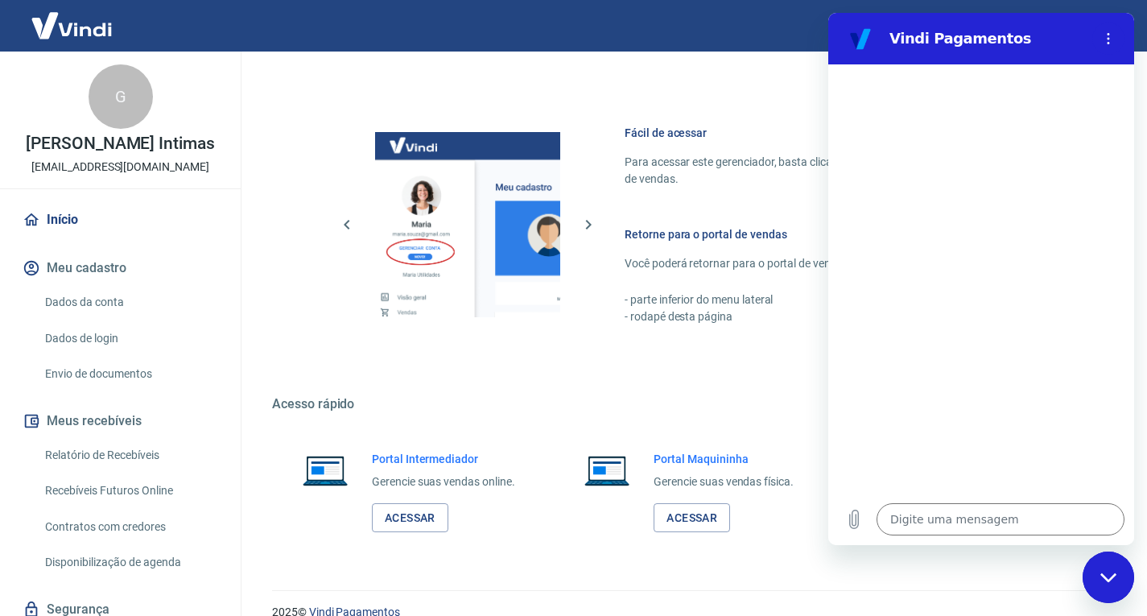
click at [59, 224] on link "Início" at bounding box center [120, 219] width 202 height 35
click at [669, 93] on div "Fácil de acessar Para acessar este gerenciador, basta clicar em “Gerenciar cont…" at bounding box center [690, 222] width 836 height 284
click at [925, 43] on h2 "Vindi Pagamentos" at bounding box center [987, 38] width 196 height 19
drag, startPoint x: 1075, startPoint y: 36, endPoint x: 1101, endPoint y: 31, distance: 26.4
click at [1083, 31] on h2 "Vindi Pagamentos" at bounding box center [987, 38] width 196 height 19
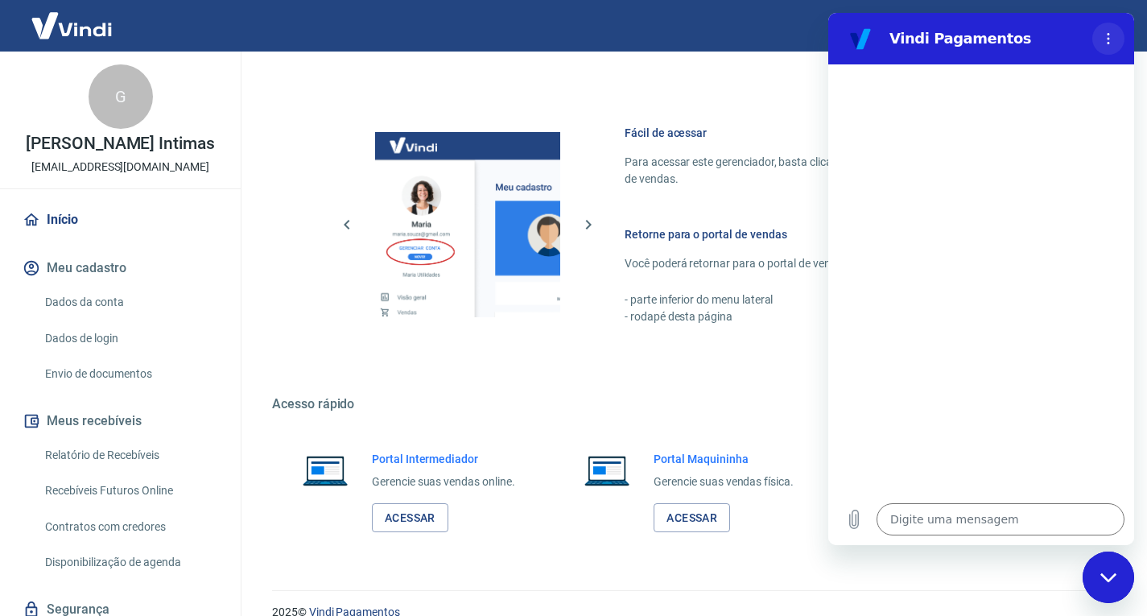
click at [1106, 31] on button "Menu de opções" at bounding box center [1108, 39] width 32 height 32
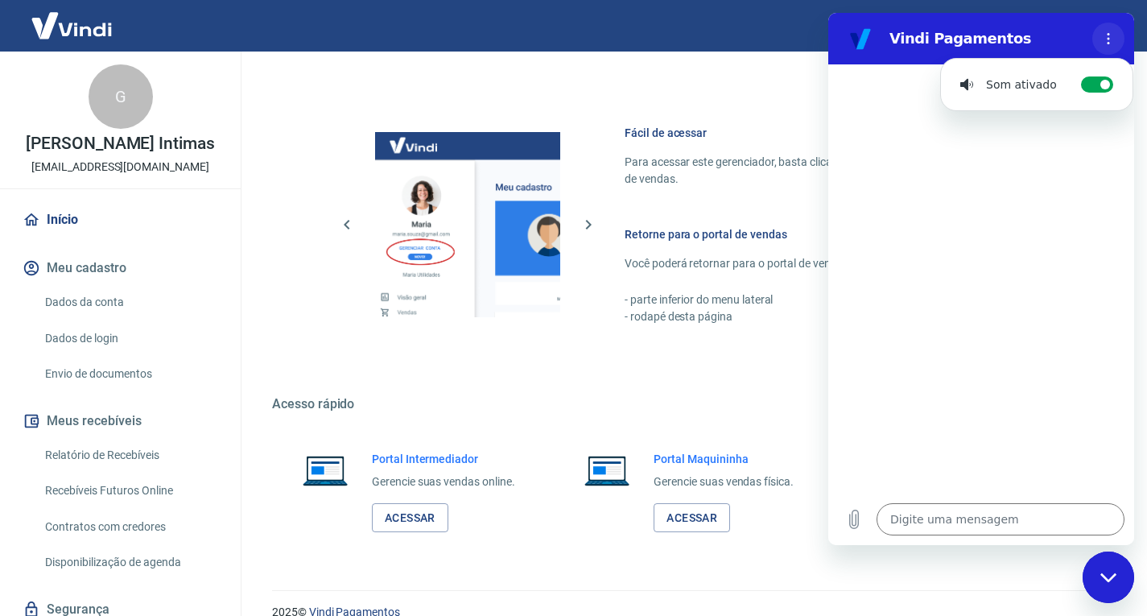
click at [1106, 31] on button "Menu de opções" at bounding box center [1108, 39] width 32 height 32
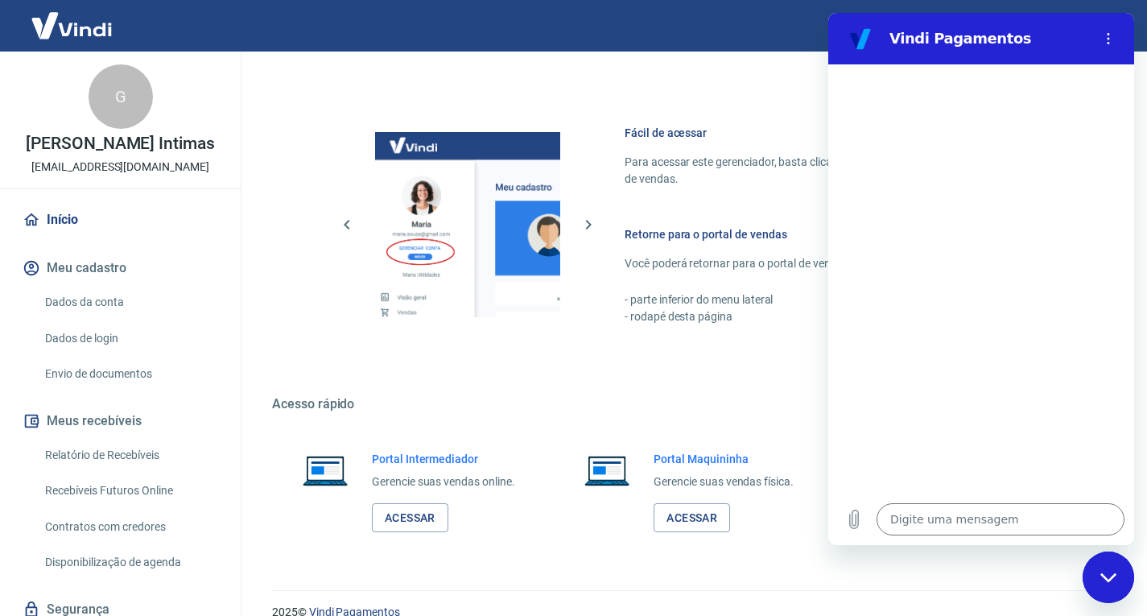
click at [1105, 585] on div "Fechar janela de mensagens" at bounding box center [1108, 577] width 48 height 48
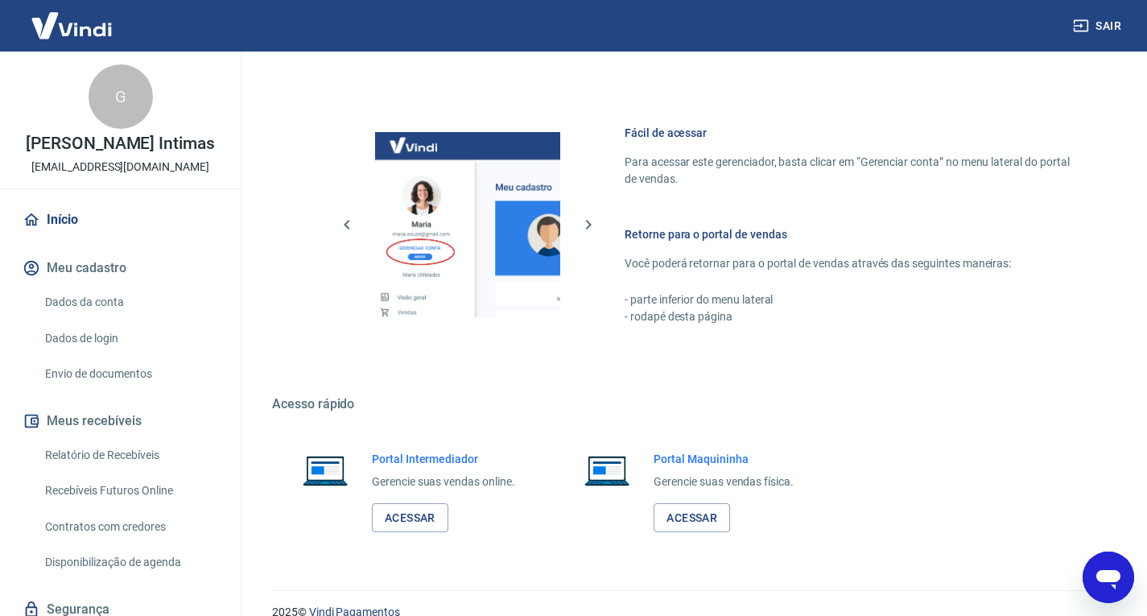
click at [1106, 586] on icon "Abrir janela de mensagens" at bounding box center [1108, 576] width 29 height 29
type textarea "x"
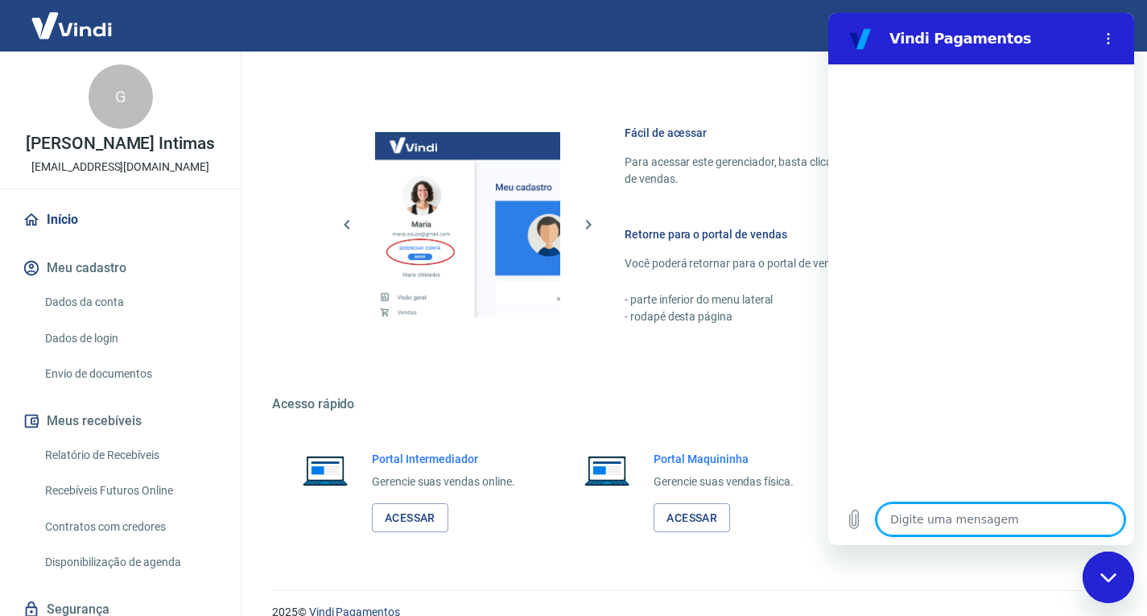
click at [959, 521] on textarea at bounding box center [1000, 519] width 248 height 32
type textarea "b"
type textarea "x"
type textarea "bo"
type textarea "x"
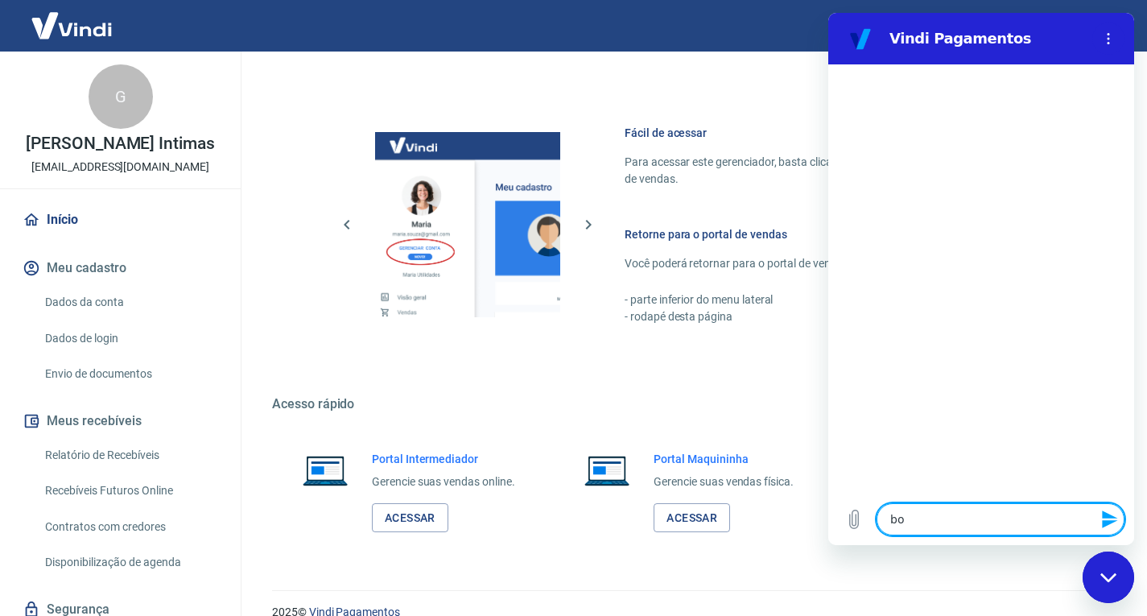
type textarea "bol"
type textarea "x"
type textarea "bole"
type textarea "x"
type textarea "bolet"
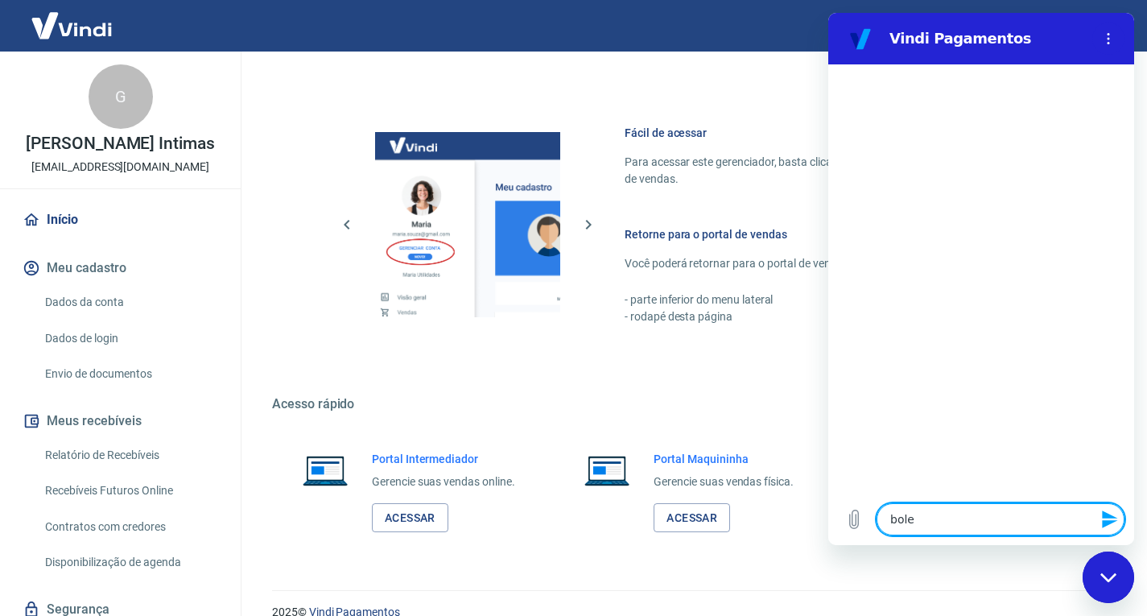
type textarea "x"
type textarea "boleto"
type textarea "x"
type textarea "boleto"
type textarea "x"
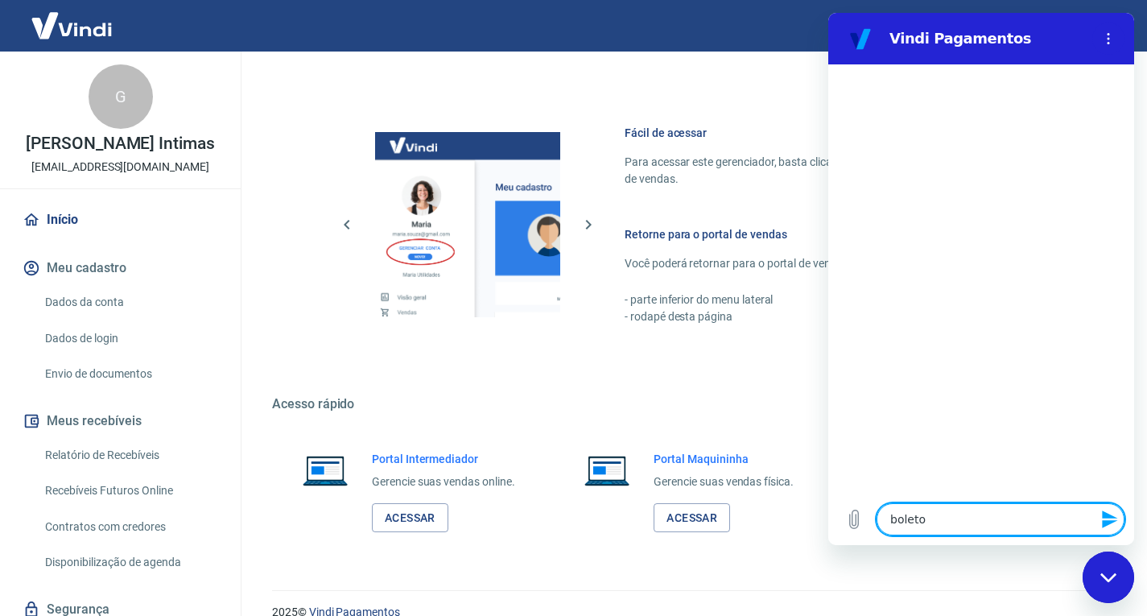
type textarea "boleto y"
type textarea "x"
type textarea "boleto ya"
type textarea "x"
type textarea "boleto yap"
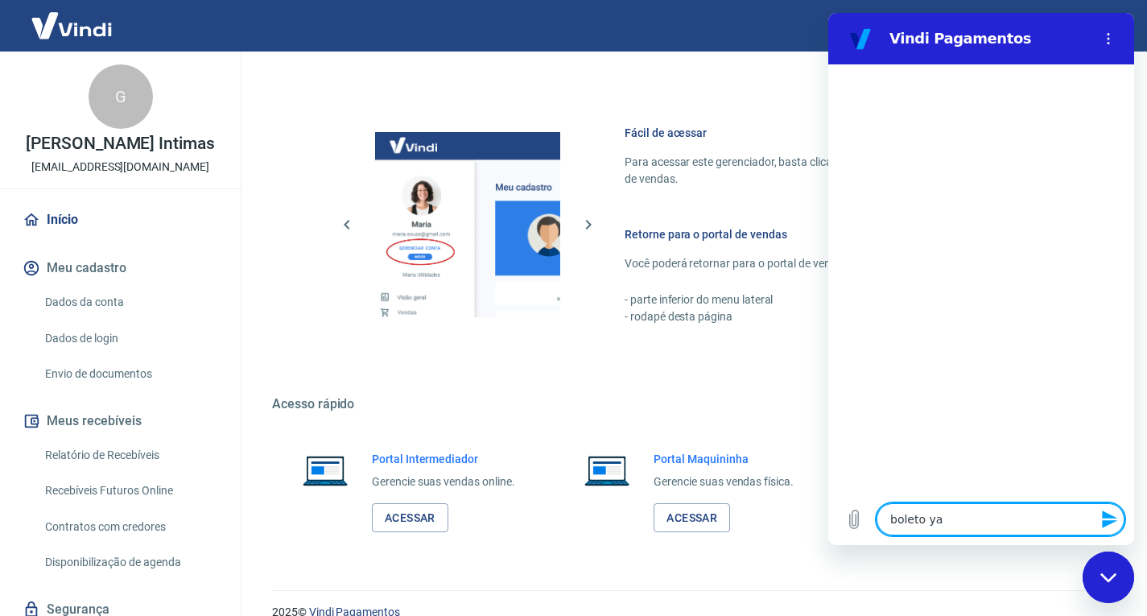
type textarea "x"
type textarea "boleto yapa"
type textarea "x"
type textarea "boleto yapay"
type textarea "x"
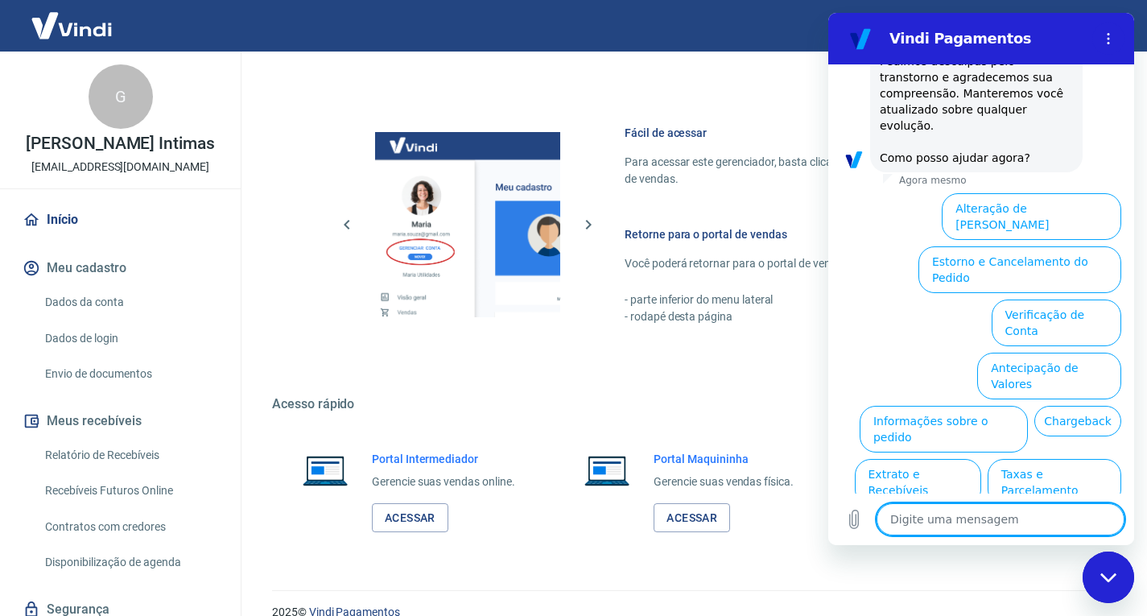
scroll to position [426, 0]
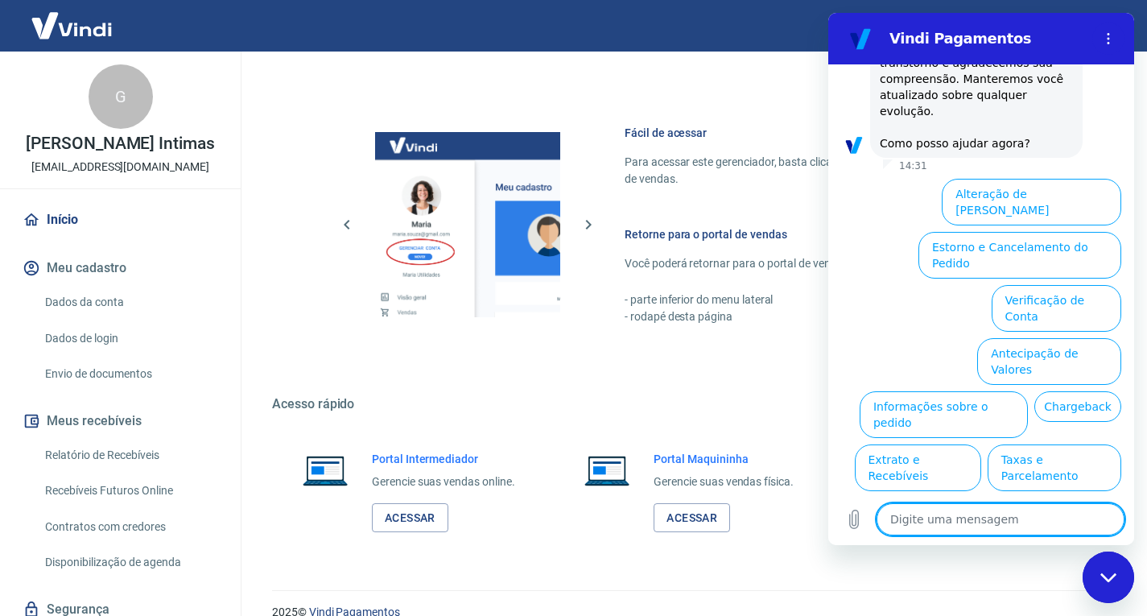
drag, startPoint x: 1129, startPoint y: 315, endPoint x: 1967, endPoint y: 378, distance: 840.8
click at [1071, 550] on button "Assinaturas e Faturas Tray" at bounding box center [1043, 573] width 155 height 47
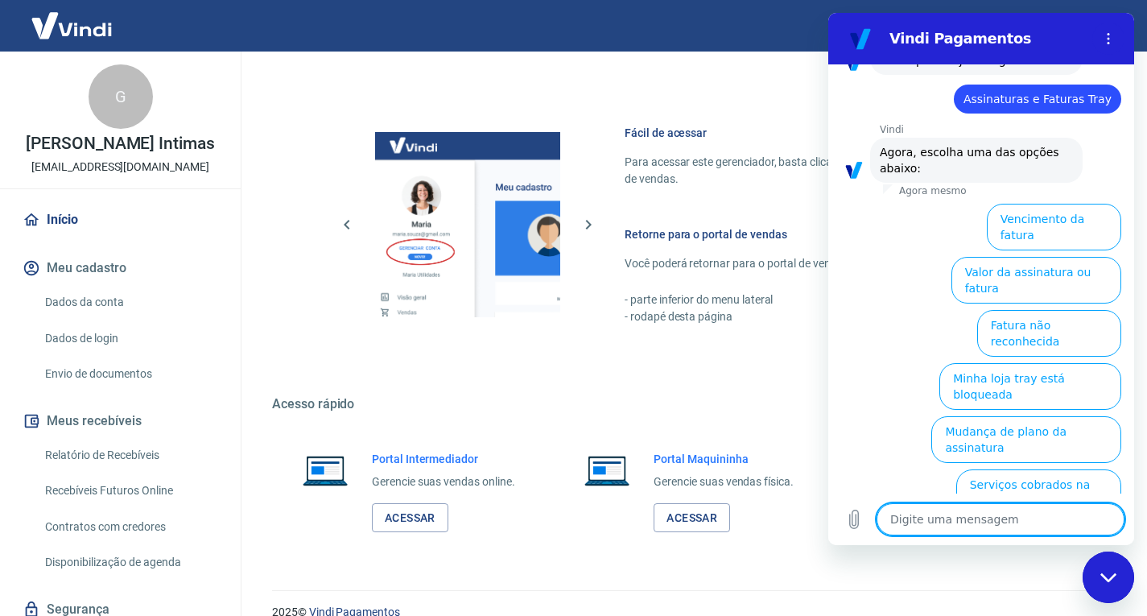
scroll to position [534, 0]
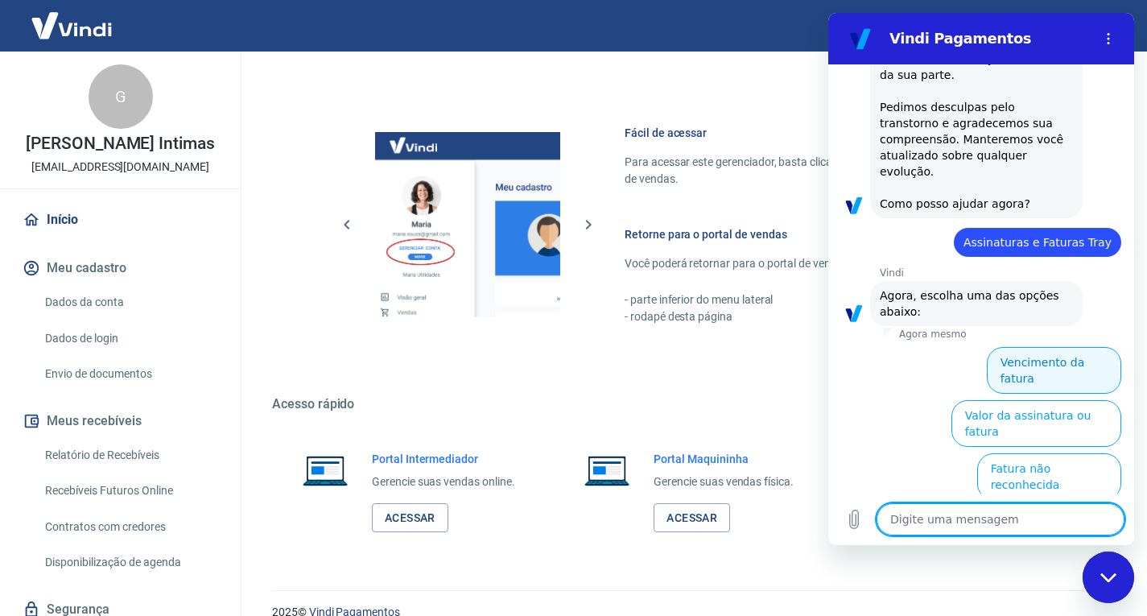
drag, startPoint x: 1060, startPoint y: 340, endPoint x: 1077, endPoint y: 352, distance: 21.0
click at [1059, 347] on button "Vencimento da fatura" at bounding box center [1054, 370] width 134 height 47
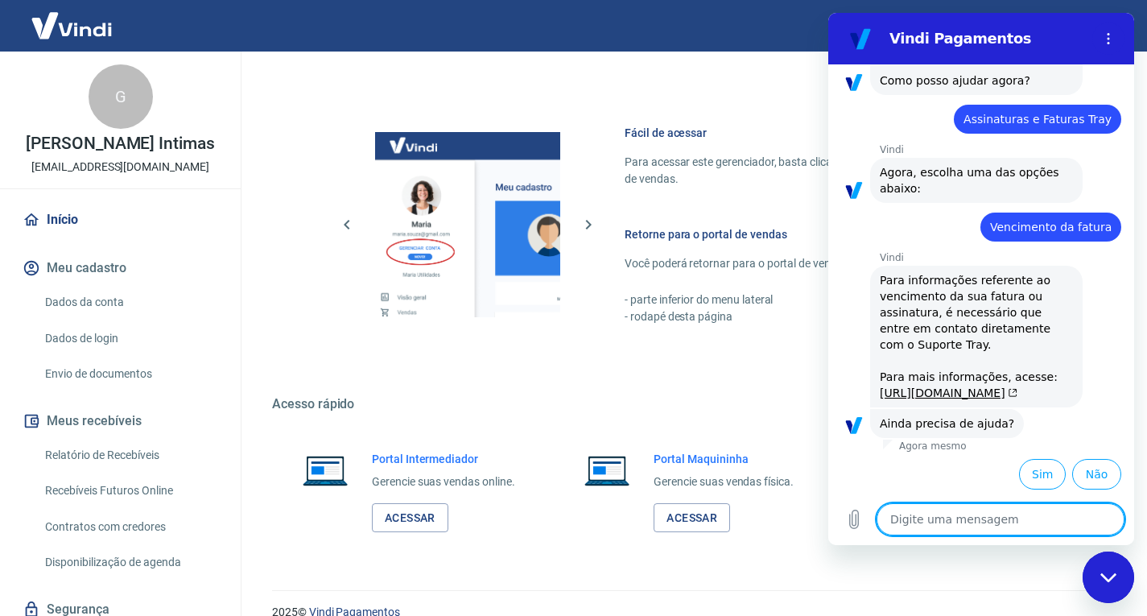
scroll to position [538, 0]
click at [946, 386] on link "[URL][DOMAIN_NAME]" at bounding box center [949, 392] width 138 height 13
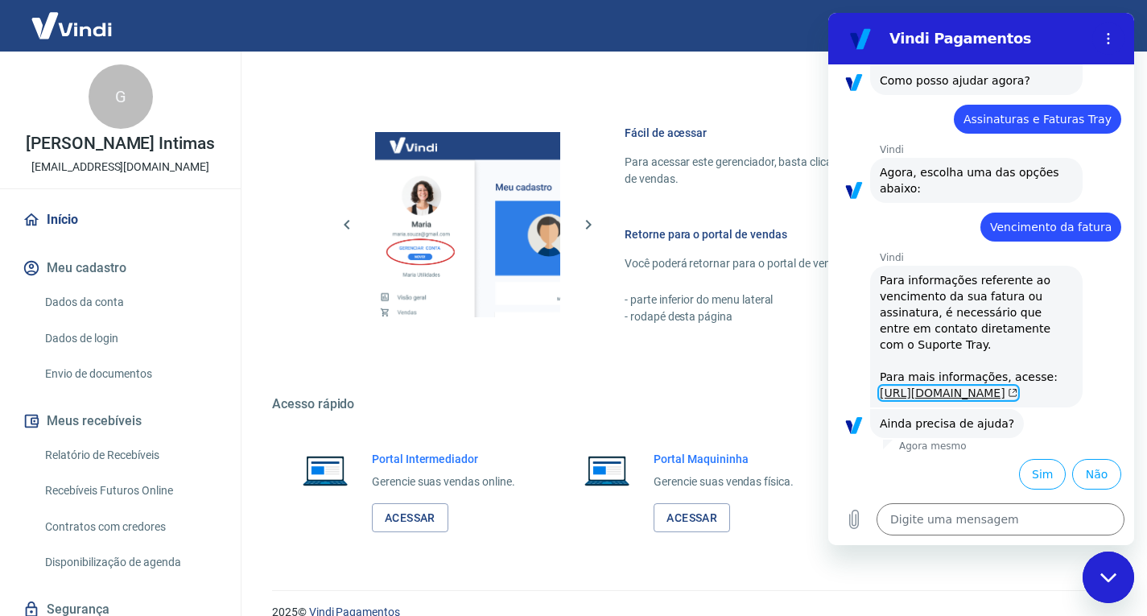
type textarea "x"
